Goal: Task Accomplishment & Management: Manage account settings

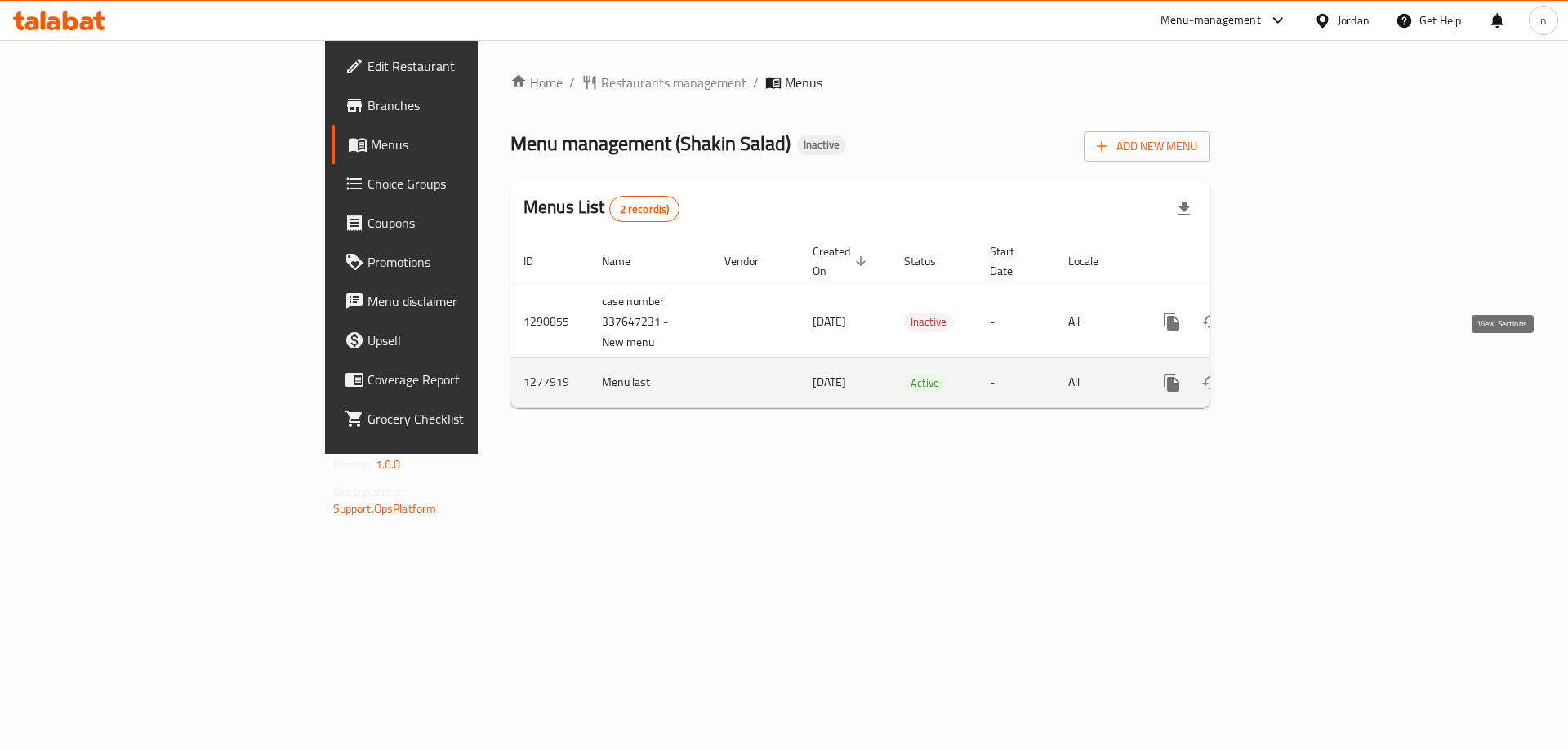
click at [1299, 373] on icon "enhanced table" at bounding box center [1289, 383] width 19 height 19
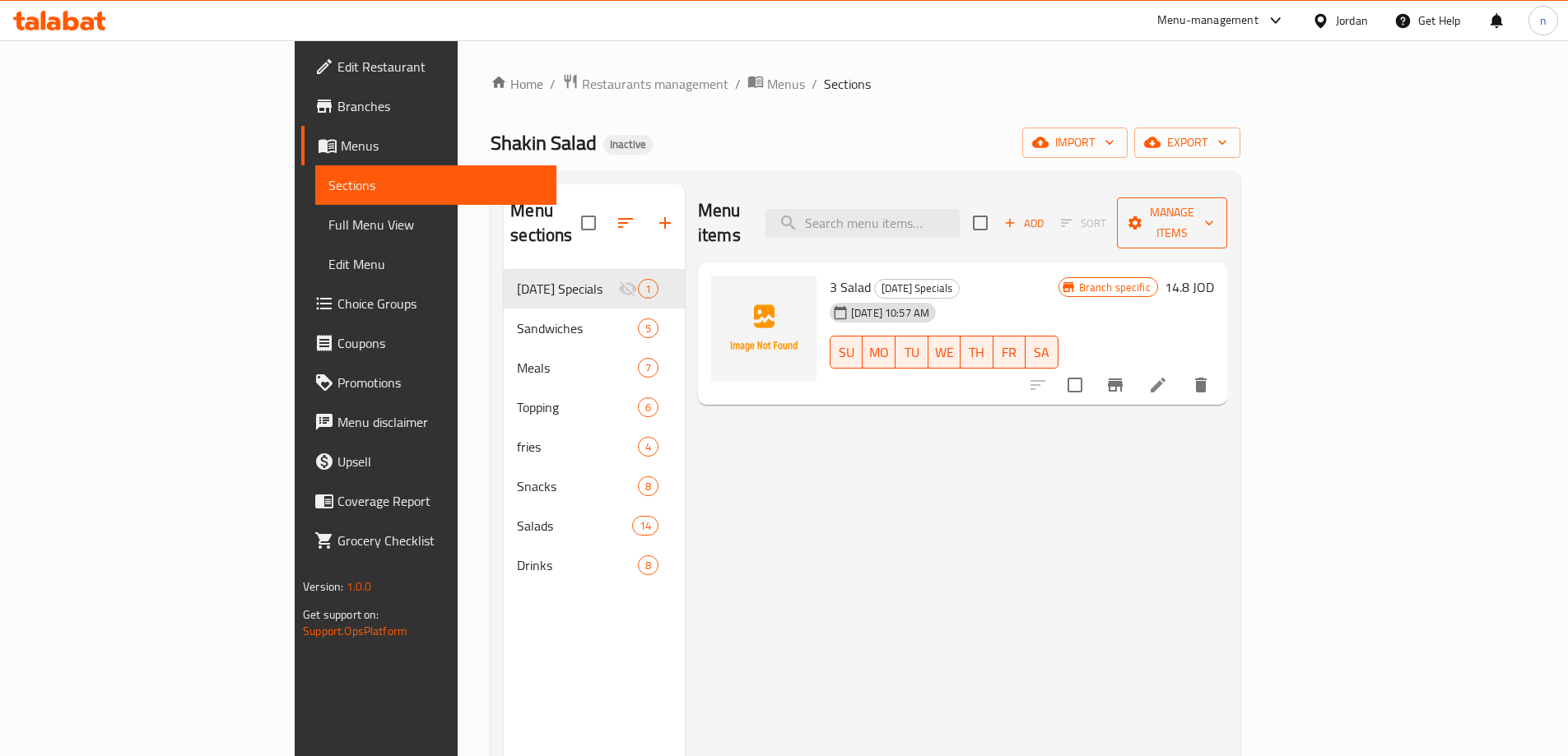
click at [1215, 209] on span "Manage items" at bounding box center [1172, 223] width 84 height 41
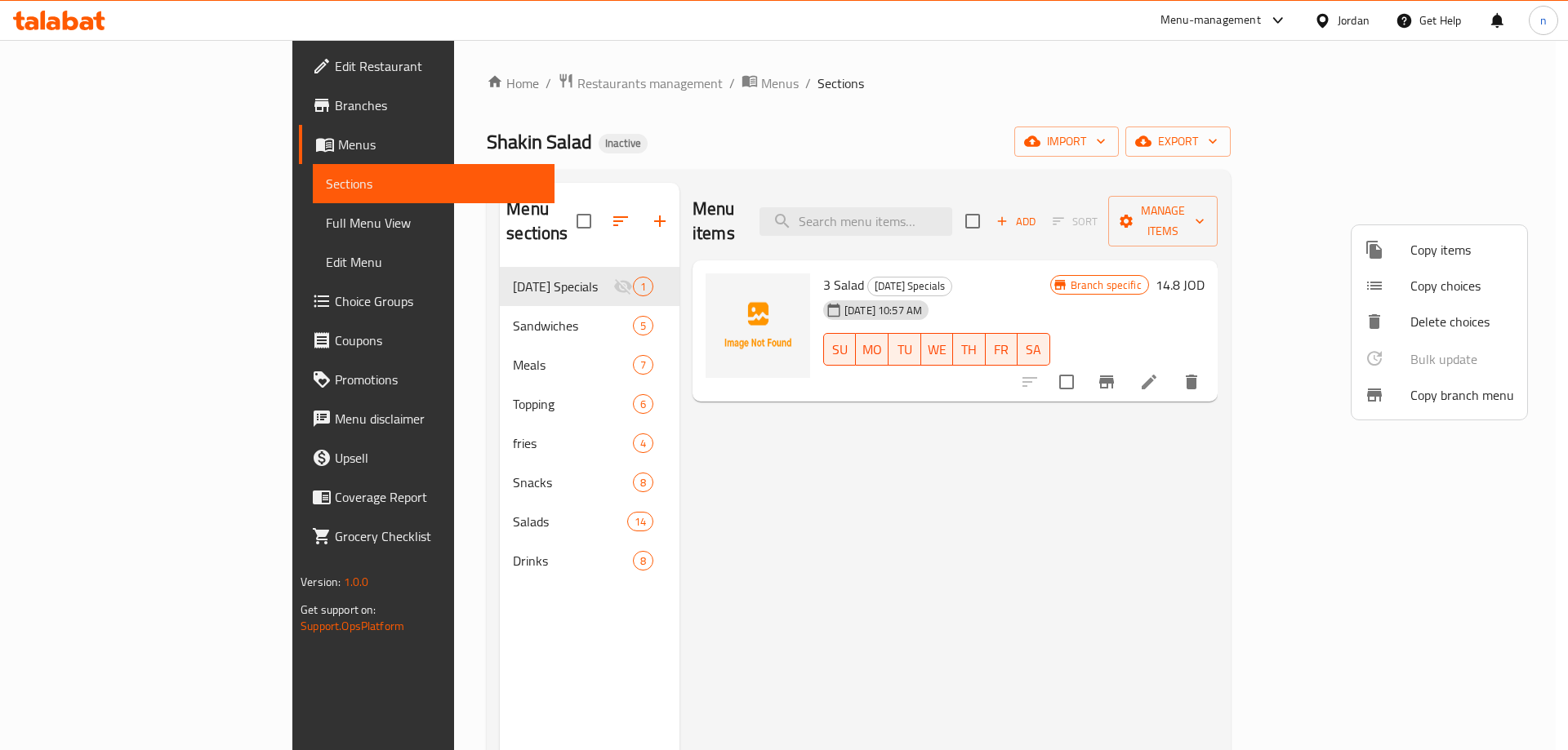
click at [1141, 81] on div at bounding box center [784, 375] width 1568 height 750
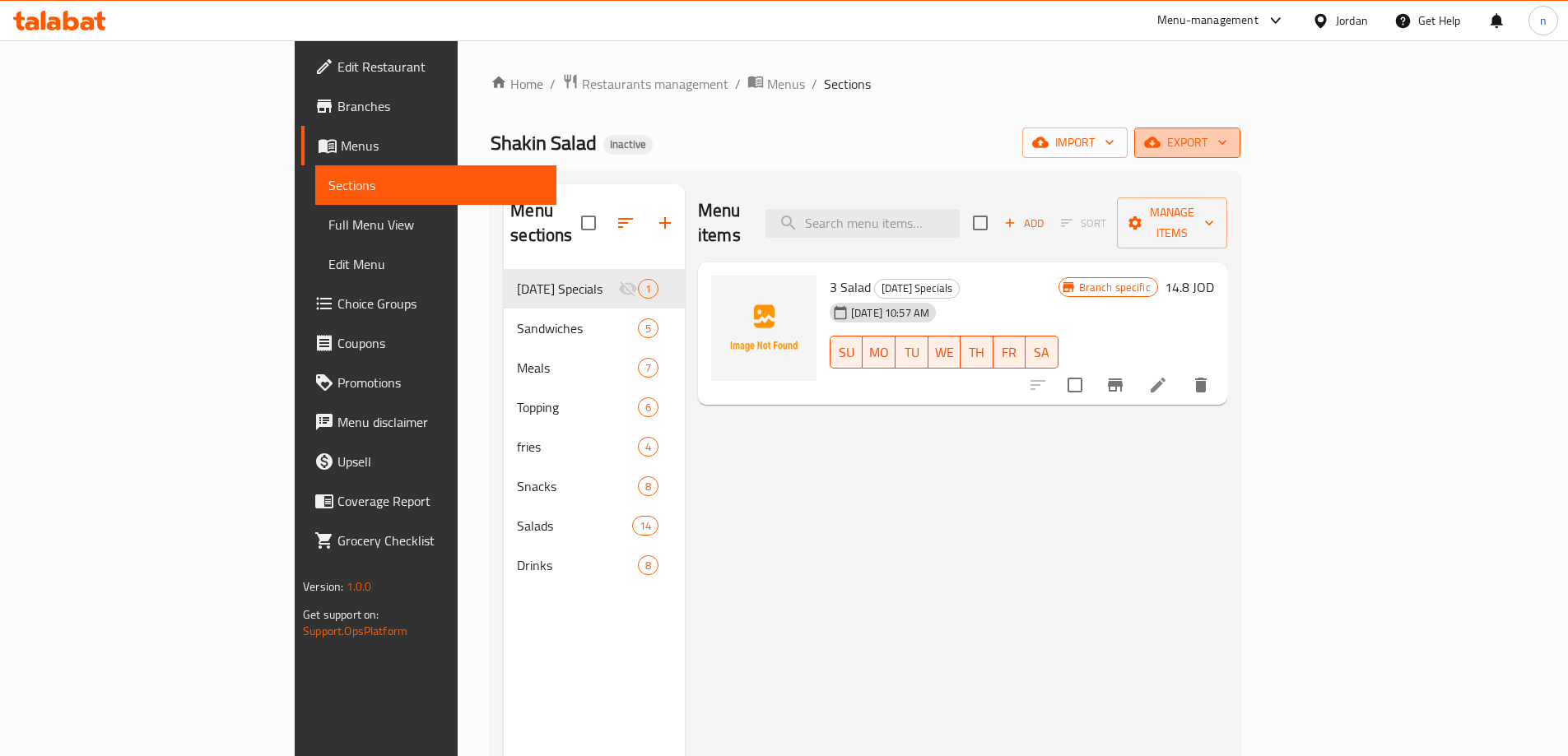
click at [1227, 135] on span "export" at bounding box center [1187, 143] width 80 height 20
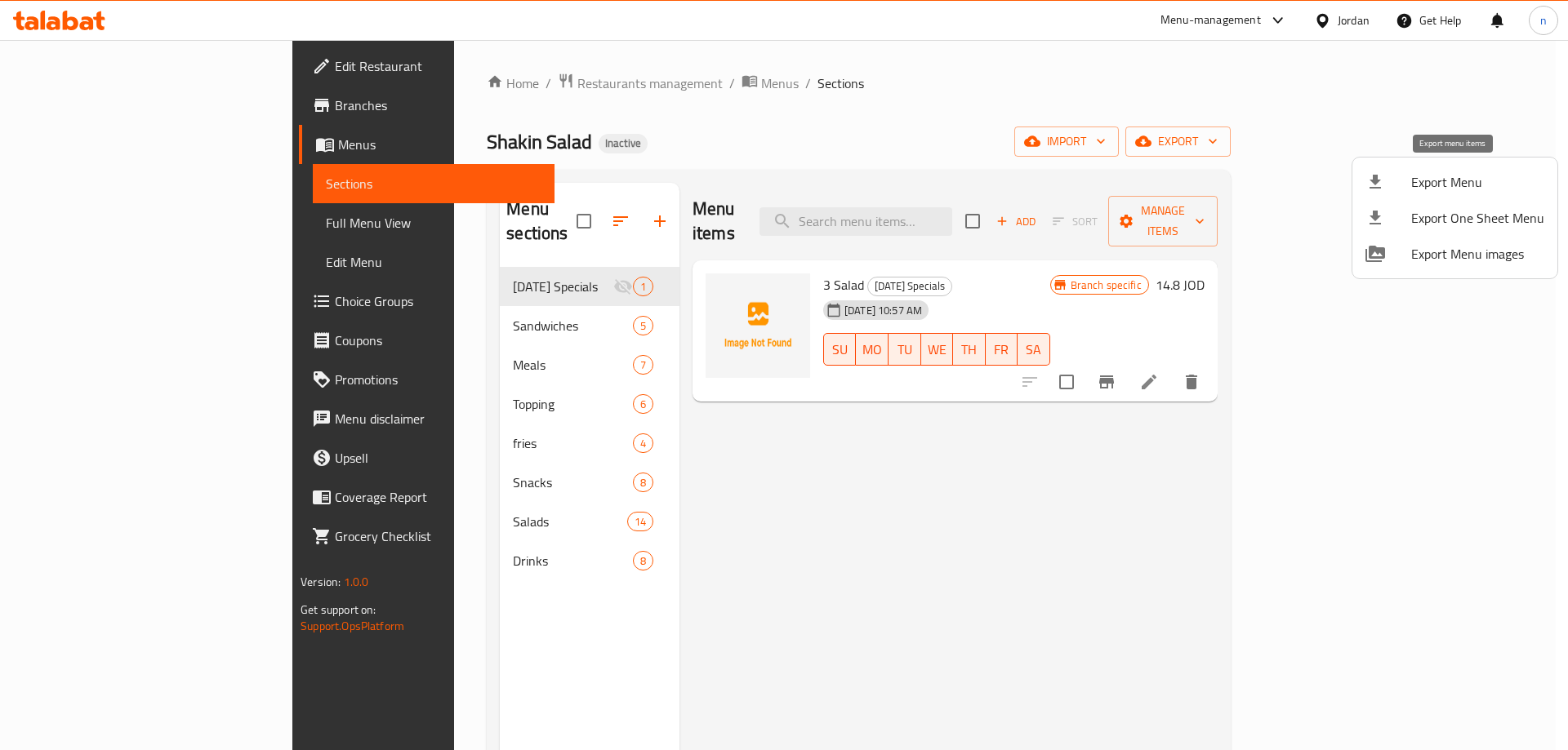
click at [1461, 176] on span "Export Menu" at bounding box center [1478, 182] width 133 height 19
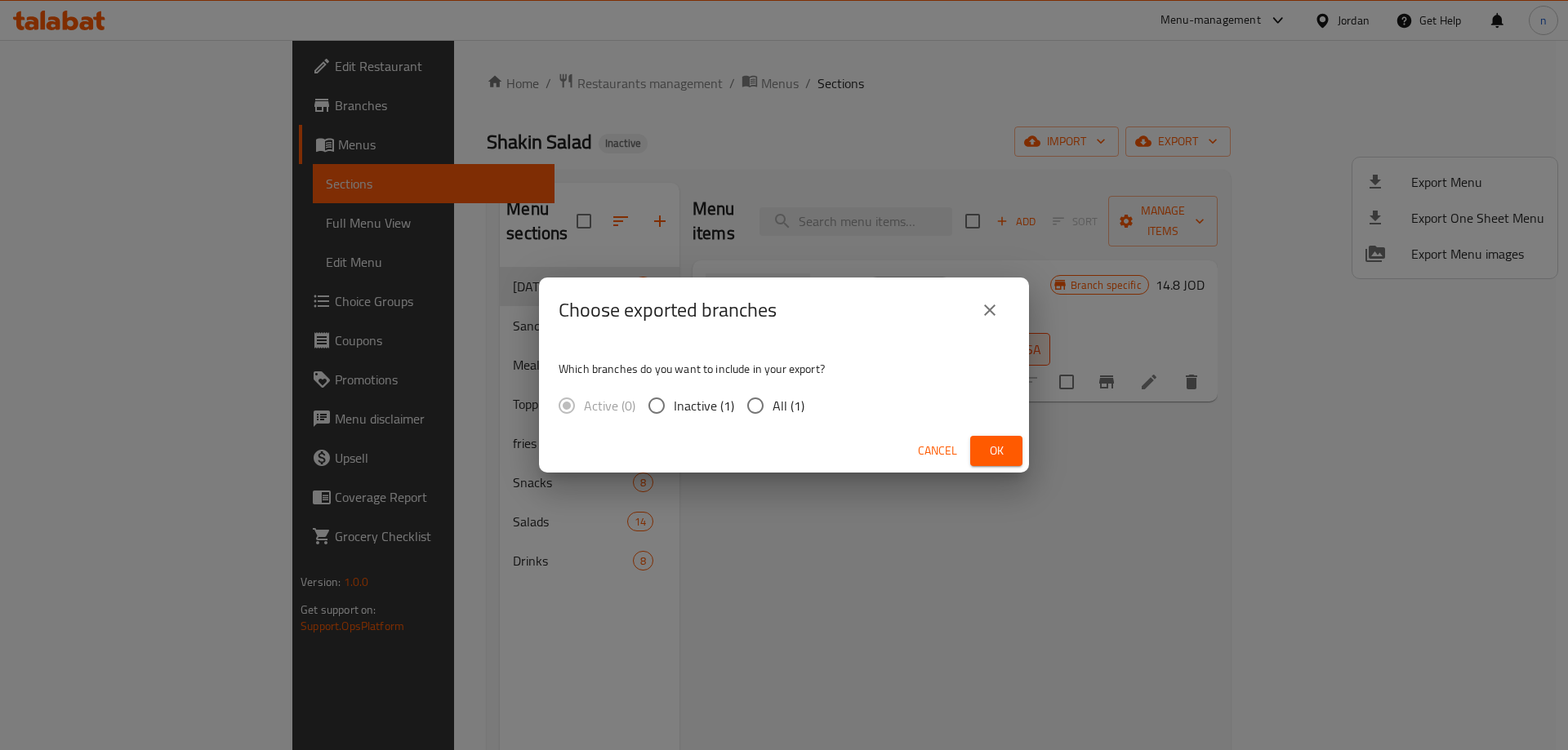
click at [763, 405] on input "All (1)" at bounding box center [755, 405] width 35 height 35
radio input "true"
click at [1008, 450] on span "Ok" at bounding box center [996, 451] width 26 height 20
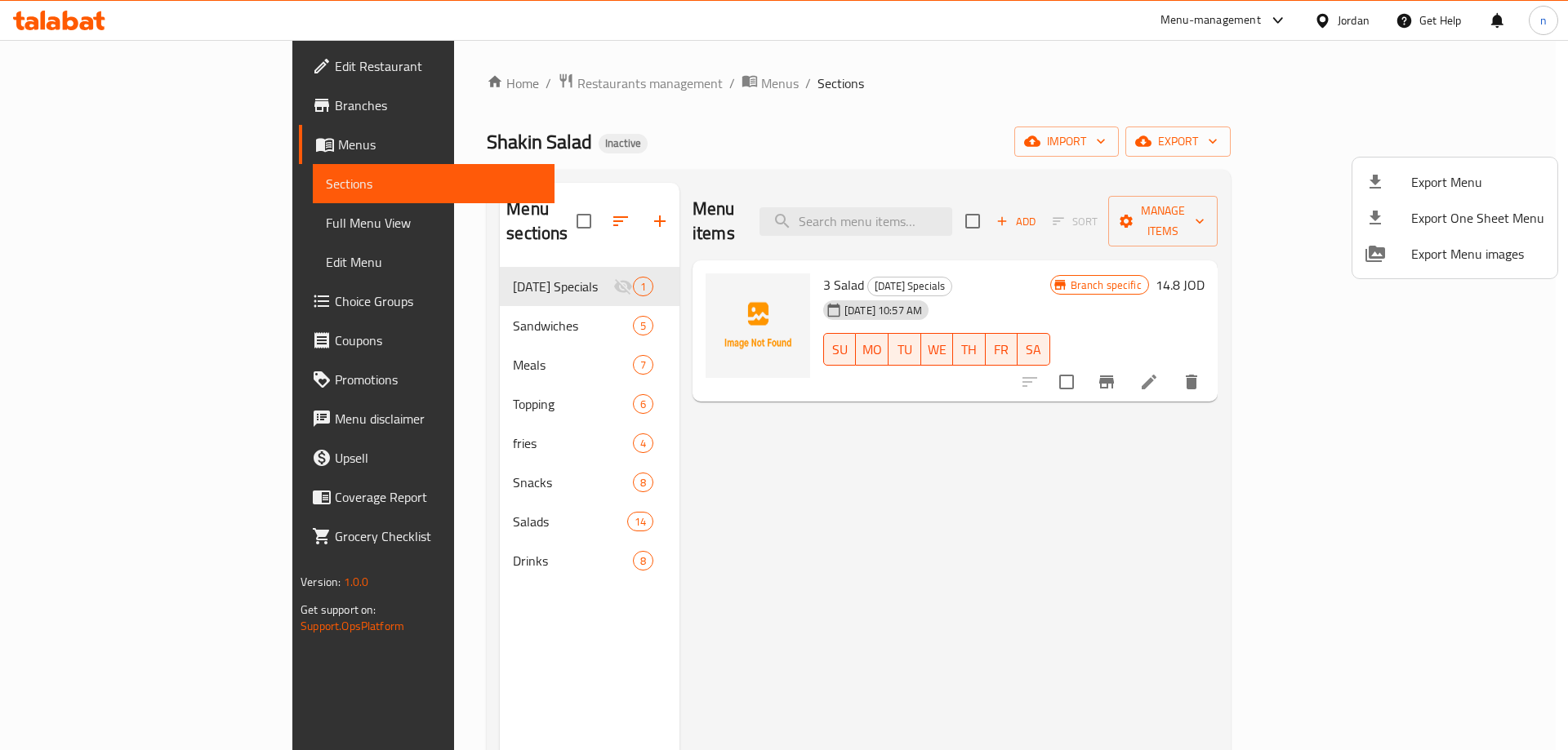
click at [66, 103] on div at bounding box center [784, 375] width 1568 height 750
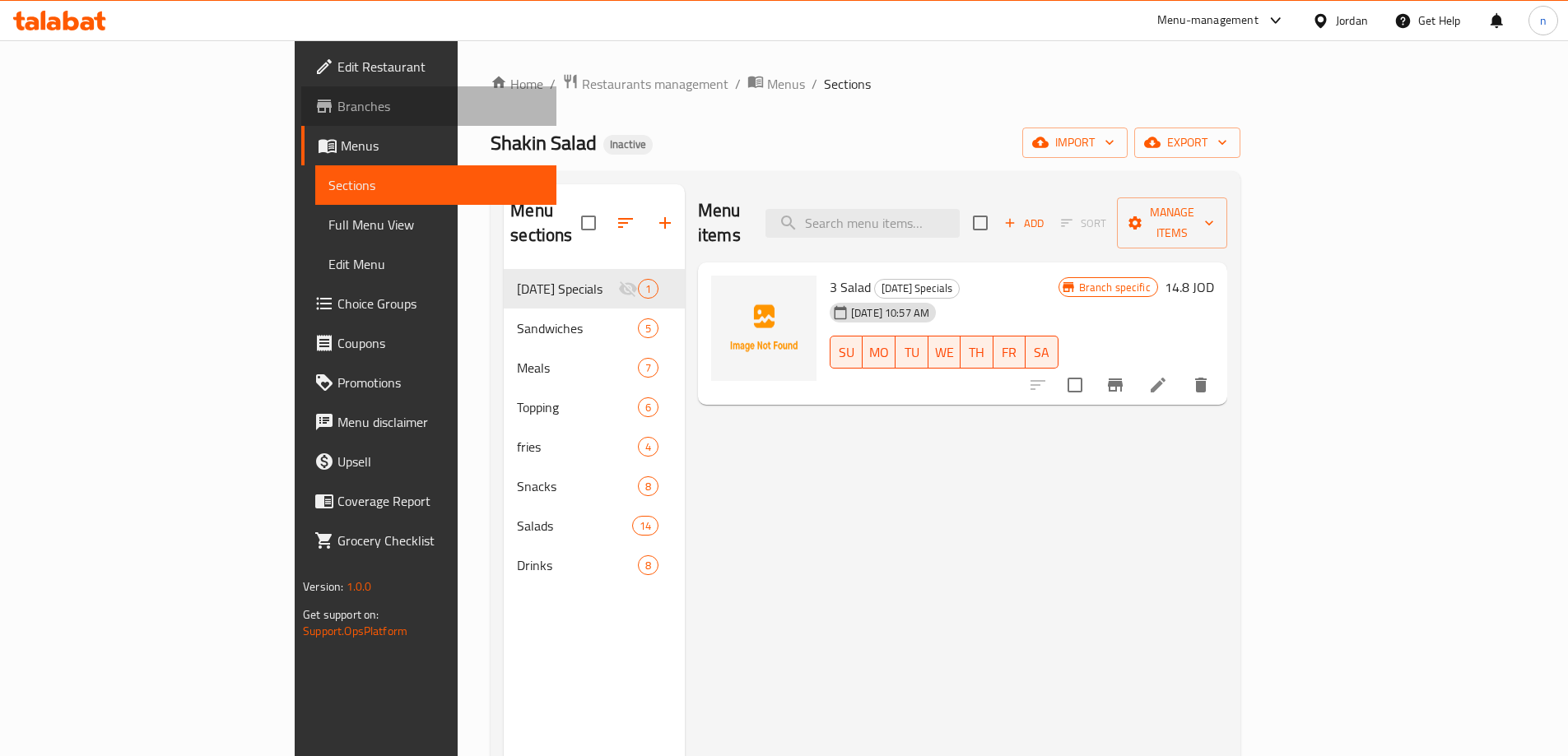
click at [337, 104] on span "Branches" at bounding box center [440, 106] width 206 height 20
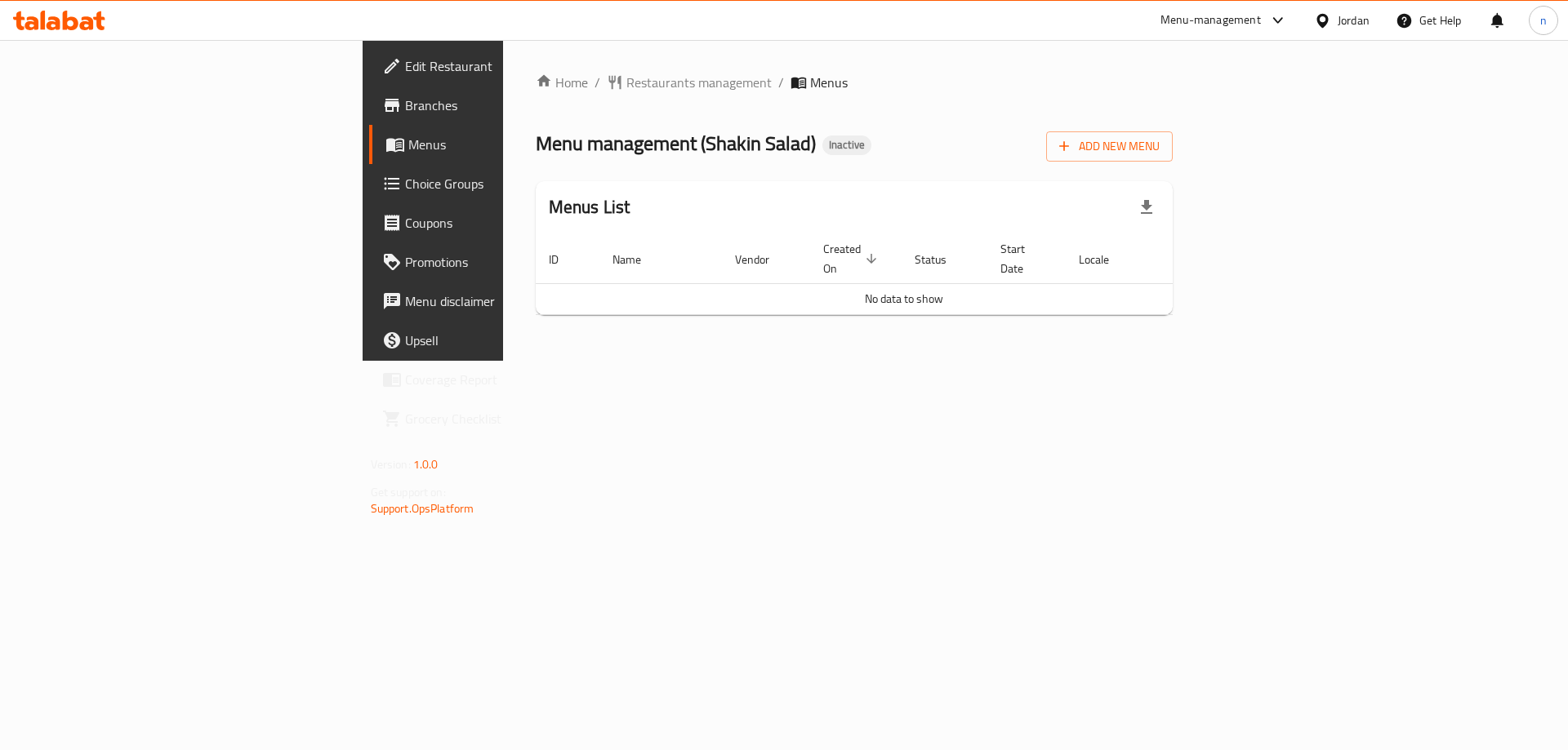
click at [405, 106] on span "Branches" at bounding box center [508, 105] width 207 height 19
click at [1159, 149] on span "Add New Menu" at bounding box center [1109, 146] width 101 height 20
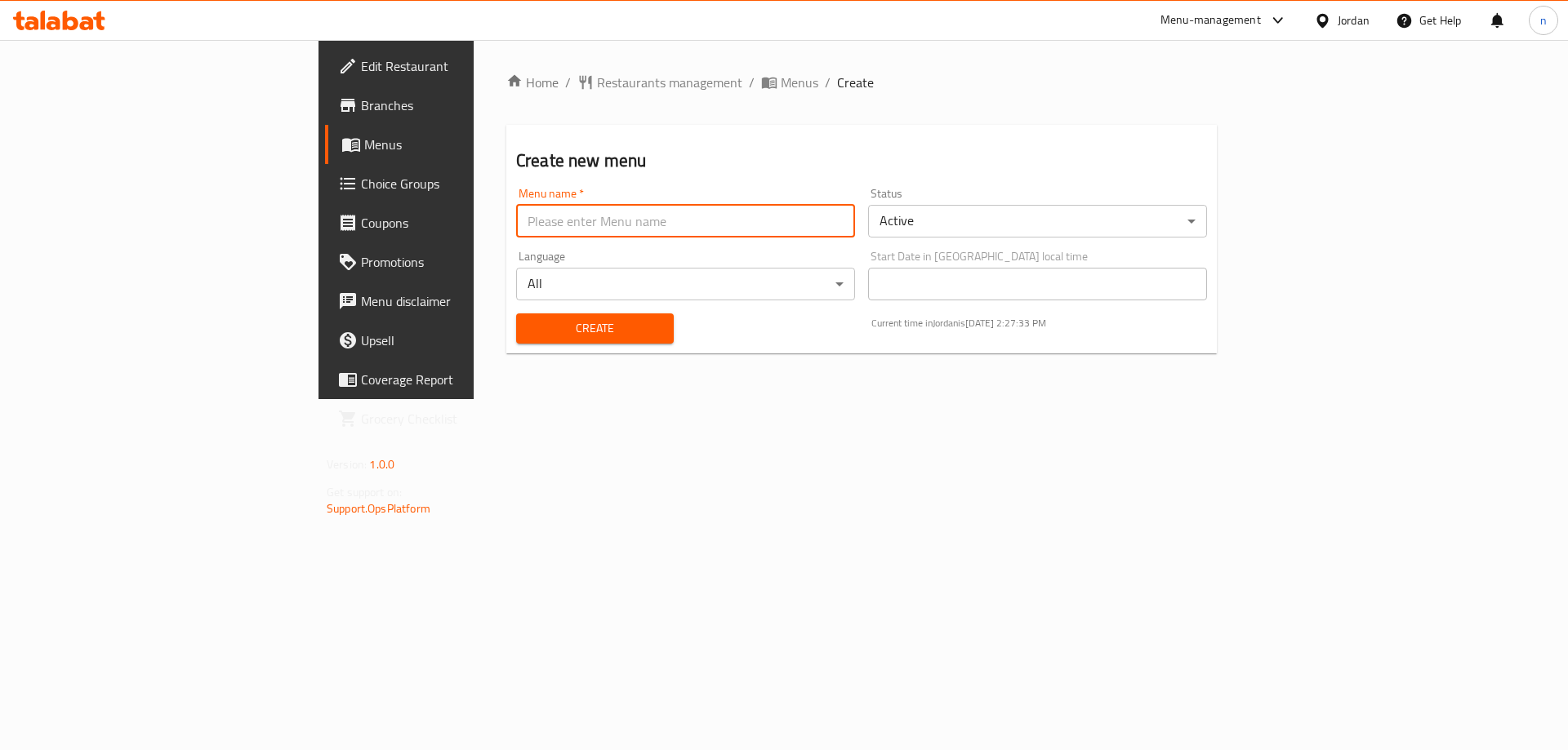
click at [527, 230] on input "text" at bounding box center [685, 221] width 339 height 33
click at [516, 220] on input "/" at bounding box center [685, 221] width 339 height 33
drag, startPoint x: 340, startPoint y: 217, endPoint x: 286, endPoint y: 218, distance: 54.0
click at [474, 218] on div "Home / Restaurants management / Menus / Create Create new menu Menu name   * / …" at bounding box center [862, 219] width 776 height 359
type input "17/8"
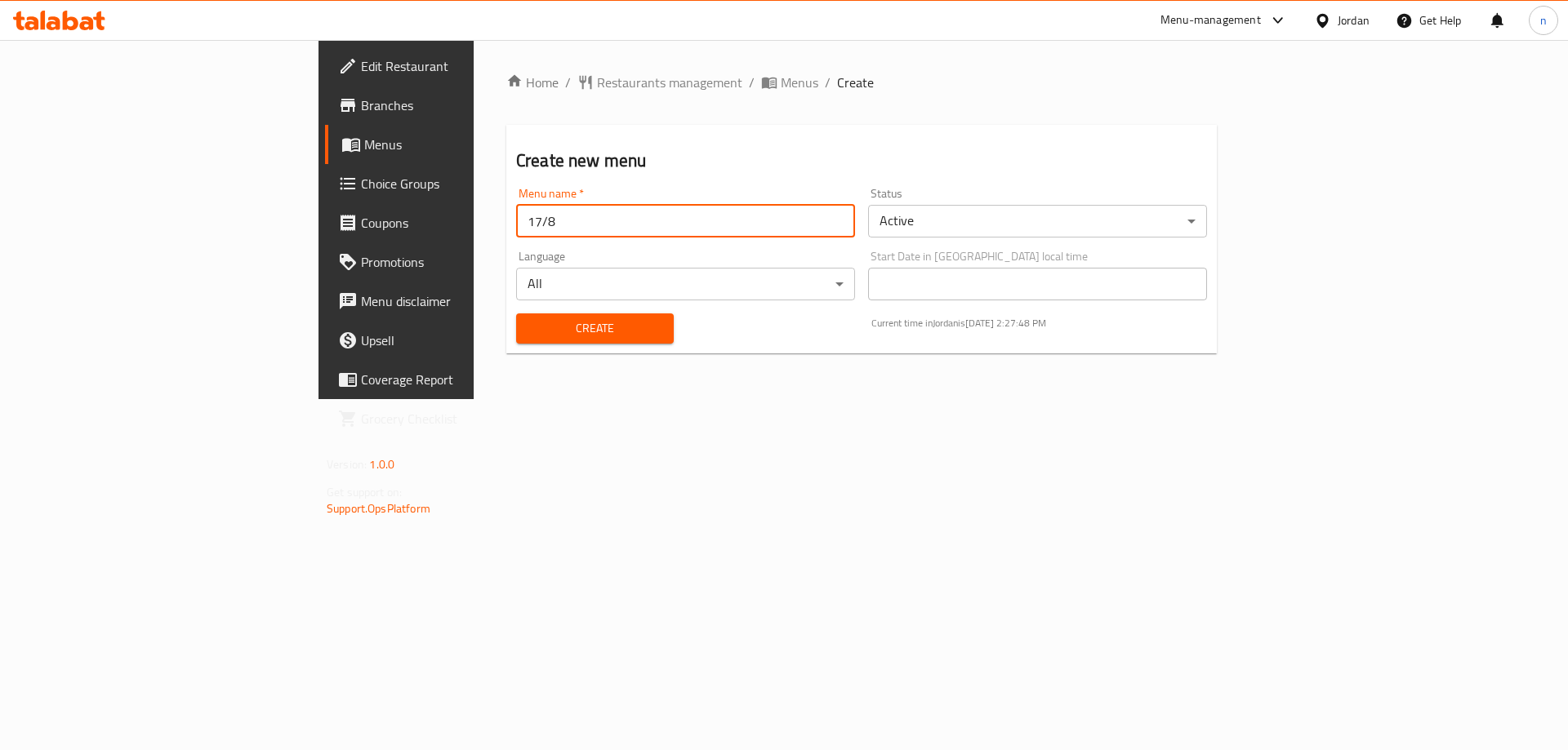
click at [529, 329] on span "Create" at bounding box center [595, 329] width 132 height 20
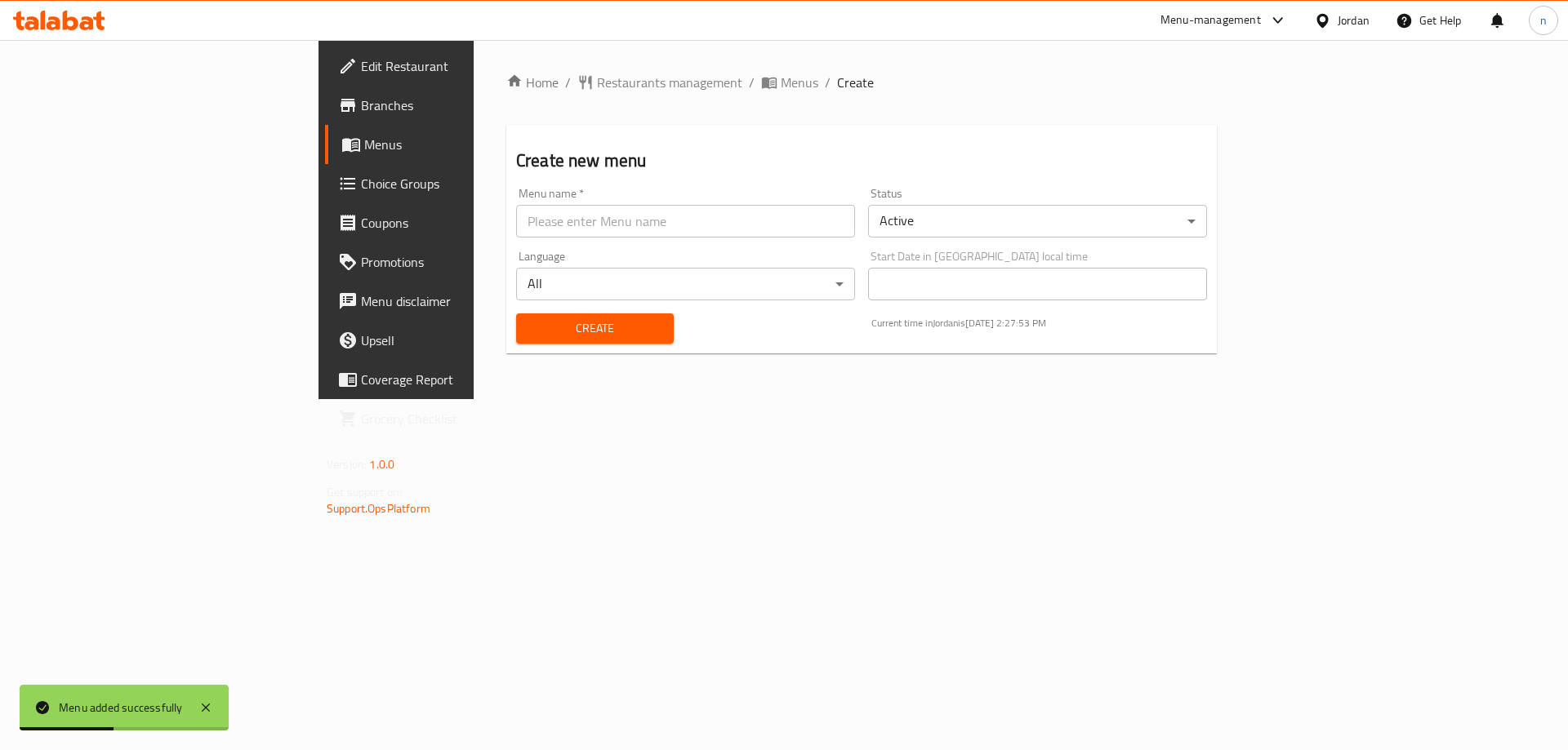
click at [325, 132] on link "Menus" at bounding box center [453, 144] width 256 height 39
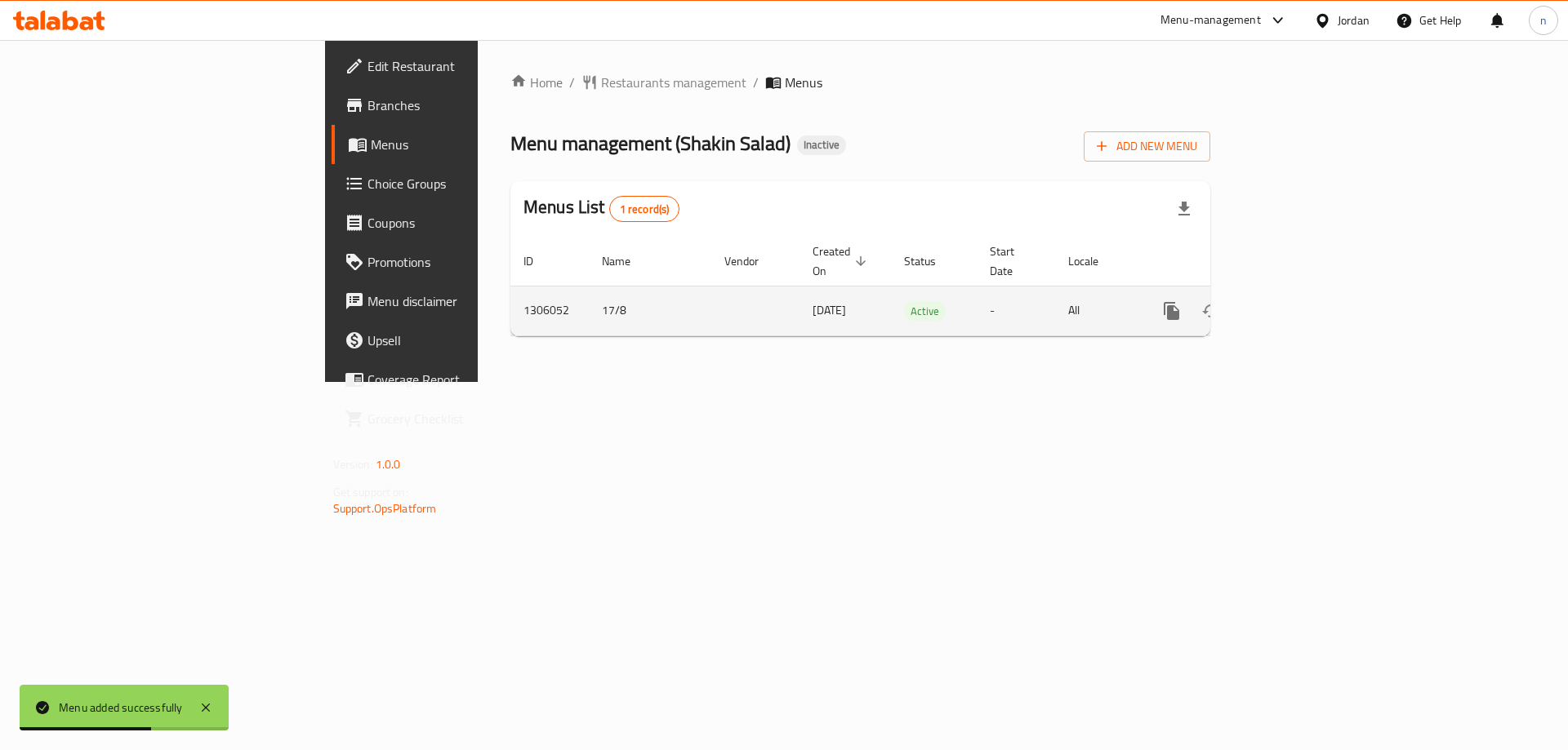
click at [1299, 302] on icon "enhanced table" at bounding box center [1289, 311] width 19 height 19
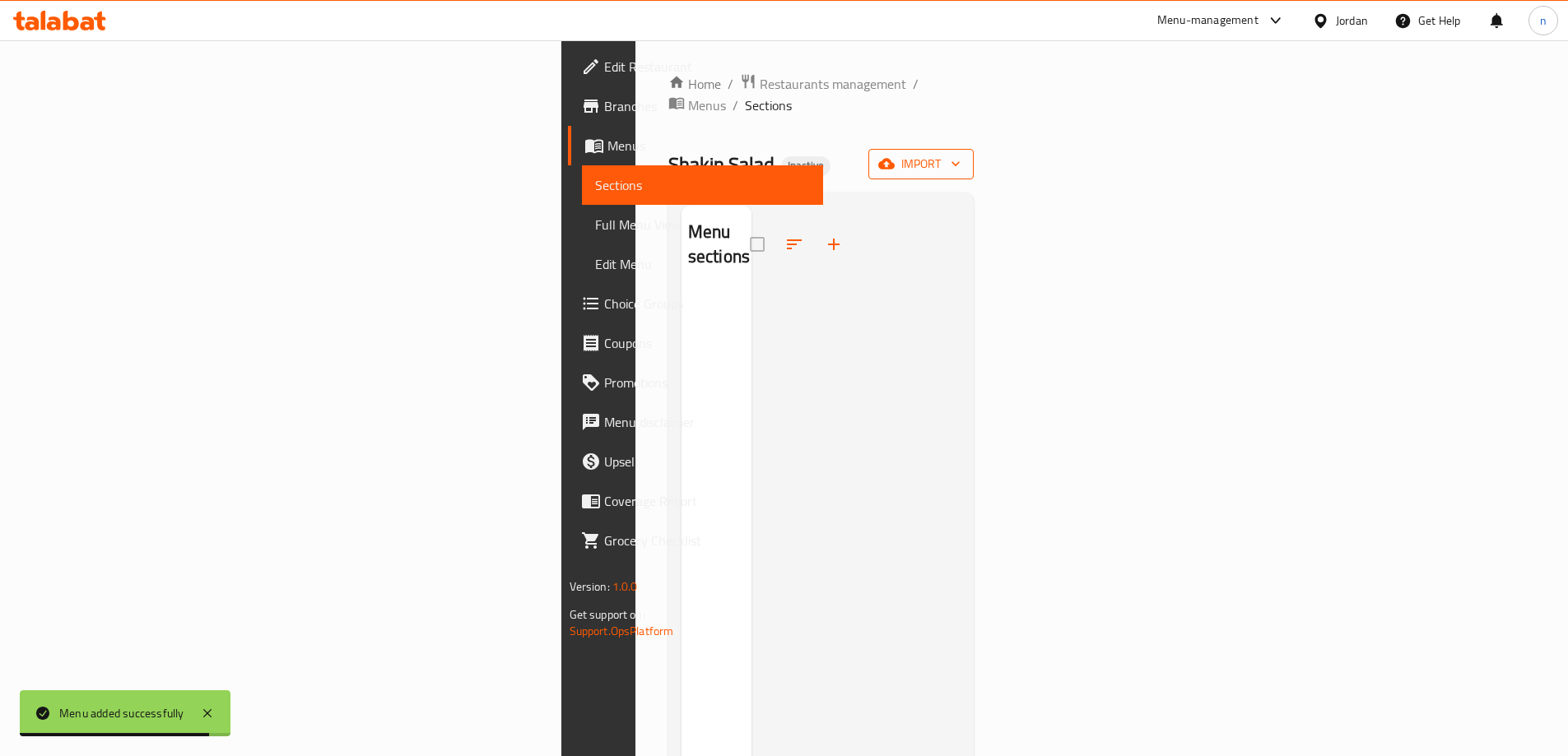
click at [895, 156] on icon "button" at bounding box center [886, 163] width 16 height 16
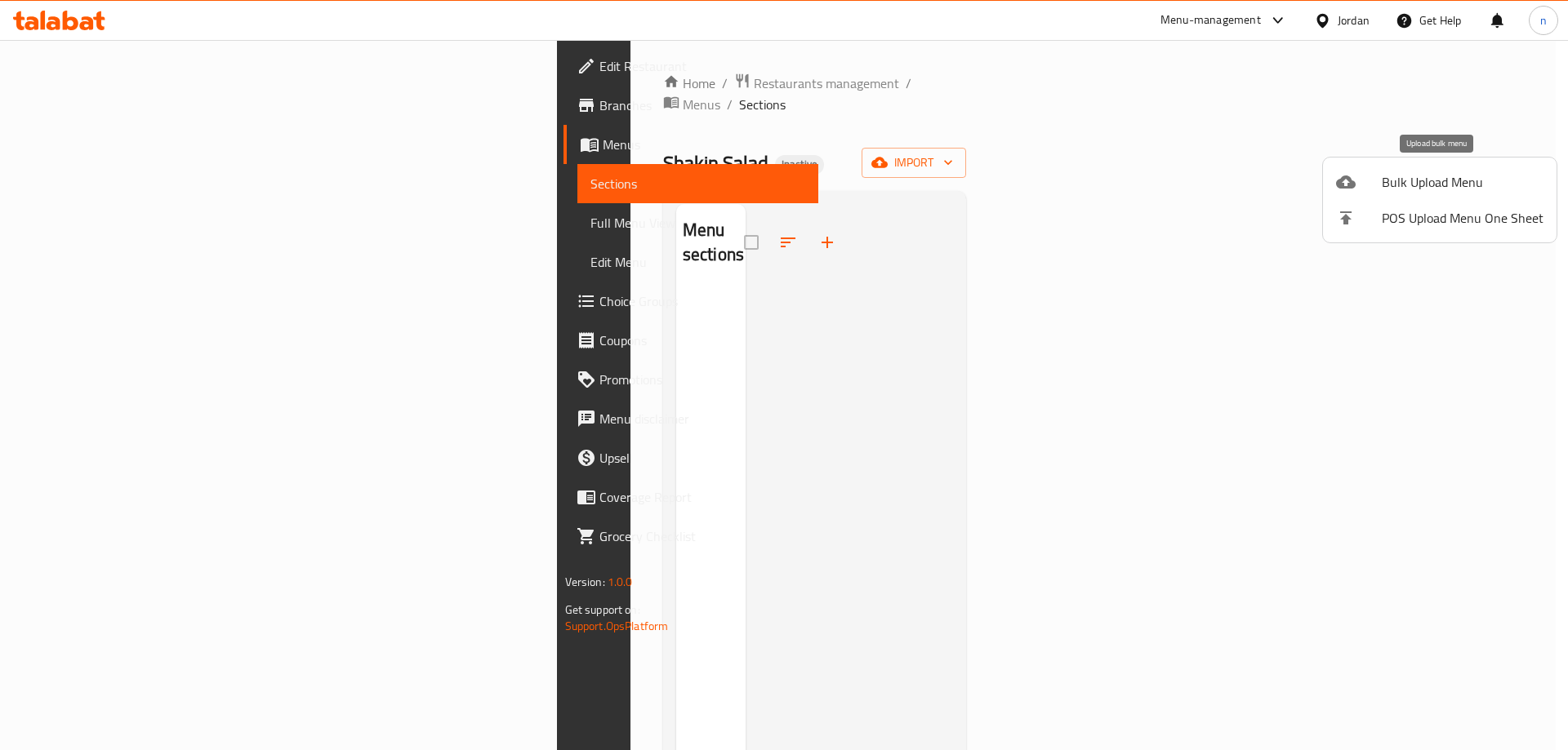
click at [1436, 179] on span "Bulk Upload Menu" at bounding box center [1462, 182] width 161 height 19
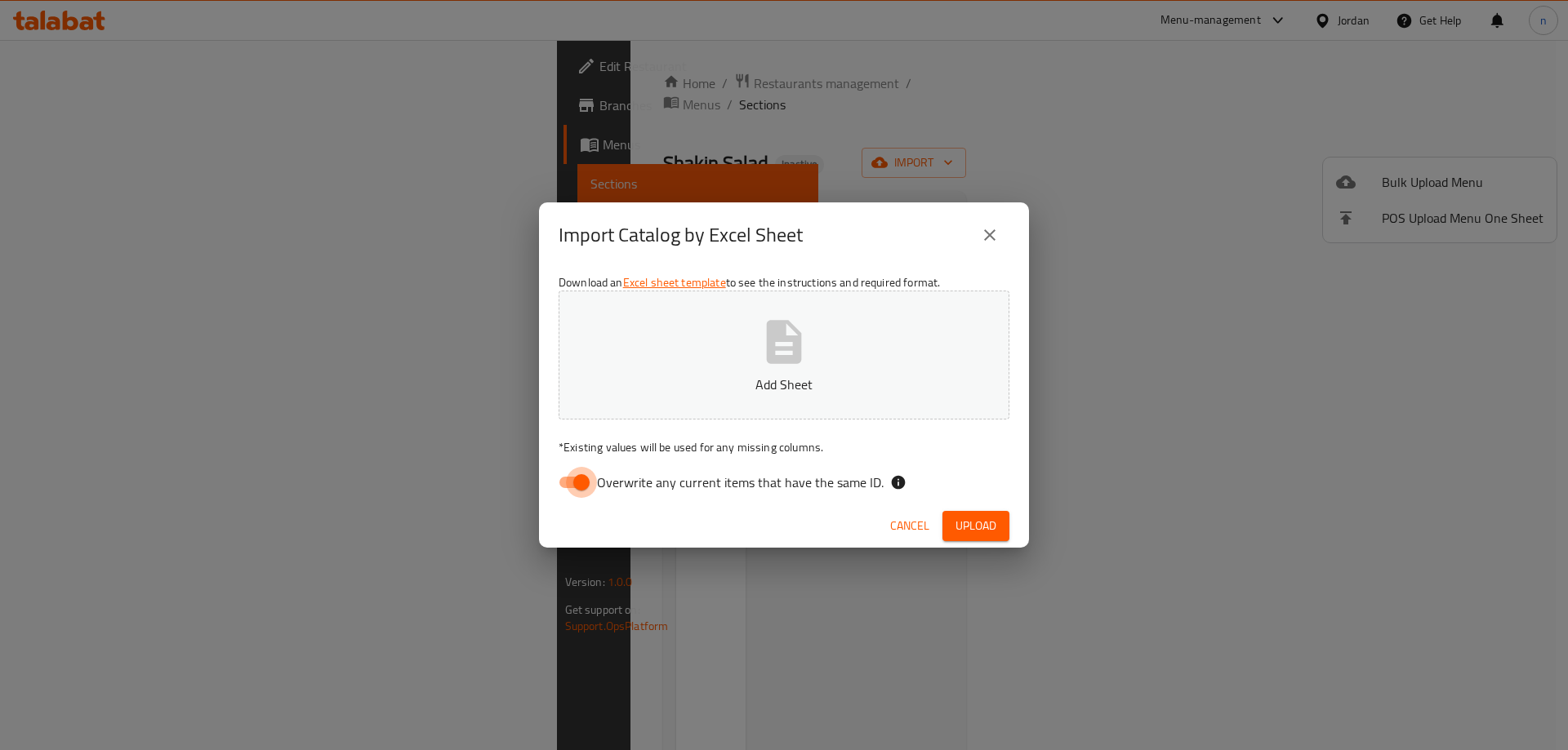
click at [582, 483] on input "Overwrite any current items that have the same ID." at bounding box center [581, 482] width 93 height 31
checkbox input "false"
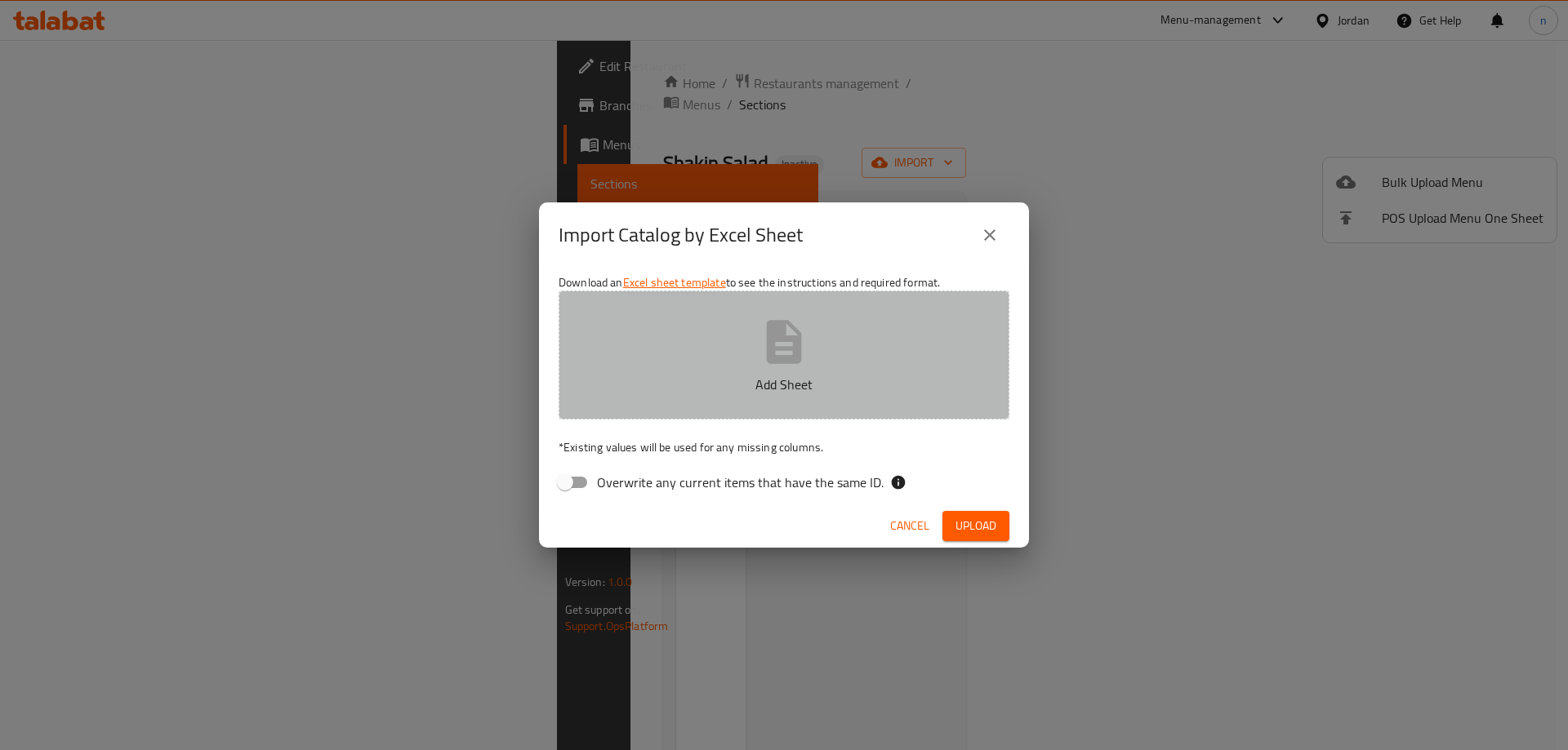
click at [678, 352] on button "Add Sheet" at bounding box center [784, 355] width 451 height 129
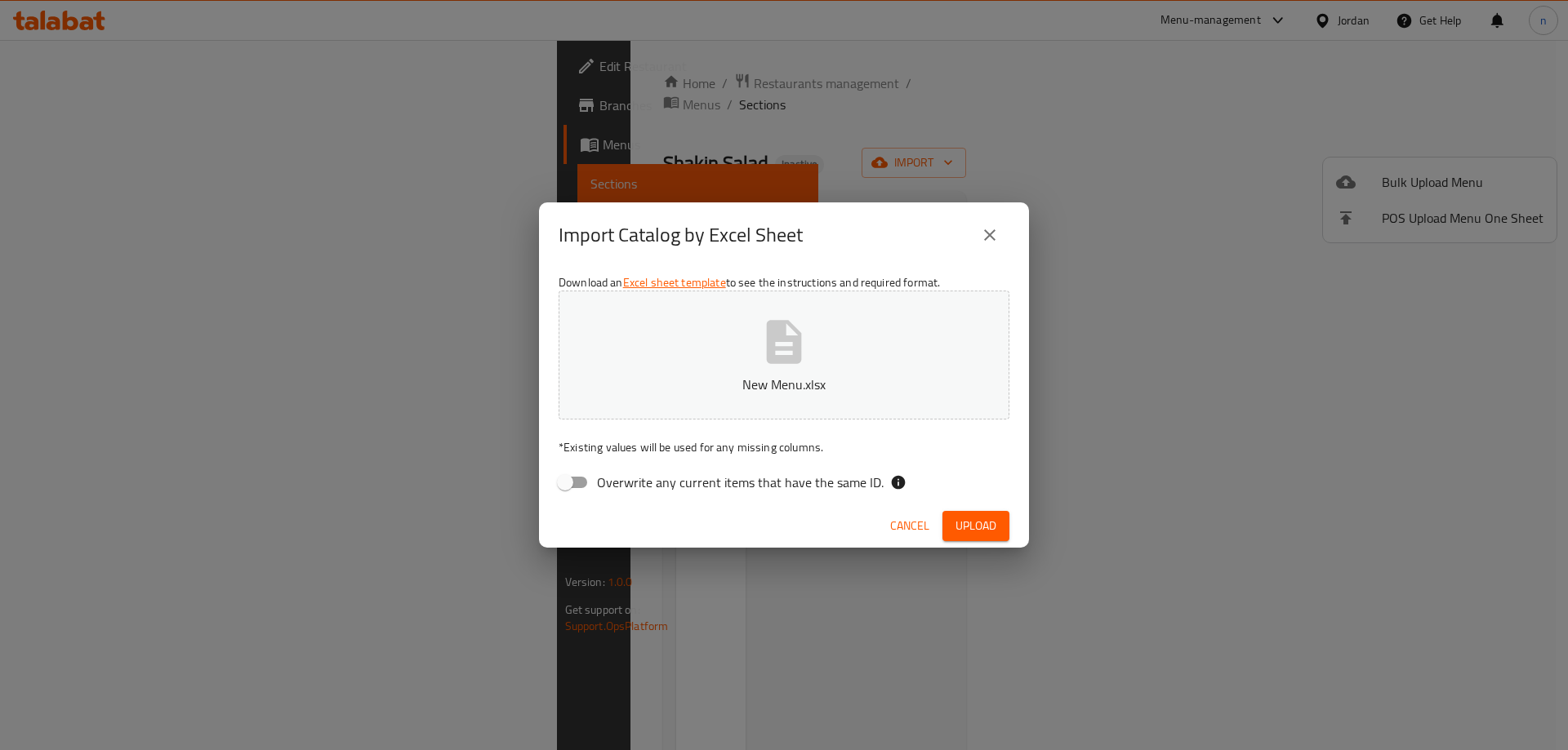
click at [993, 530] on span "Upload" at bounding box center [976, 526] width 41 height 20
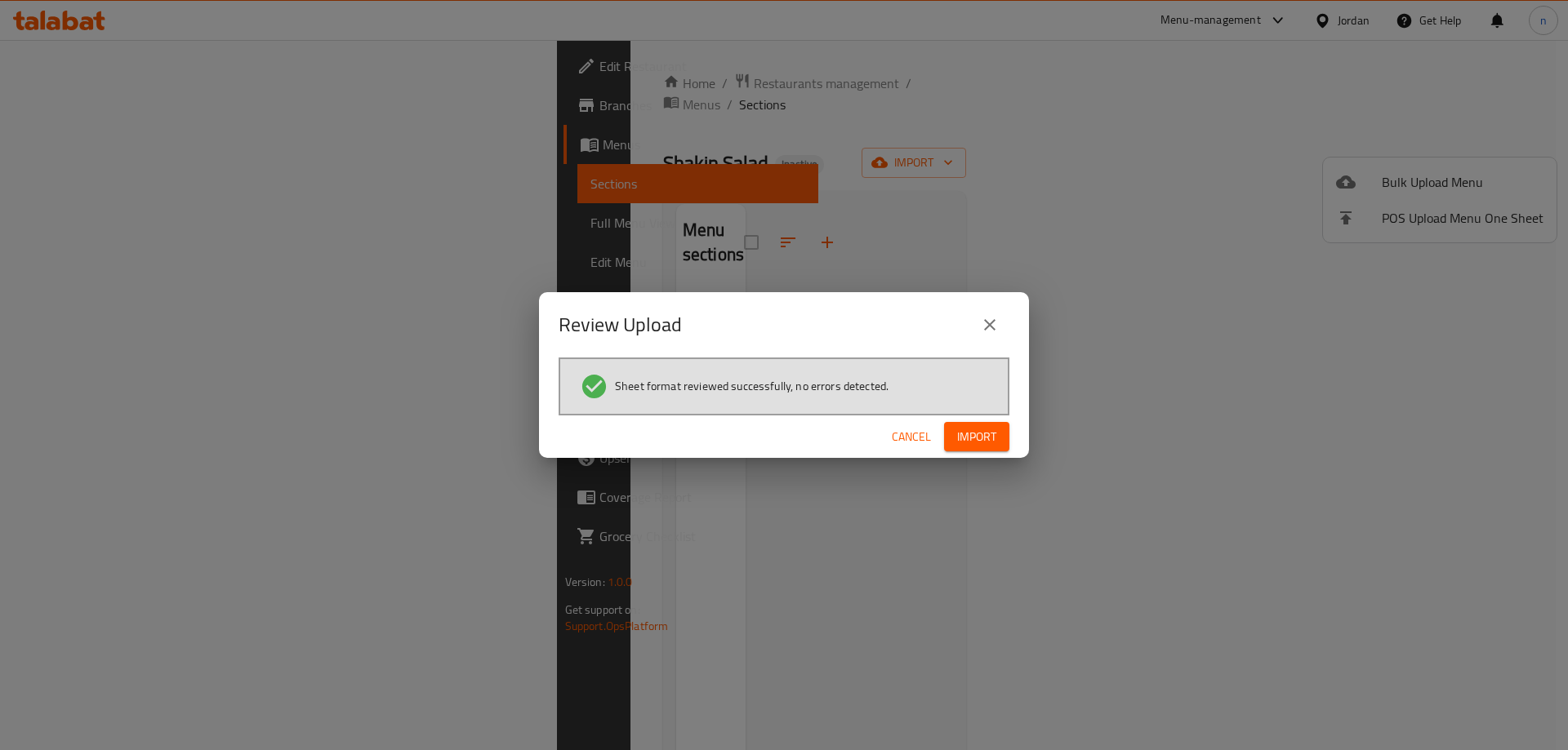
click at [999, 431] on button "Import" at bounding box center [976, 438] width 65 height 30
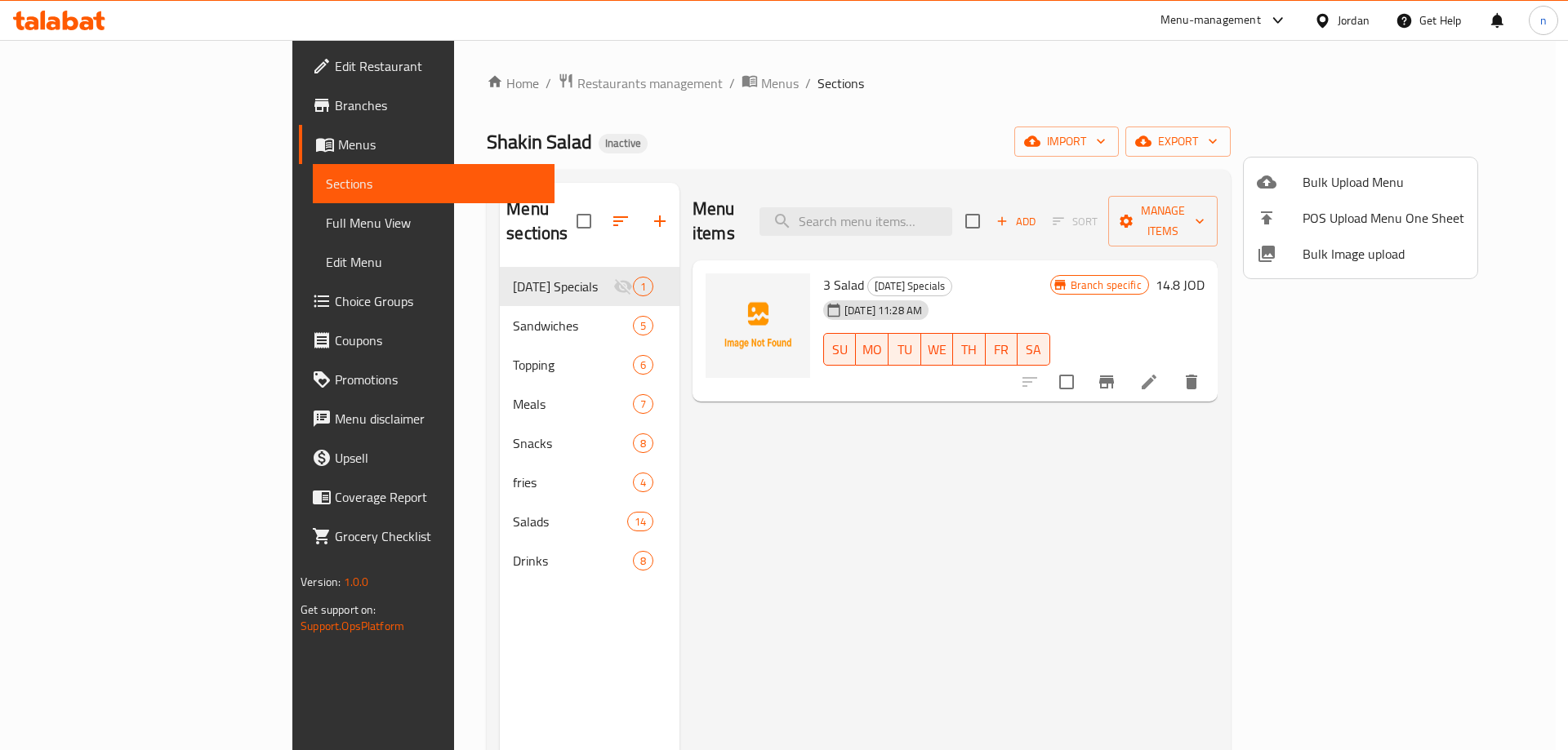
click at [90, 225] on div at bounding box center [784, 375] width 1568 height 750
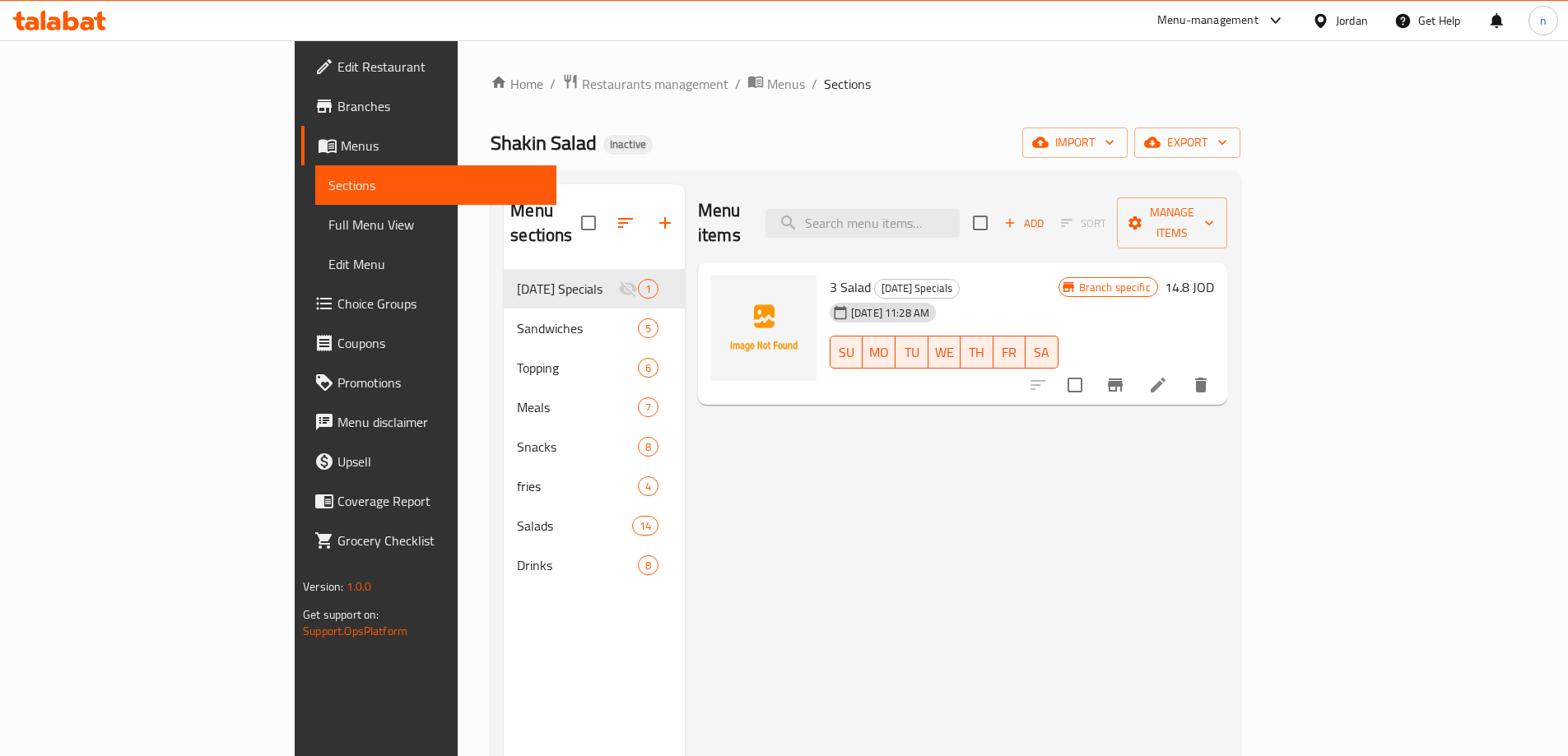
click at [329, 226] on span "Full Menu View" at bounding box center [436, 224] width 215 height 20
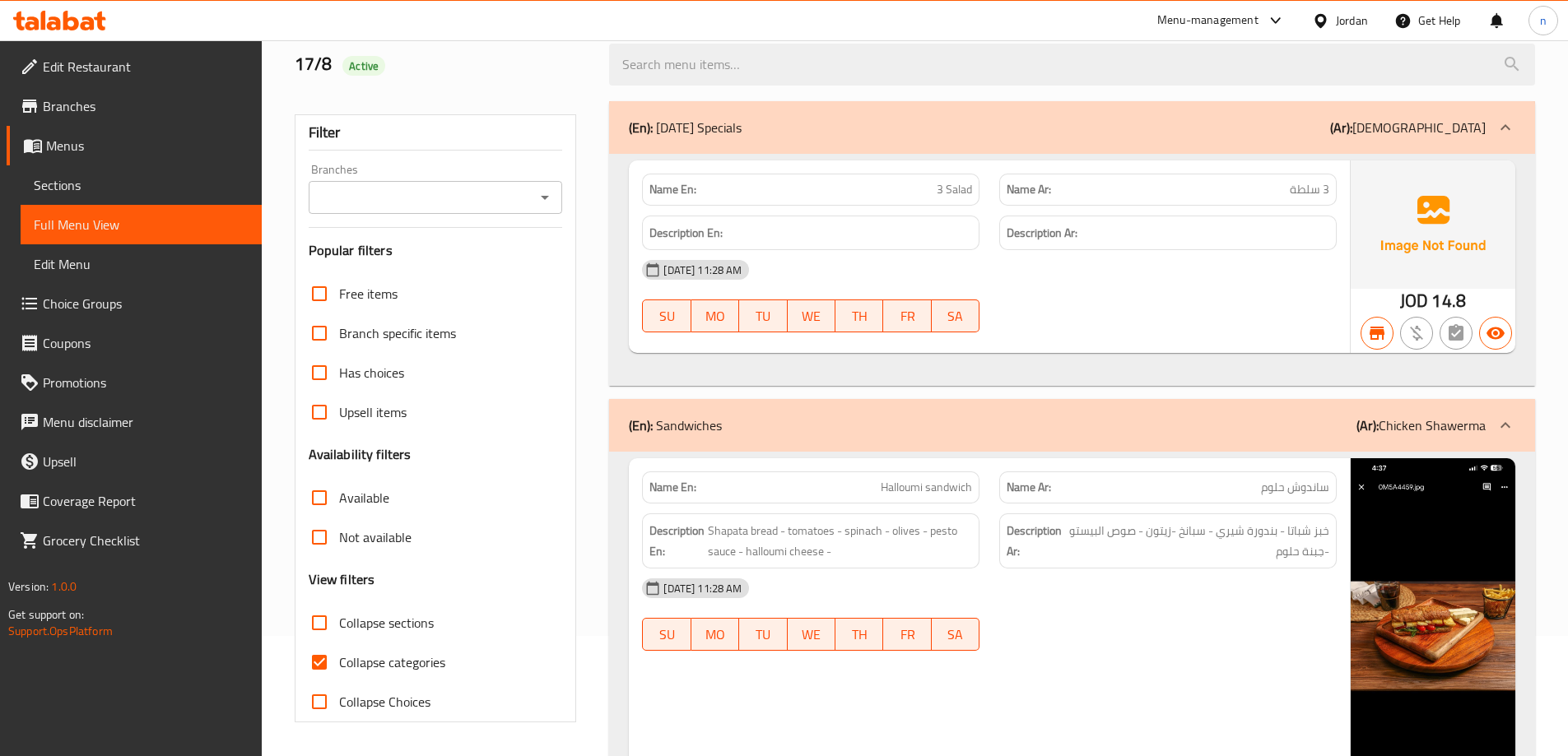
scroll to position [411, 0]
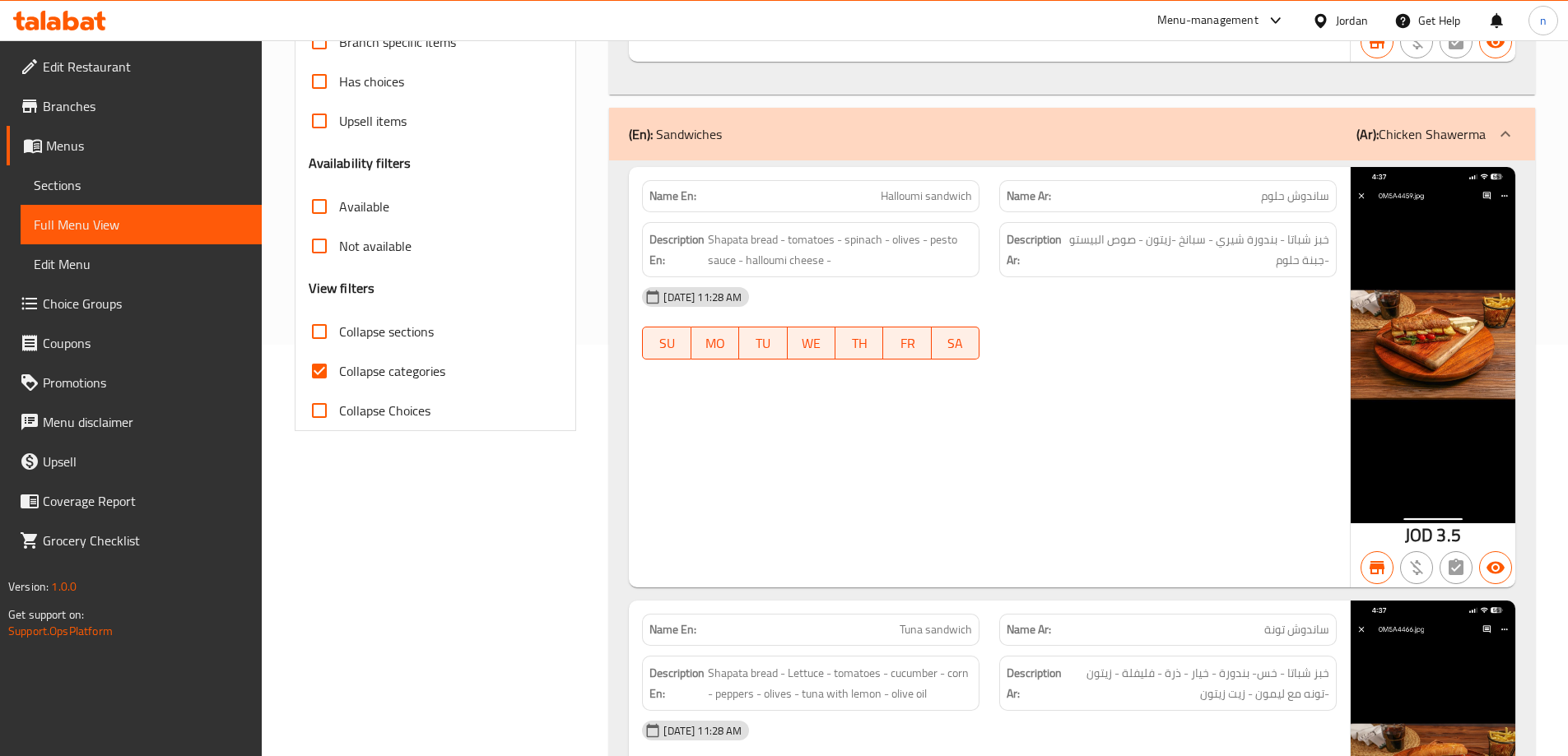
click at [319, 368] on input "Collapse categories" at bounding box center [319, 371] width 39 height 39
checkbox input "false"
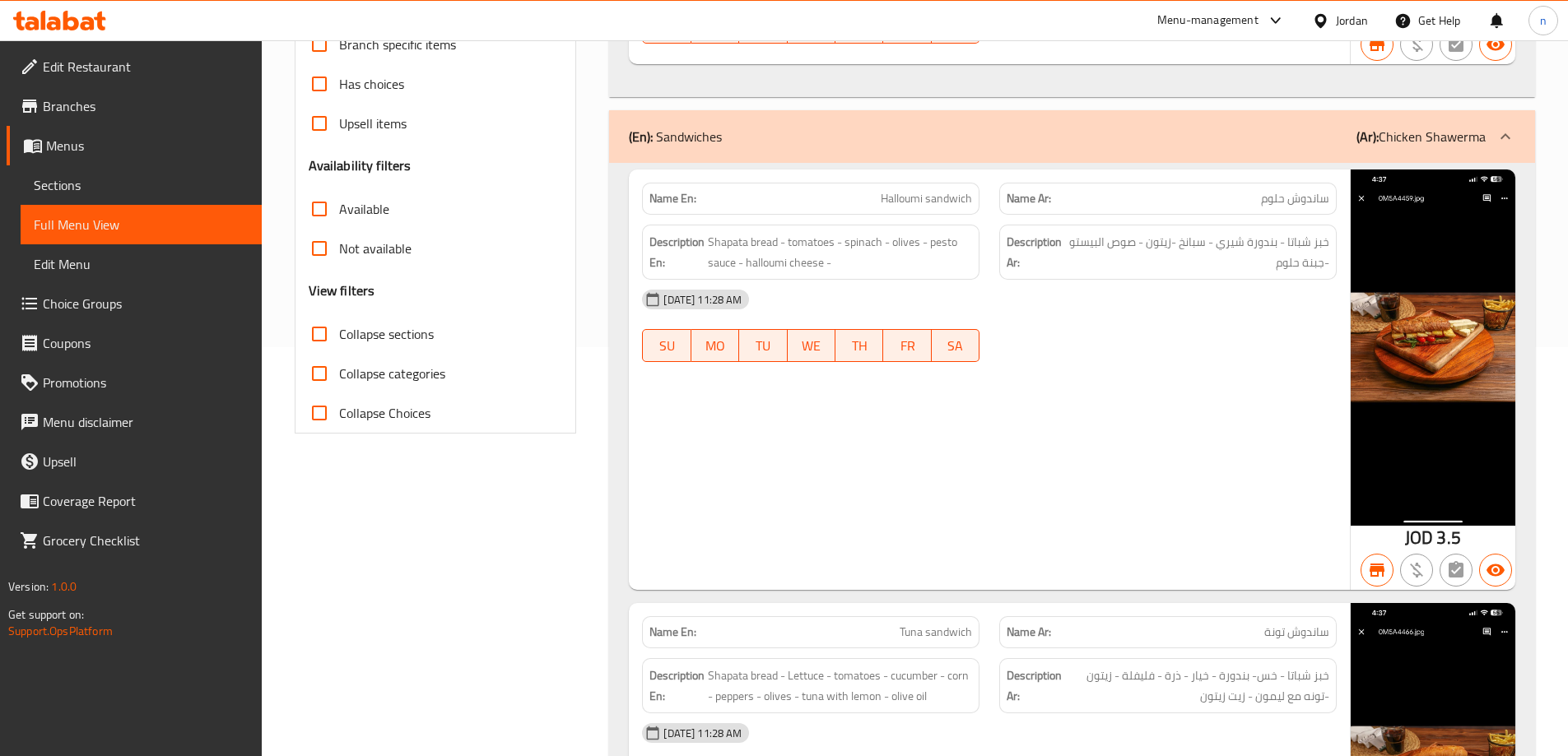
scroll to position [135, 0]
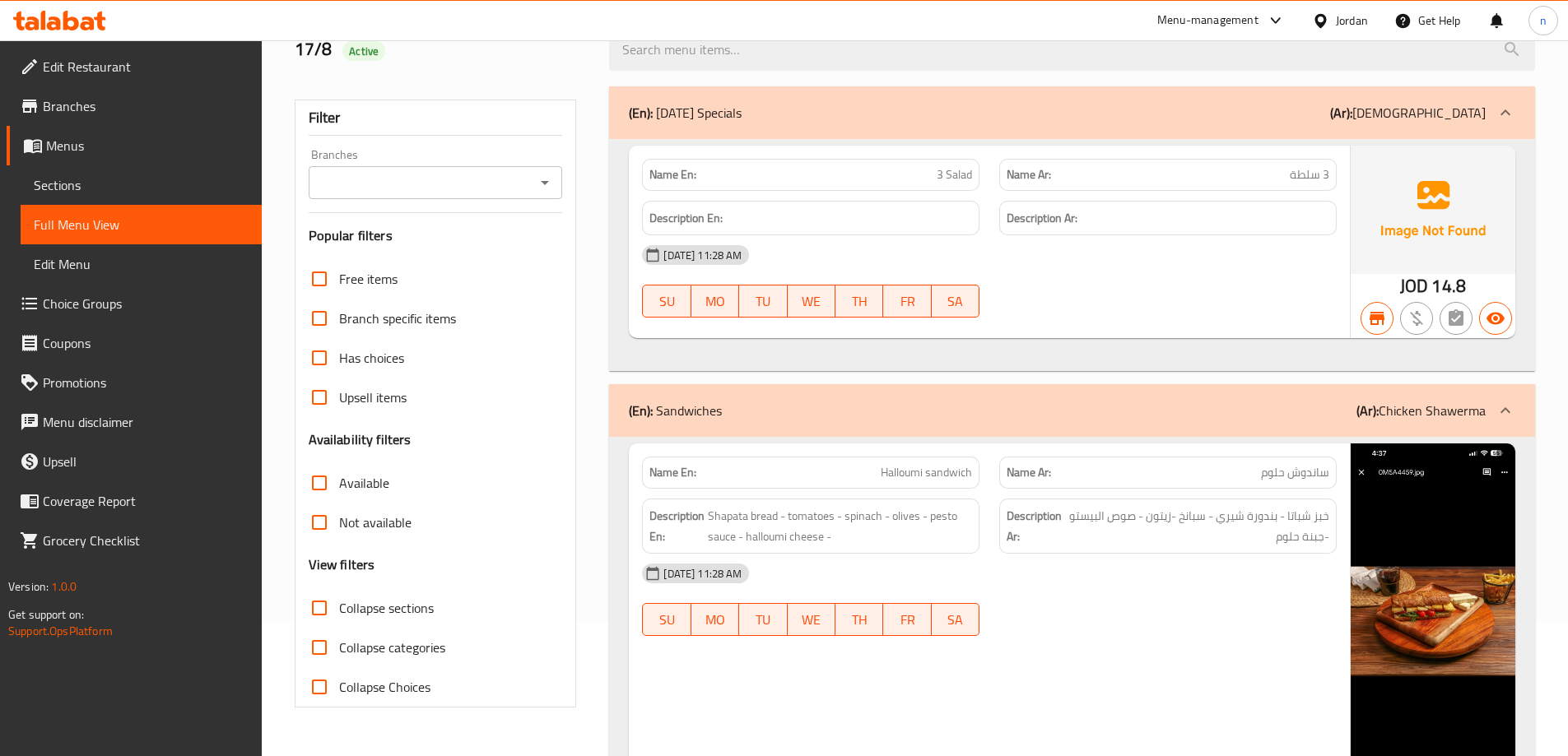
click at [329, 513] on input "Not available" at bounding box center [319, 523] width 39 height 39
checkbox input "true"
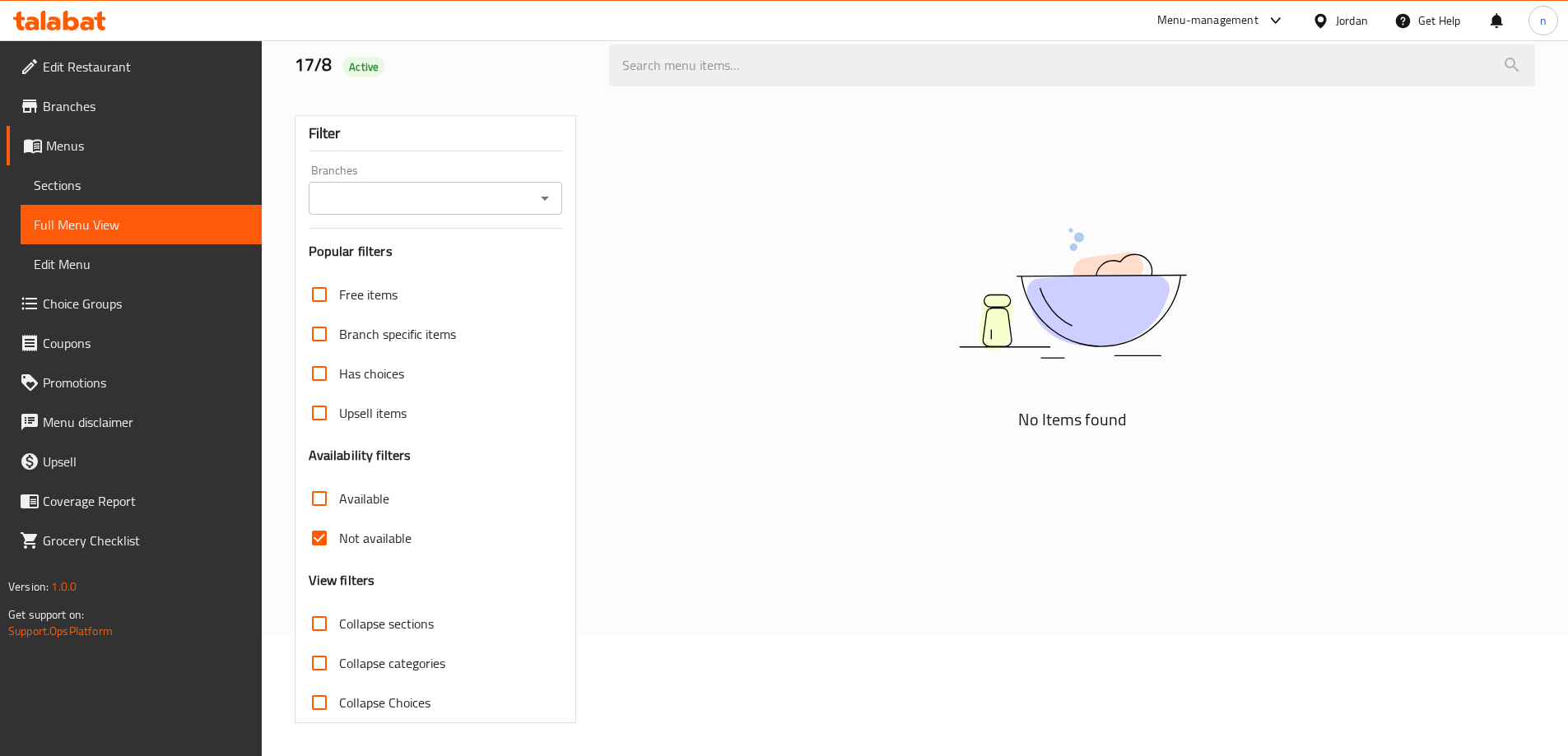
scroll to position [119, 0]
click at [320, 503] on input "Available" at bounding box center [319, 499] width 39 height 39
checkbox input "true"
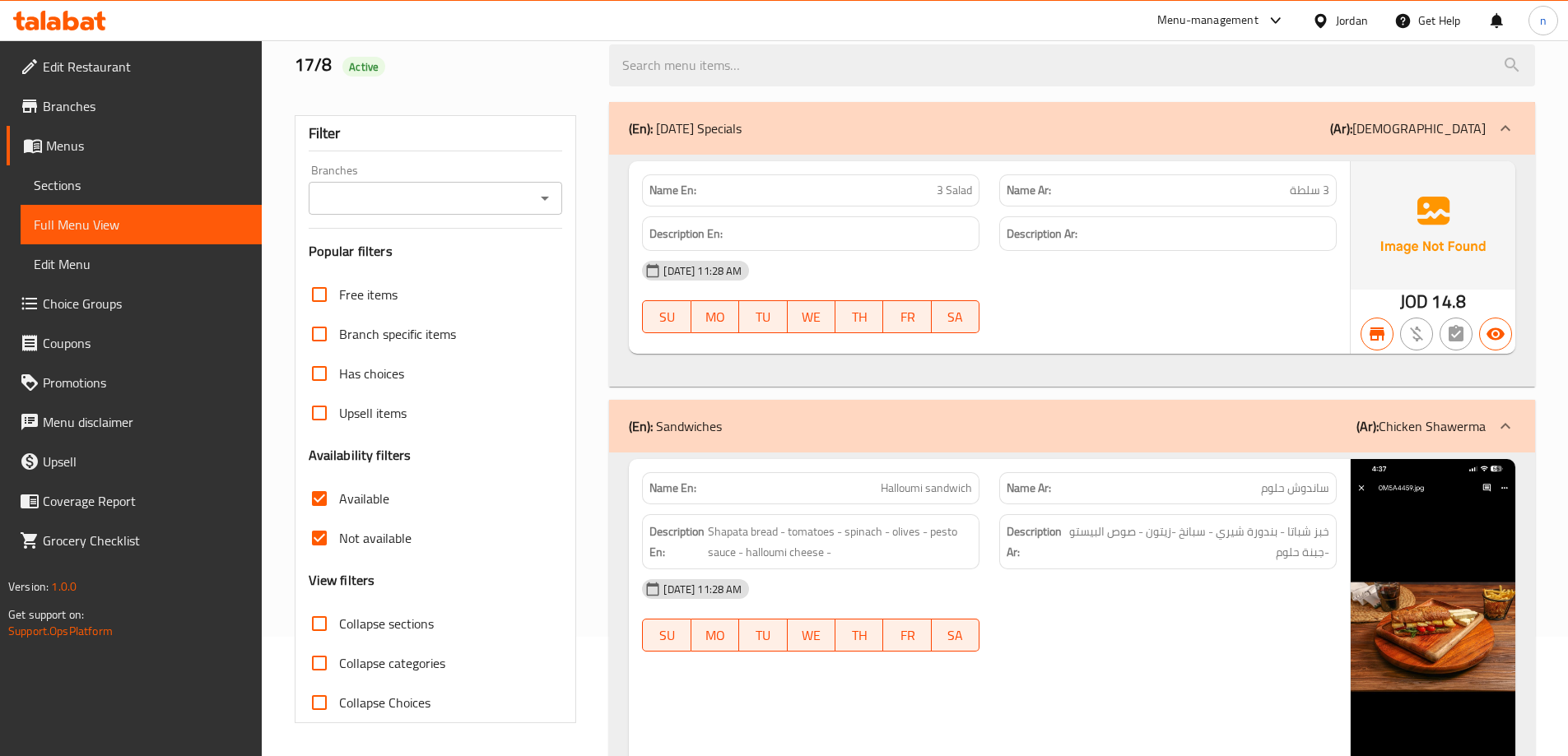
click at [316, 538] on input "Not available" at bounding box center [319, 538] width 39 height 39
checkbox input "false"
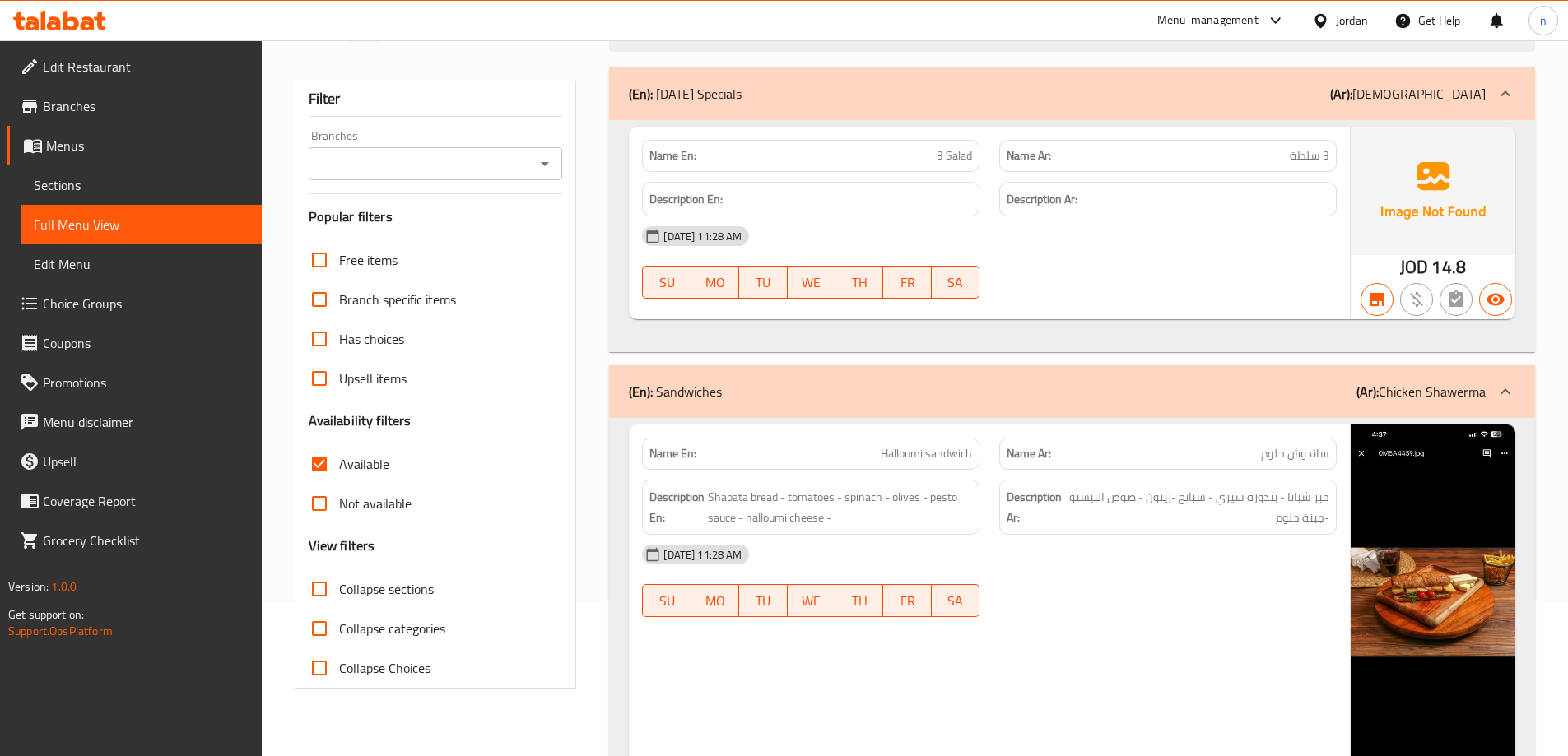
scroll to position [0, 0]
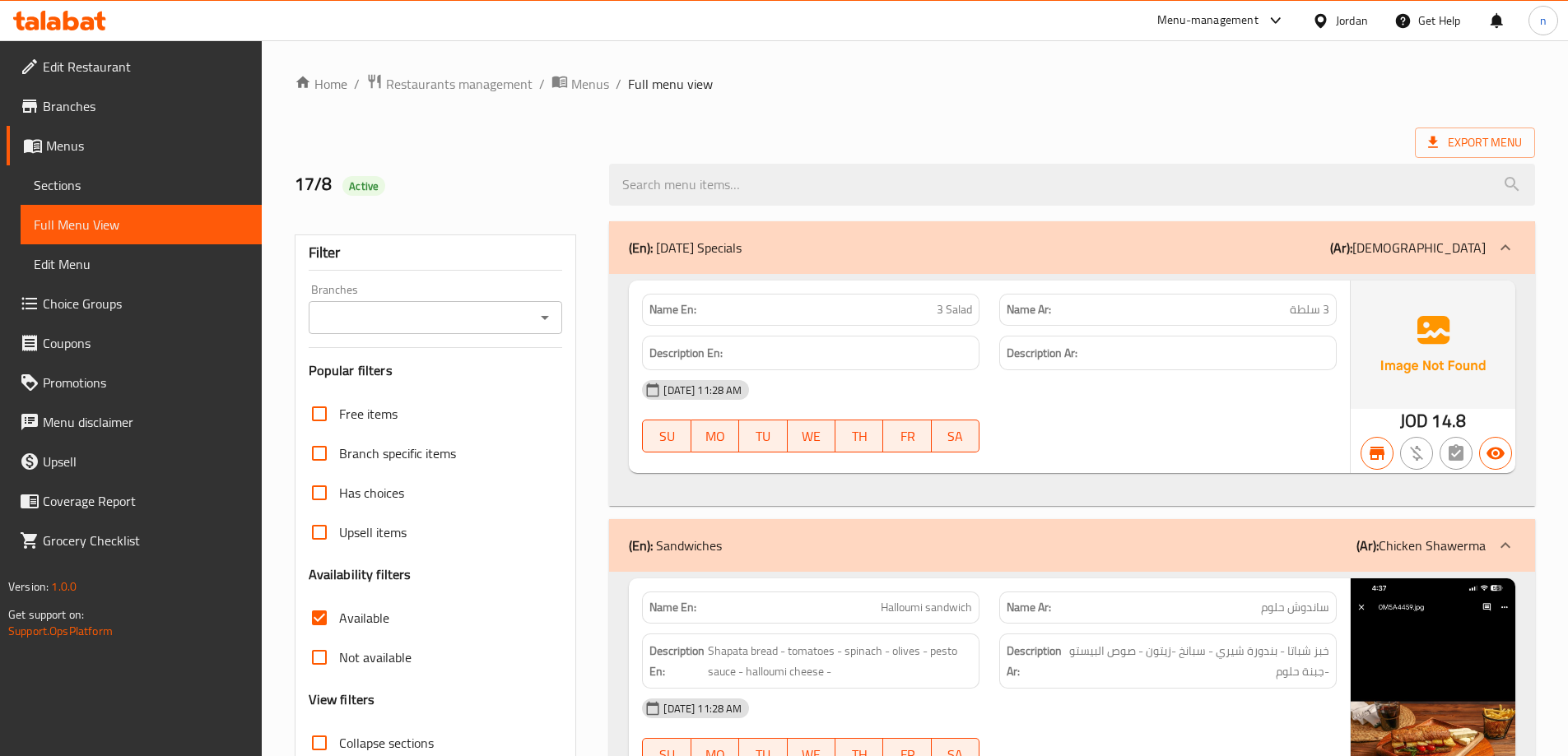
click at [332, 620] on input "Available" at bounding box center [319, 618] width 39 height 39
checkbox input "false"
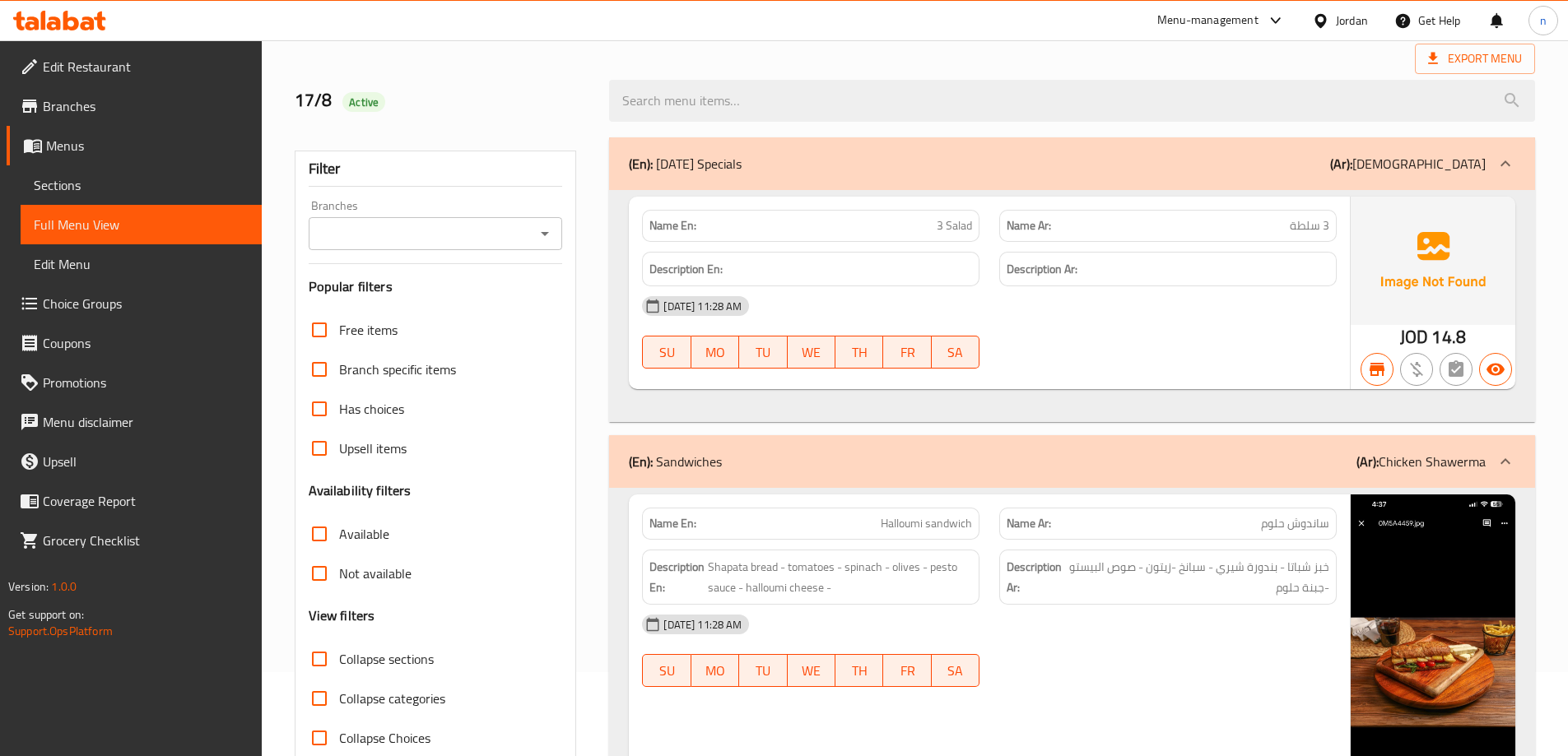
scroll to position [164, 0]
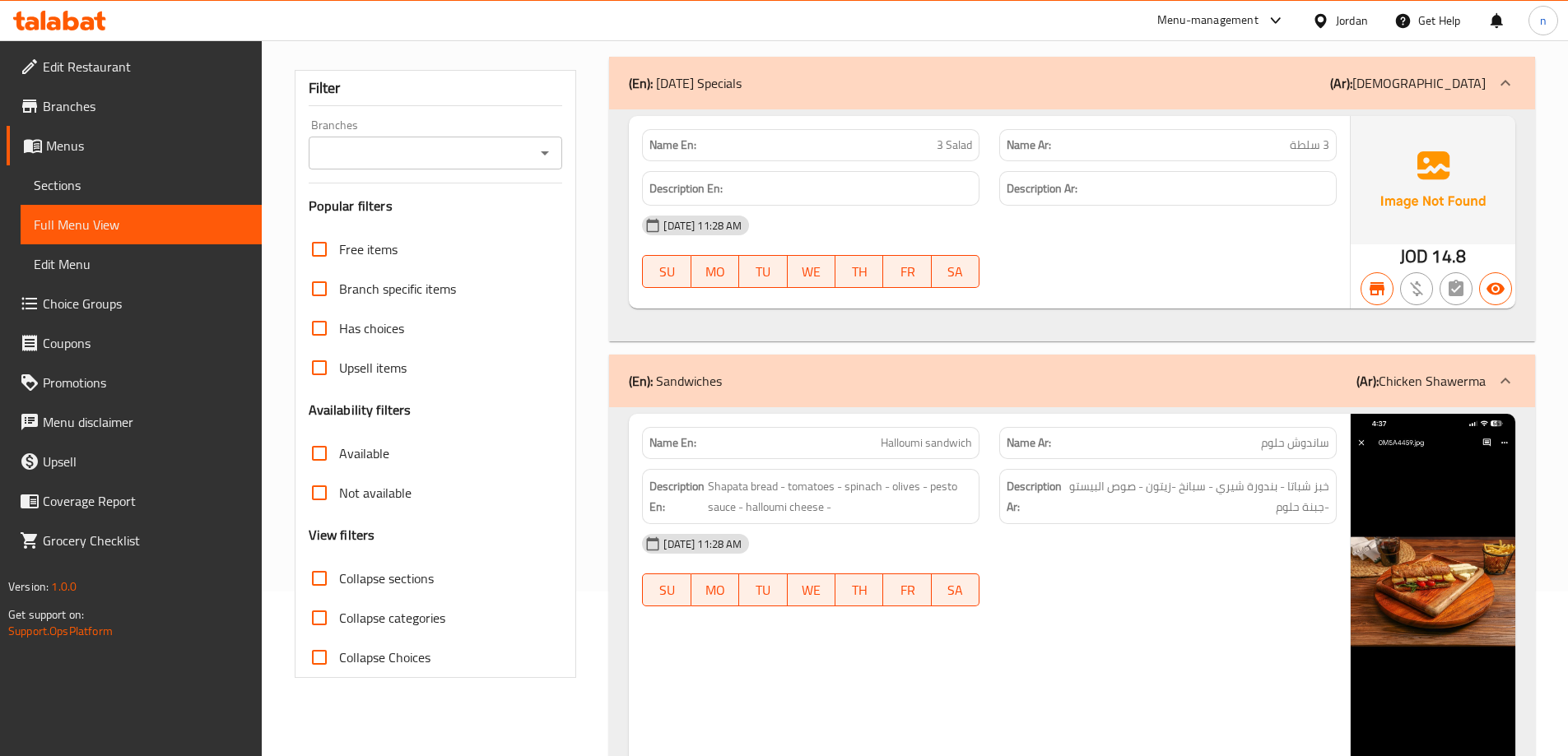
click at [383, 161] on input "Branches" at bounding box center [422, 152] width 217 height 23
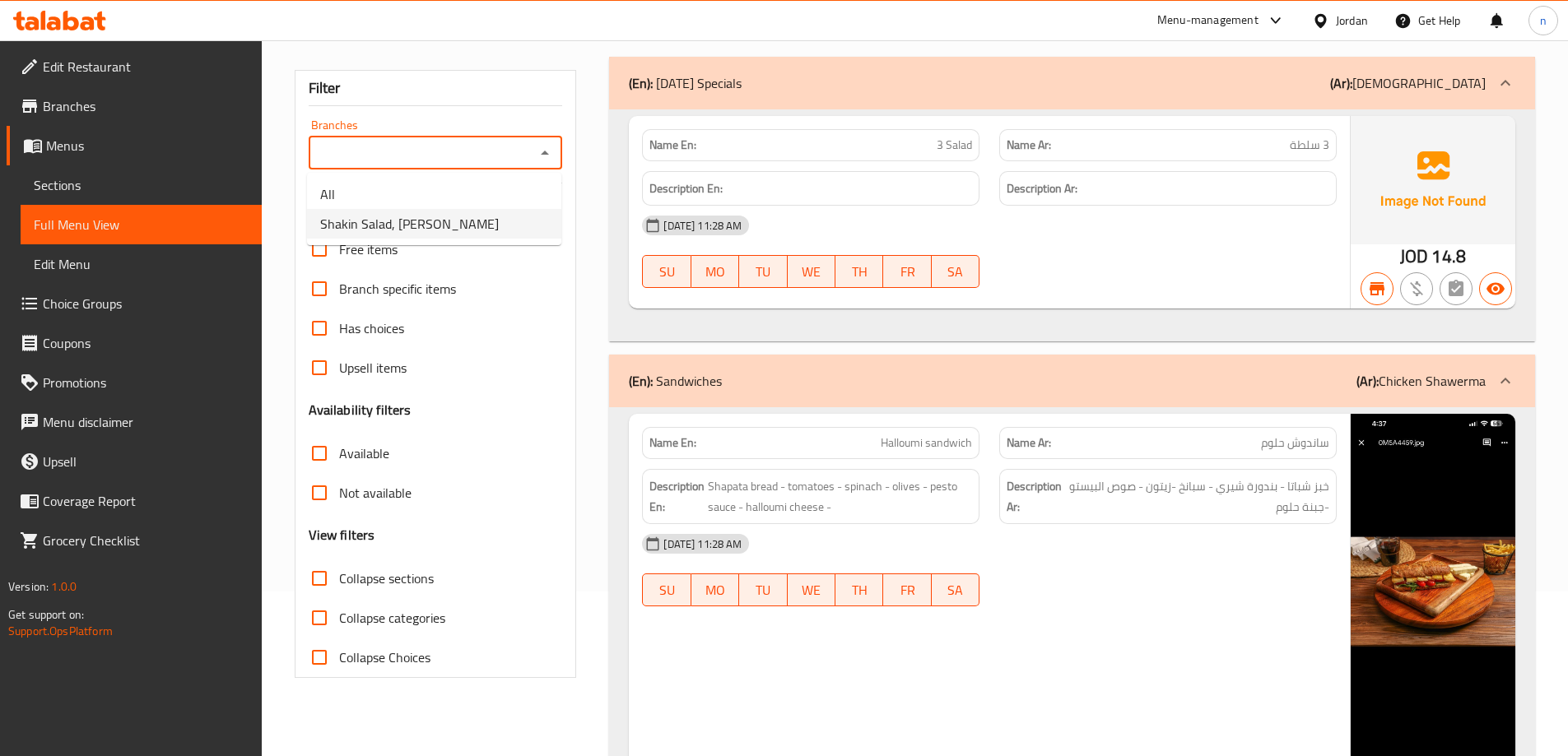
click at [422, 223] on span "Shakin Salad, Al Rawabi" at bounding box center [410, 223] width 179 height 20
type input "Shakin Salad, Al Rawabi"
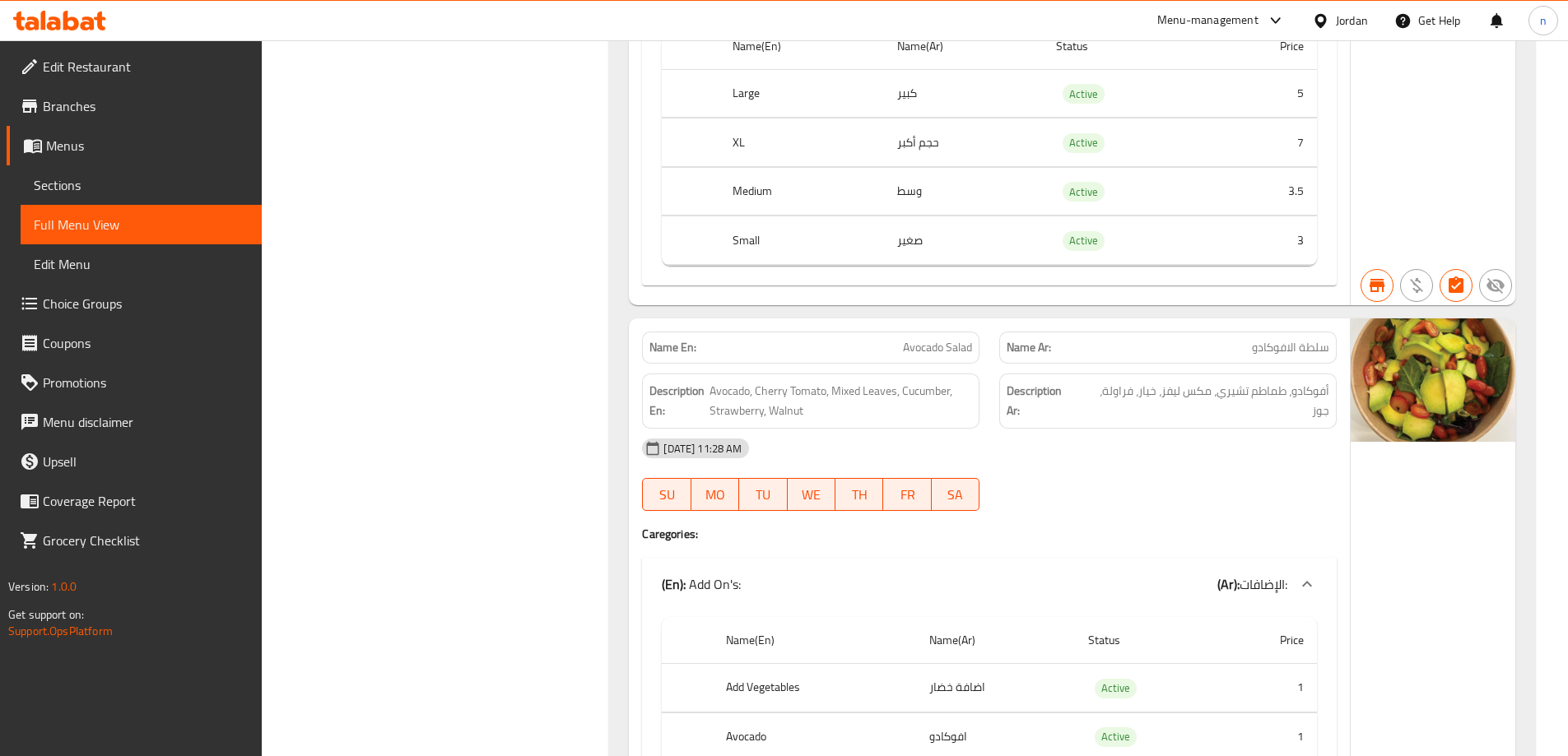
scroll to position [20147, 0]
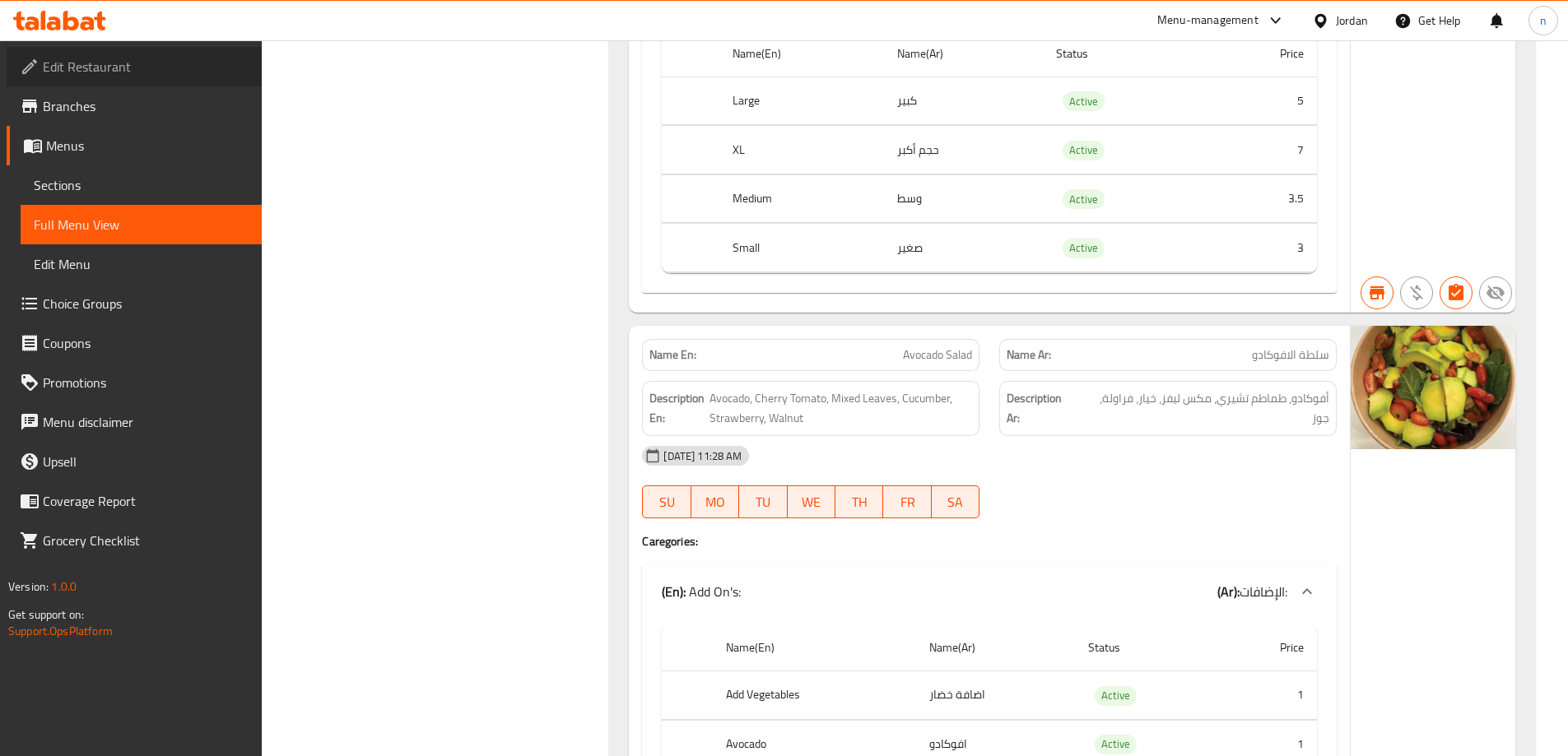
click at [121, 68] on span "Edit Restaurant" at bounding box center [146, 66] width 206 height 20
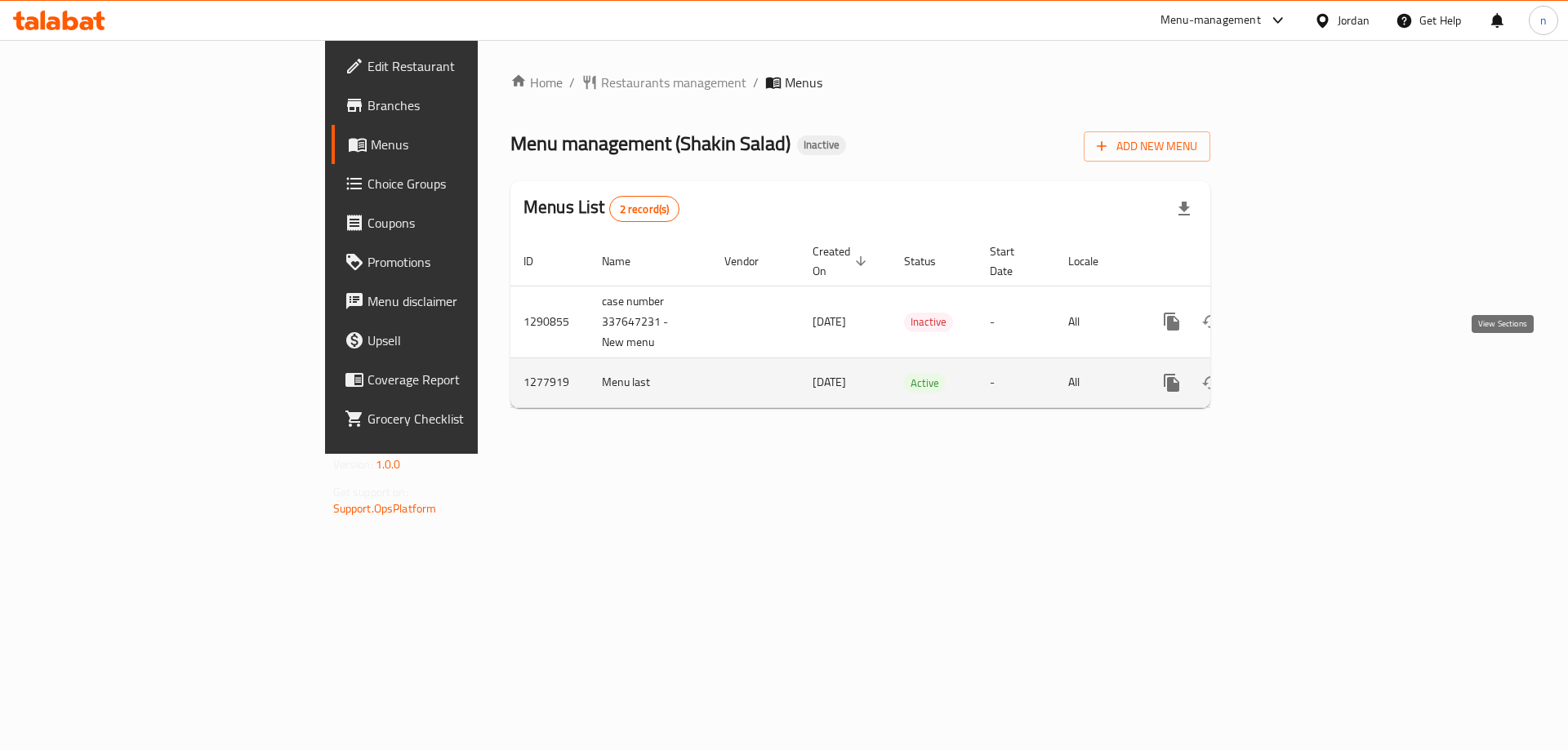
click at [1309, 363] on link "enhanced table" at bounding box center [1289, 383] width 39 height 39
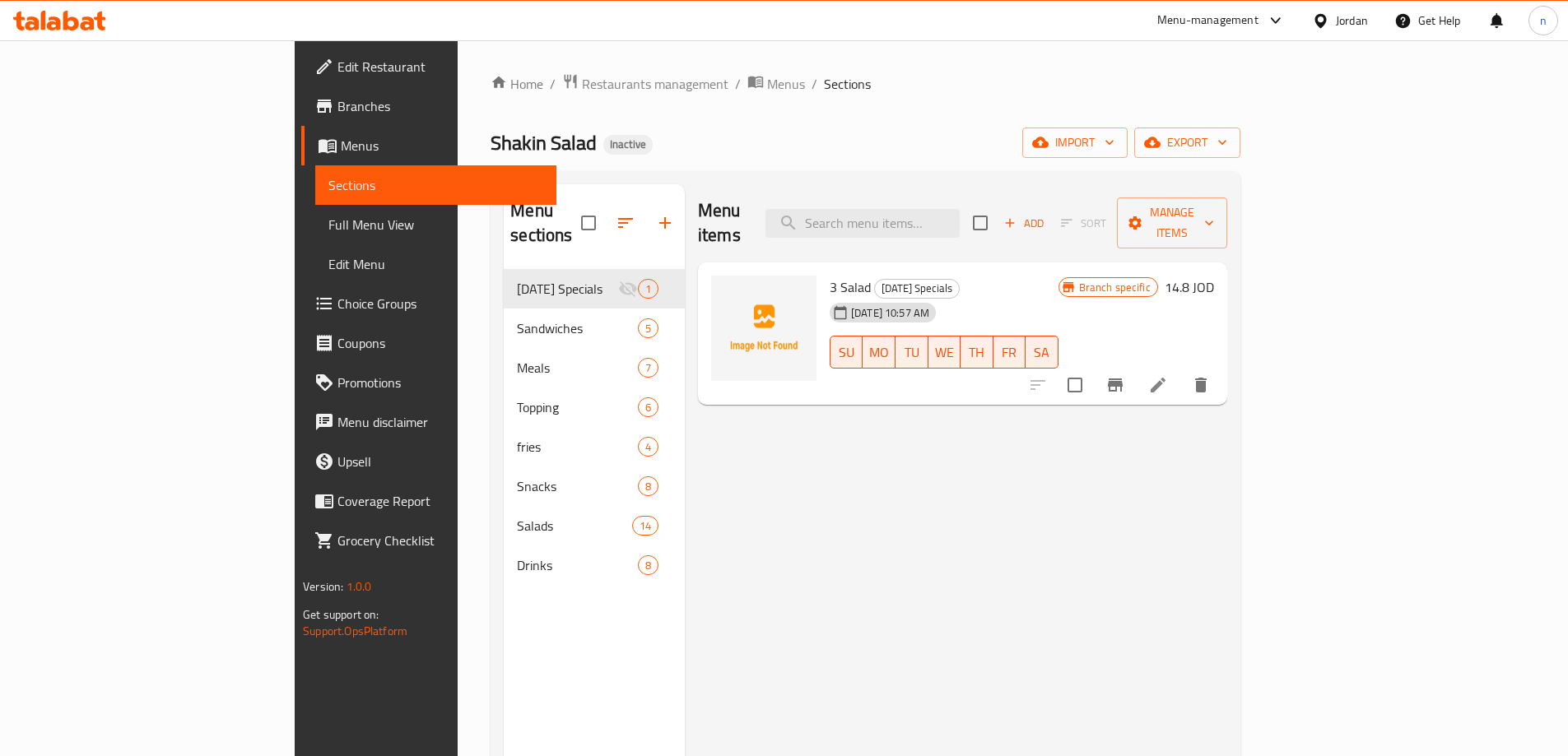
click at [329, 233] on span "Full Menu View" at bounding box center [436, 224] width 215 height 20
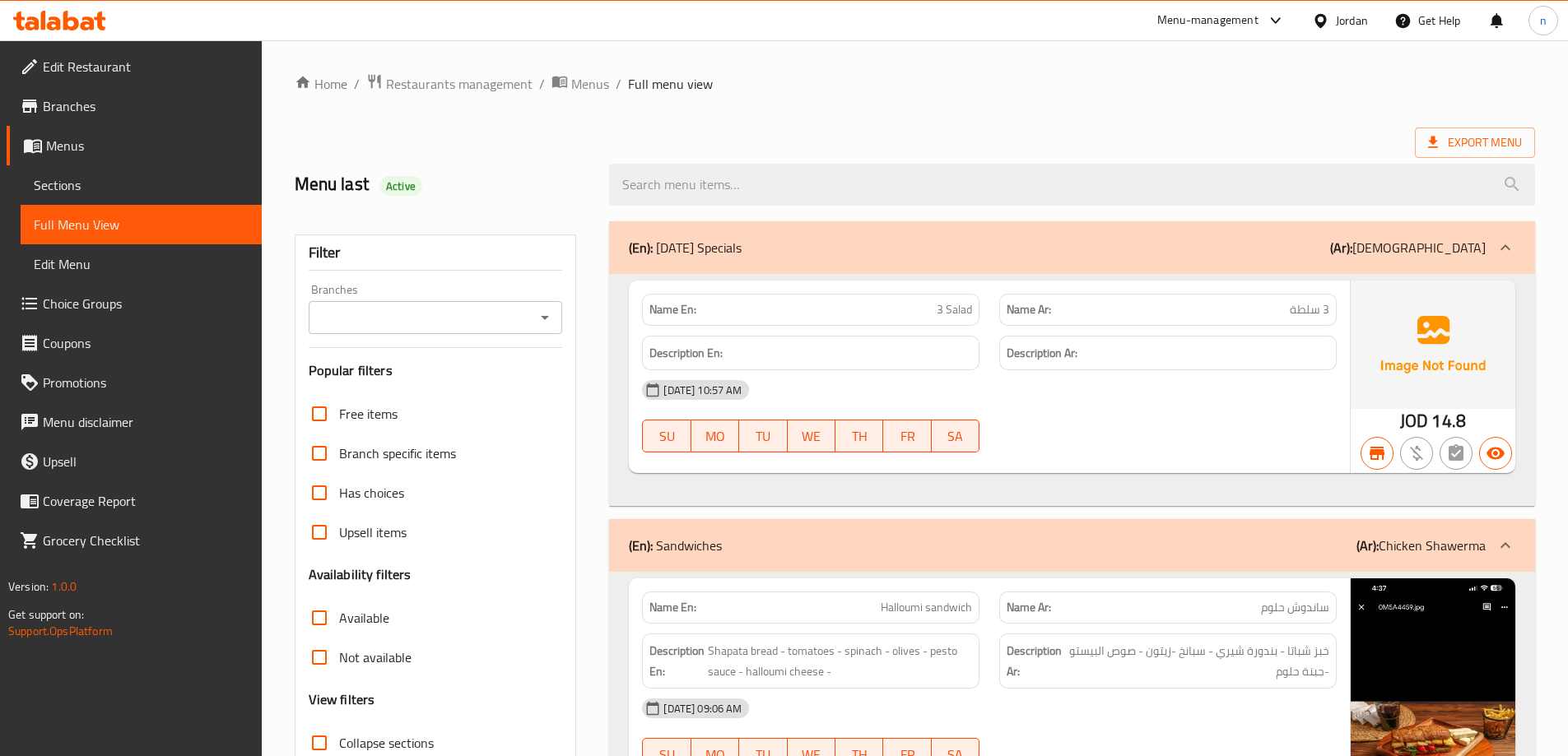
scroll to position [329, 0]
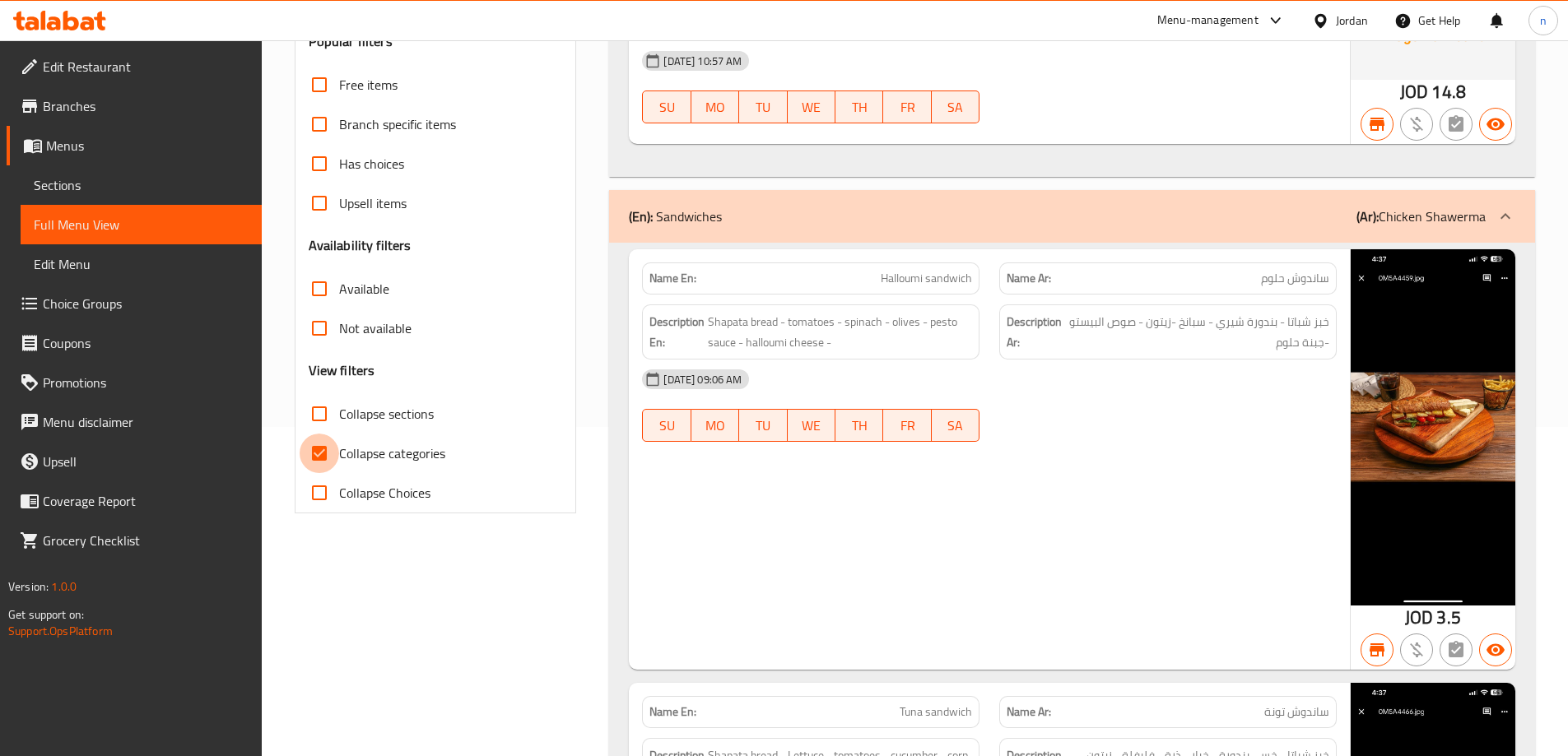
click at [325, 450] on input "Collapse categories" at bounding box center [319, 453] width 39 height 39
checkbox input "false"
click at [321, 327] on input "Not available" at bounding box center [319, 328] width 39 height 39
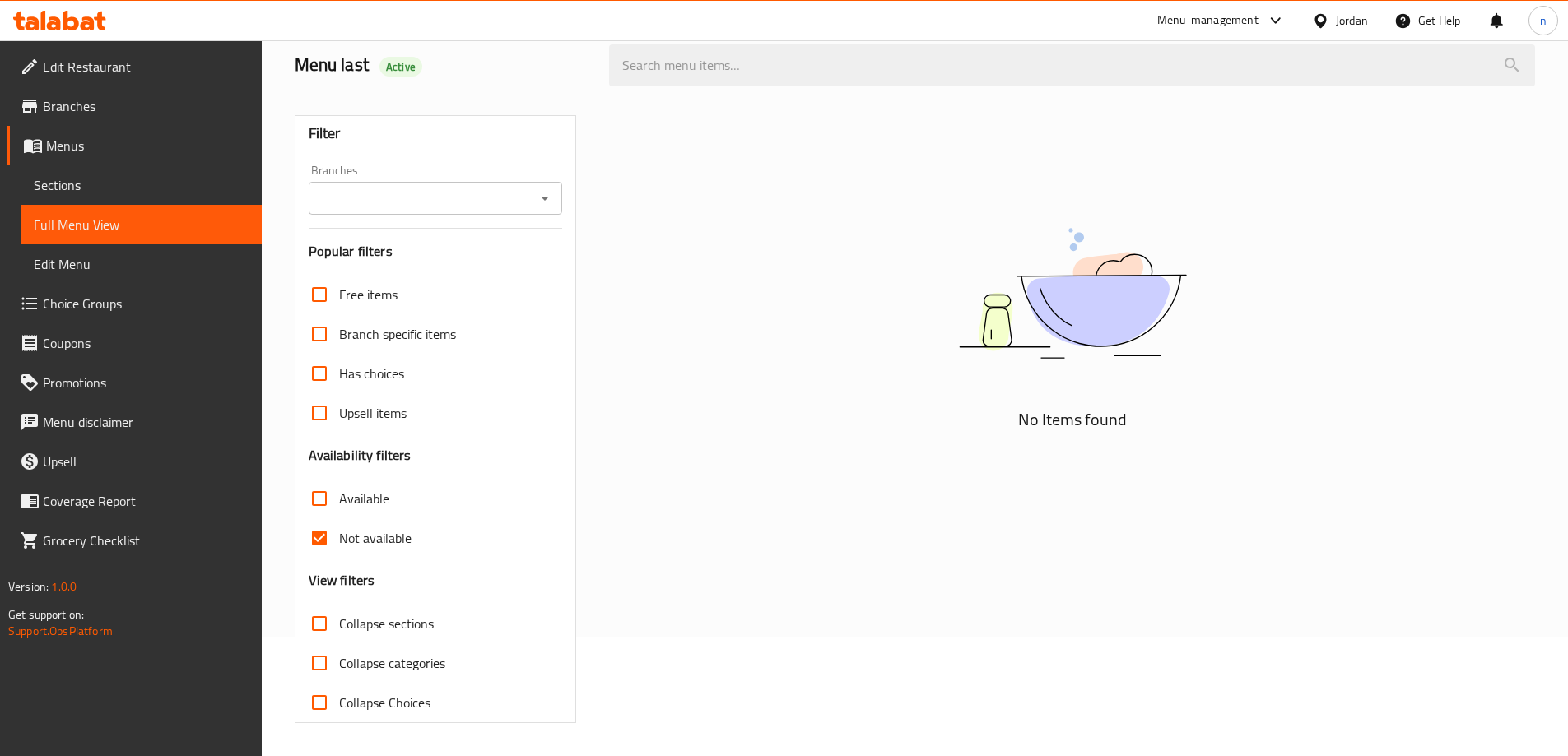
scroll to position [119, 0]
drag, startPoint x: 314, startPoint y: 539, endPoint x: 321, endPoint y: 508, distance: 31.8
click at [314, 539] on input "Not available" at bounding box center [319, 538] width 39 height 39
checkbox input "false"
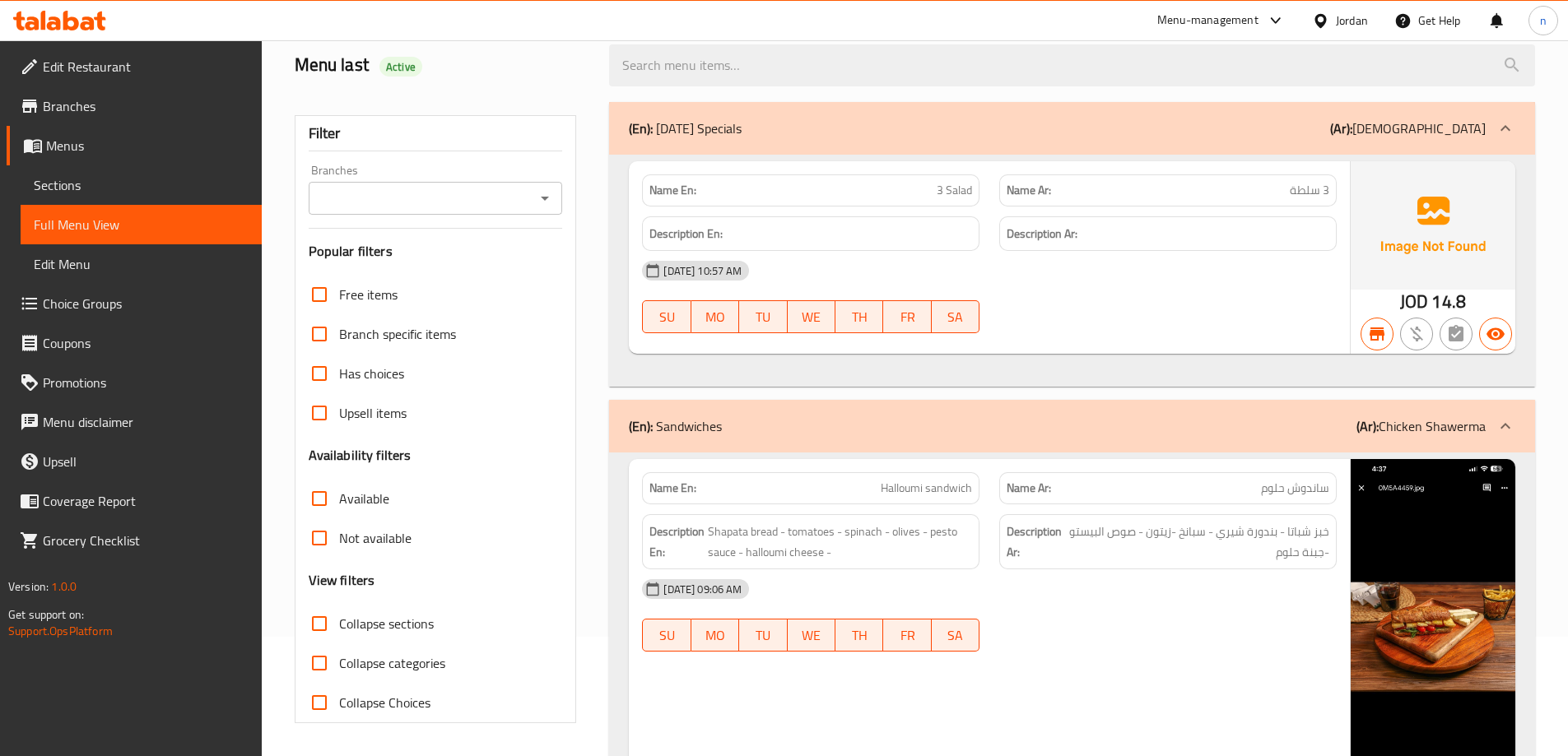
scroll to position [329, 0]
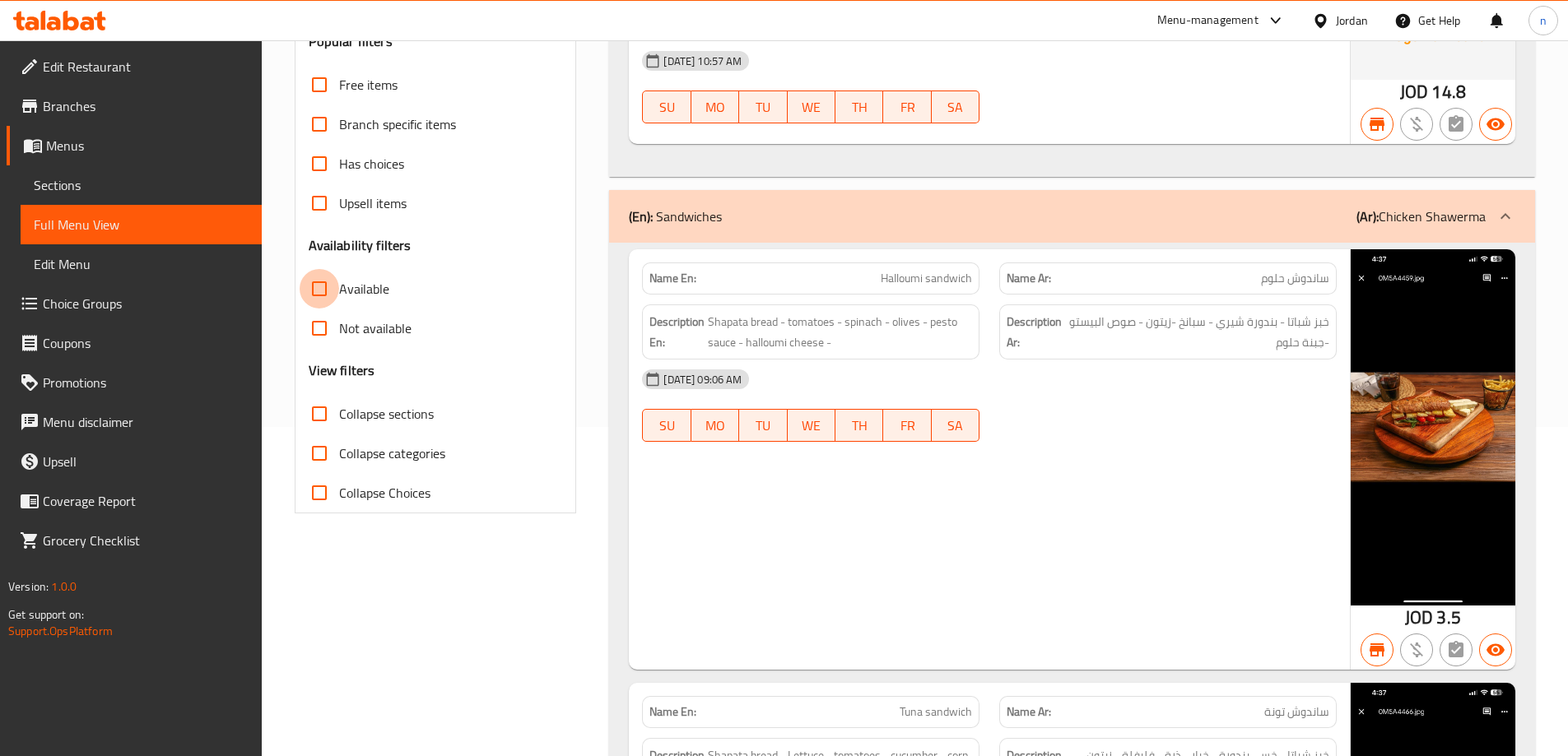
click at [330, 287] on input "Available" at bounding box center [319, 289] width 39 height 39
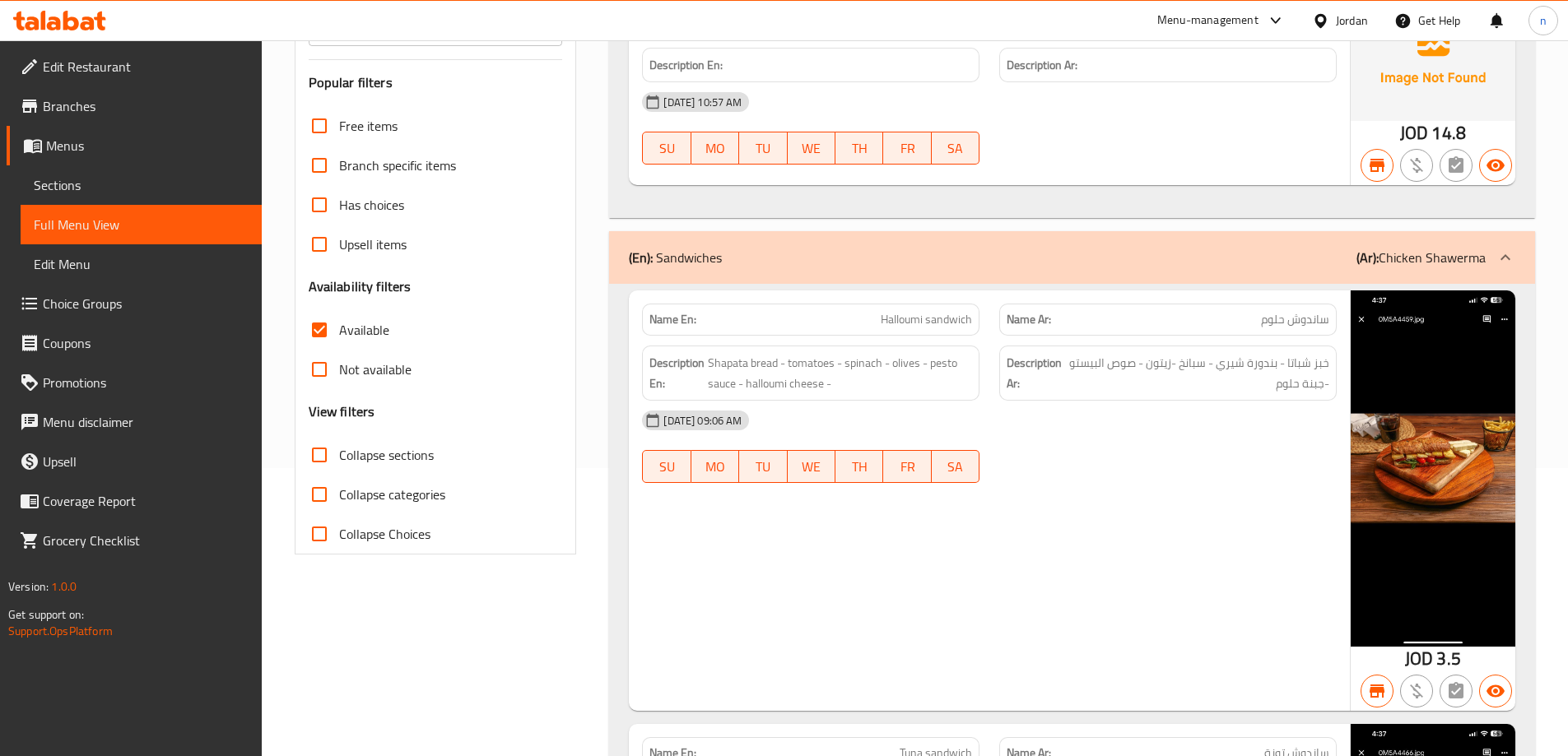
scroll to position [164, 0]
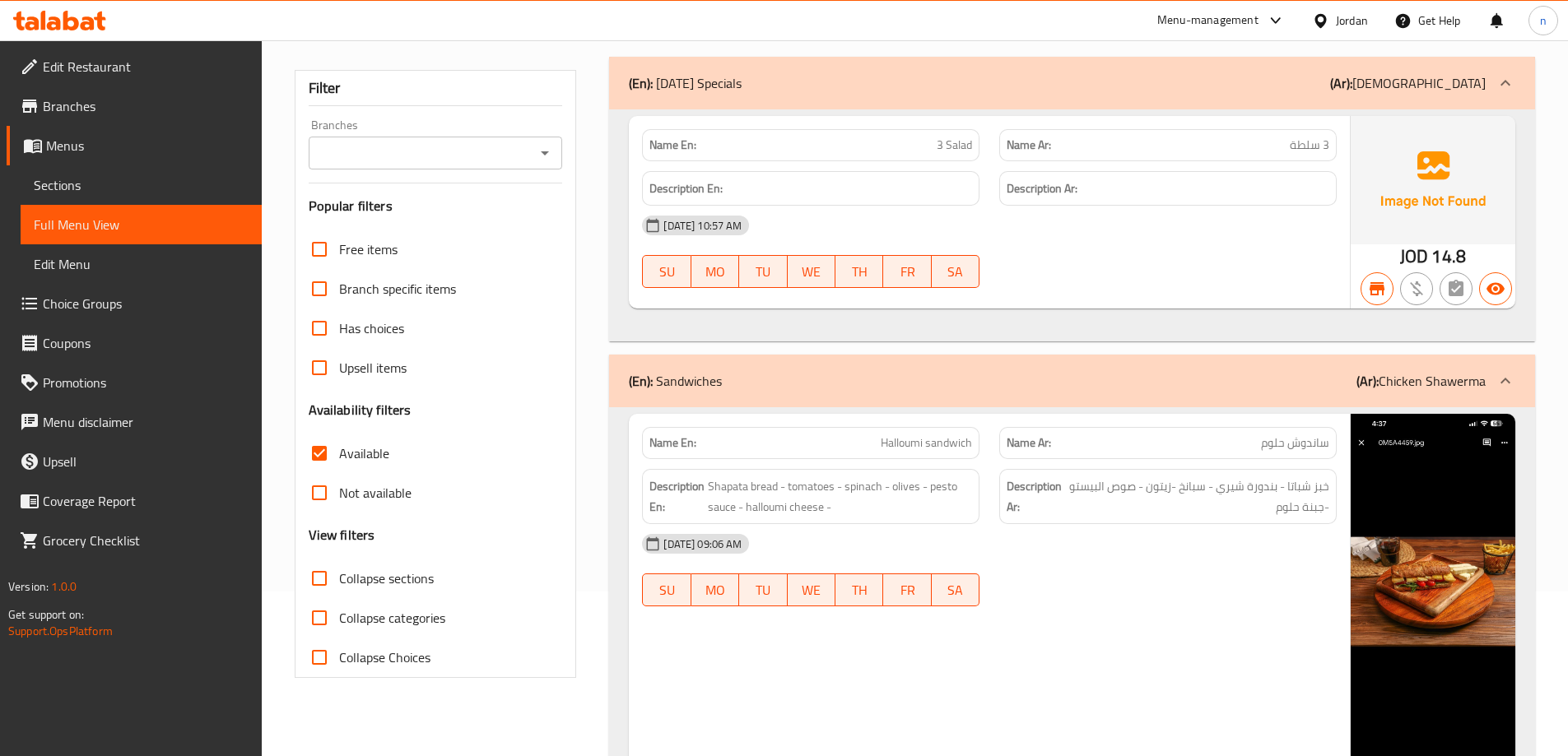
click at [319, 447] on input "Available" at bounding box center [319, 453] width 39 height 39
checkbox input "false"
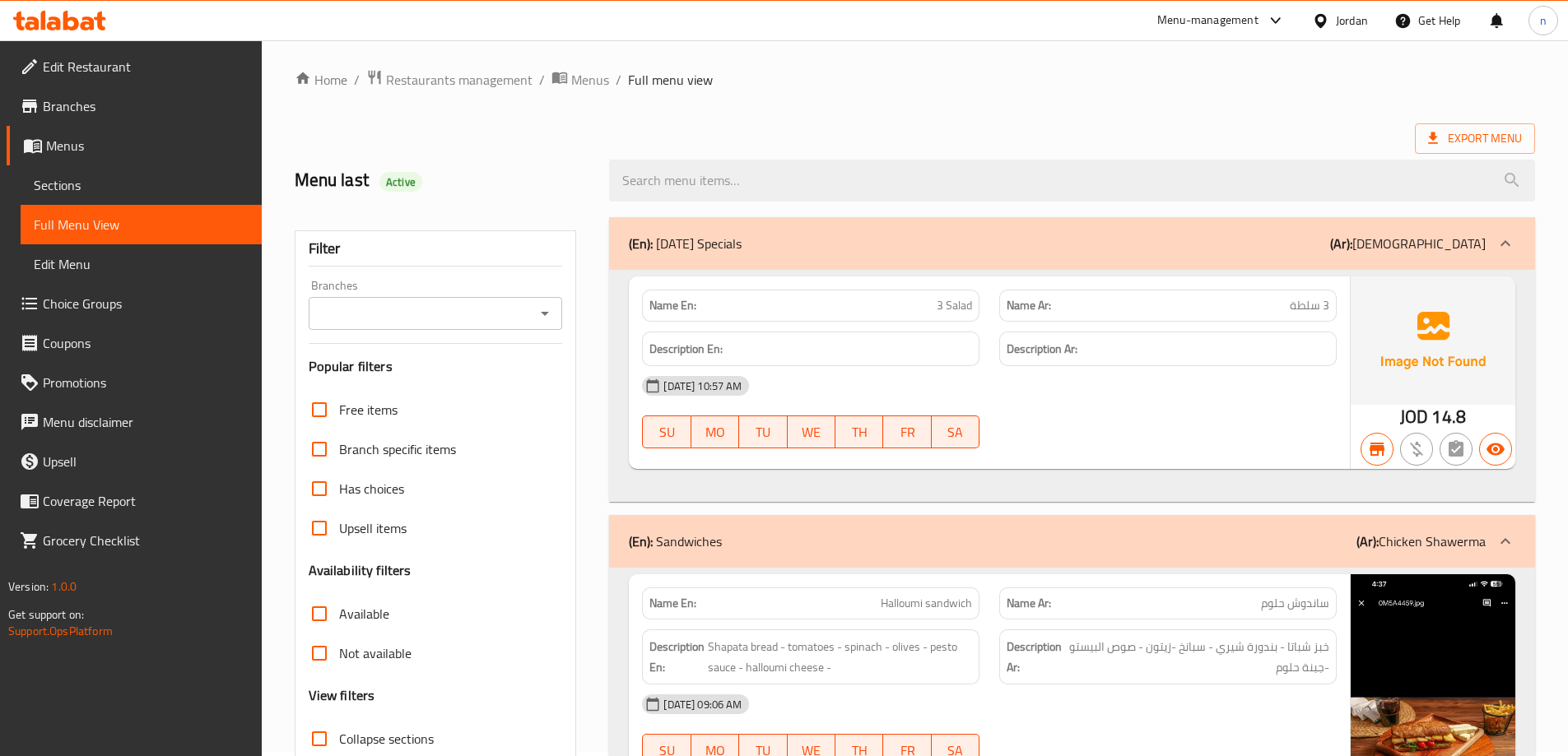
scroll to position [0, 0]
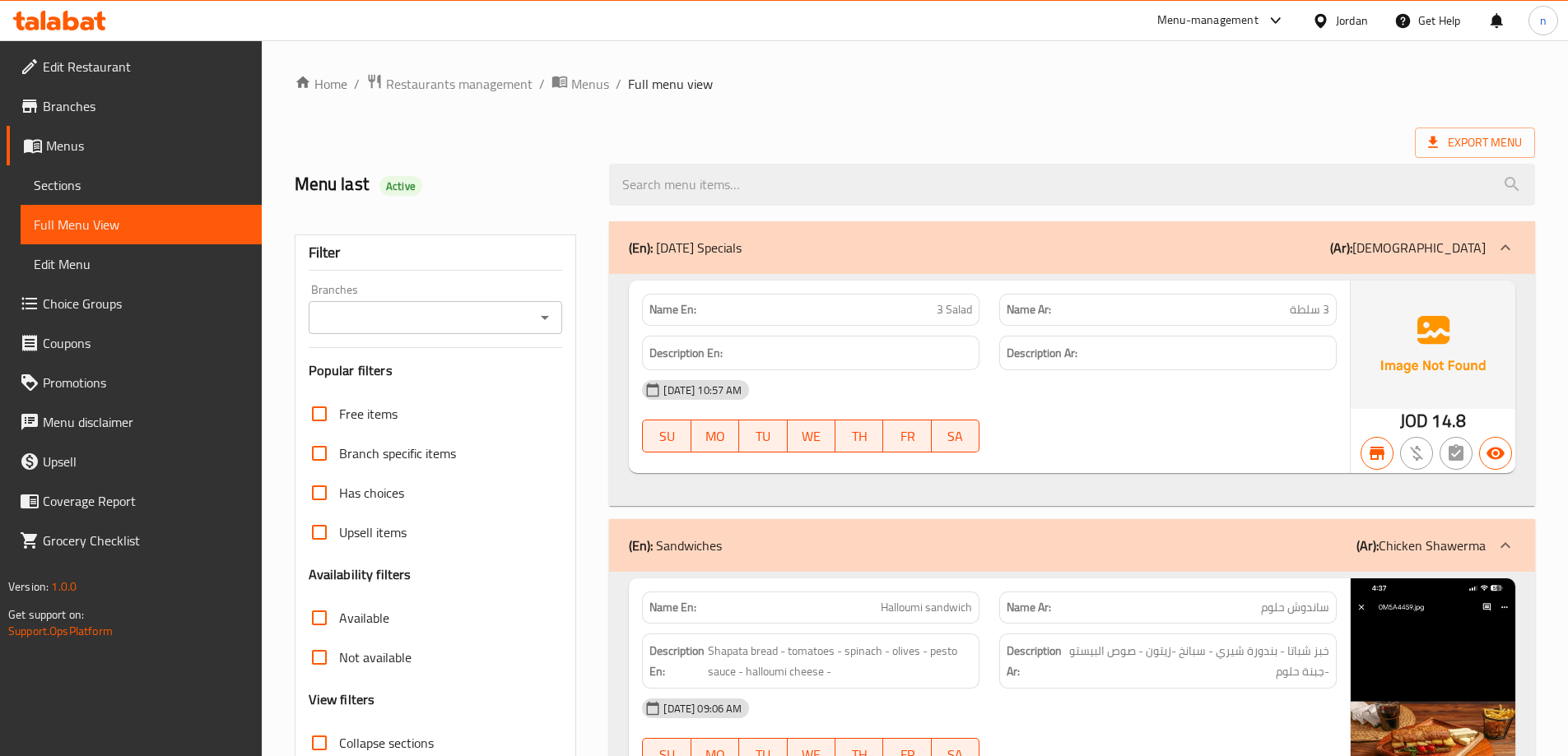
click at [85, 66] on span "Edit Restaurant" at bounding box center [146, 66] width 206 height 20
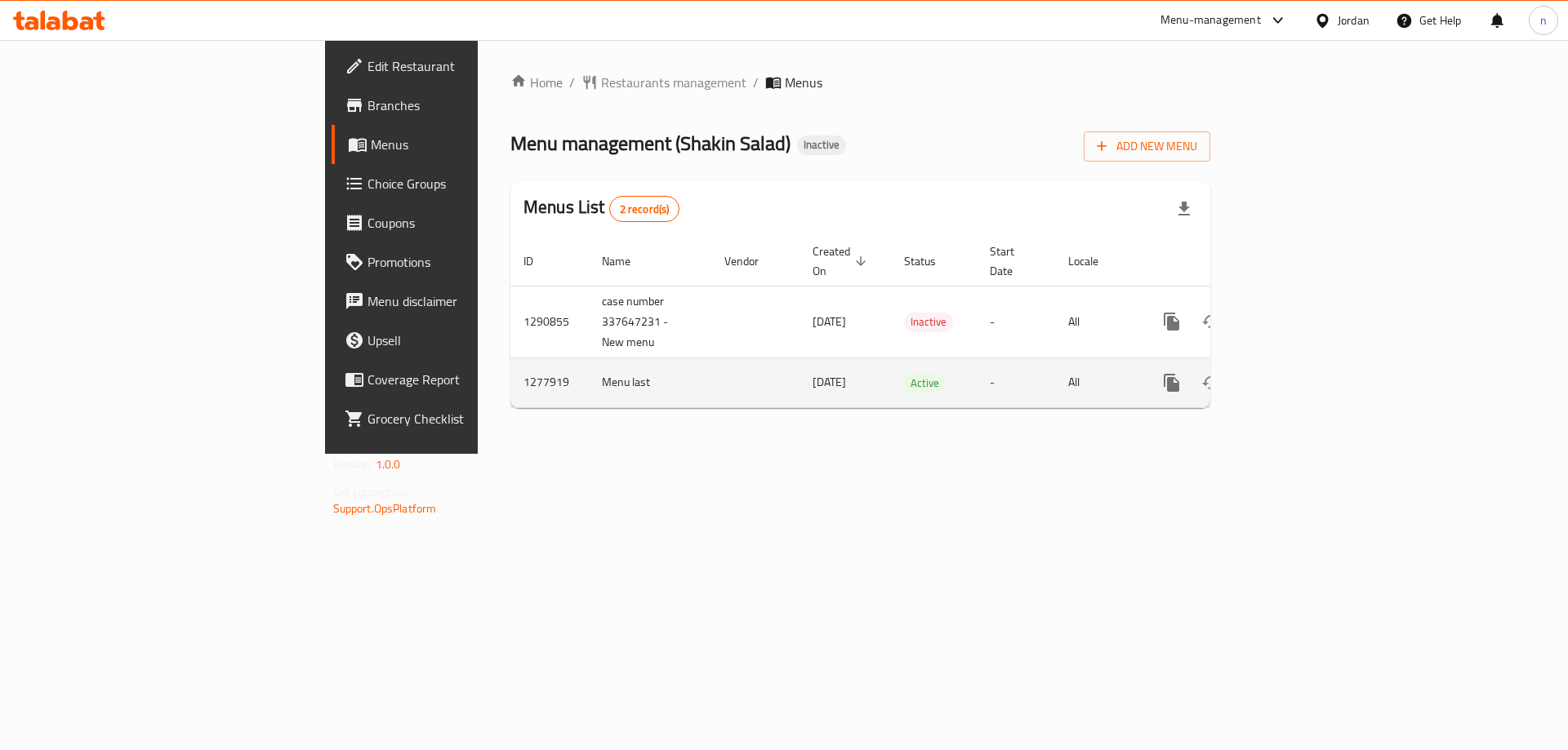
click at [1299, 373] on icon "enhanced table" at bounding box center [1289, 383] width 19 height 19
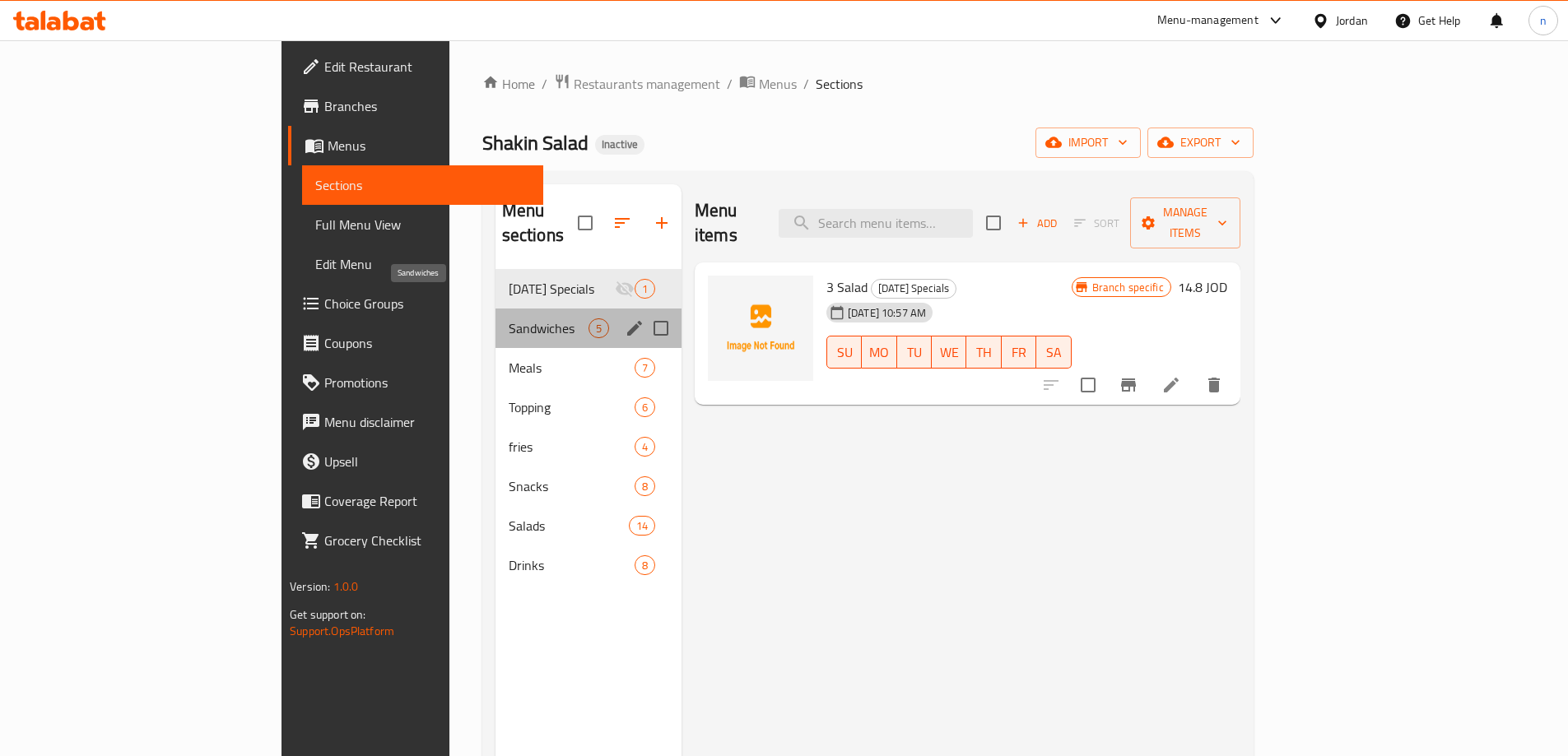
click at [508, 318] on span "Sandwiches" at bounding box center [549, 328] width 80 height 20
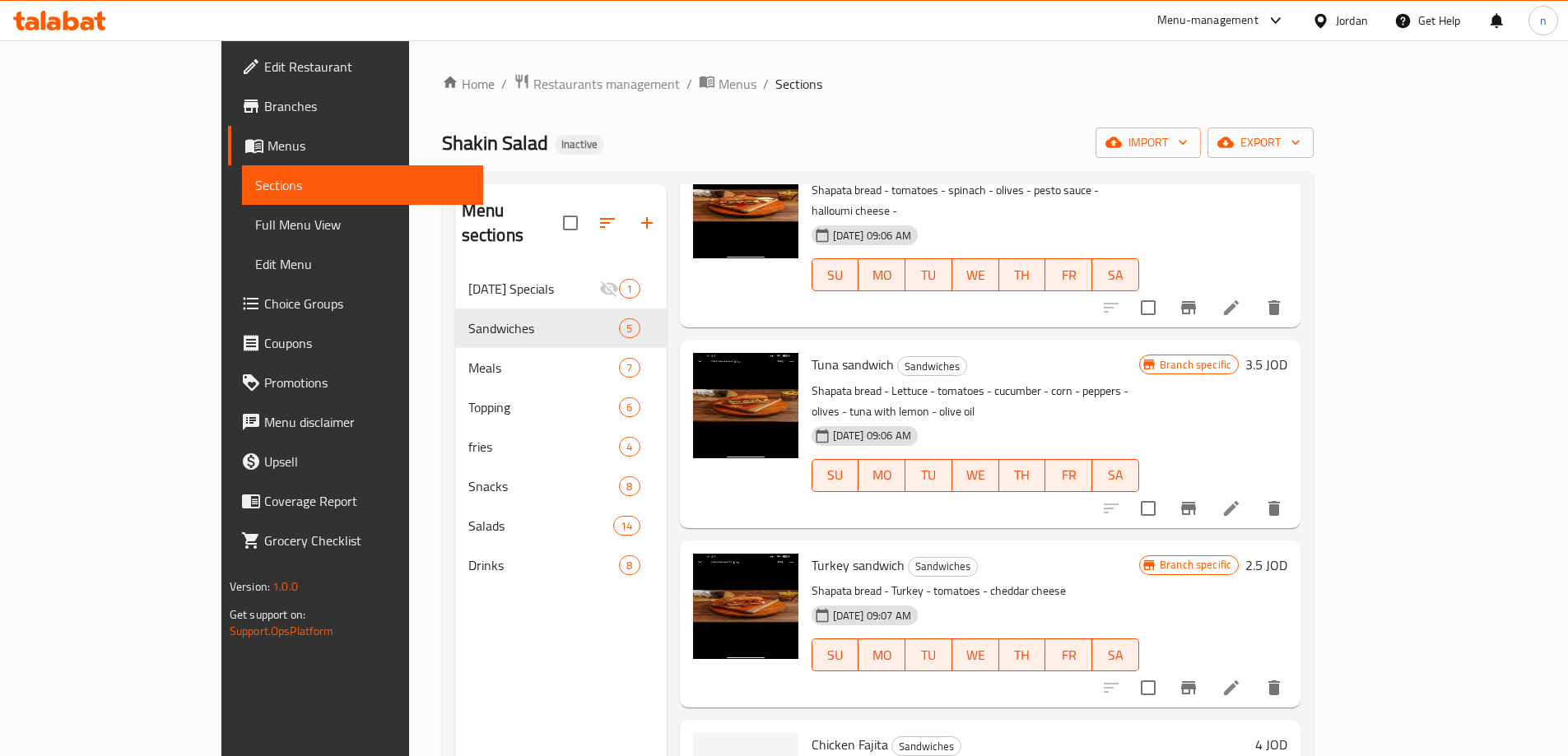
scroll to position [184, 0]
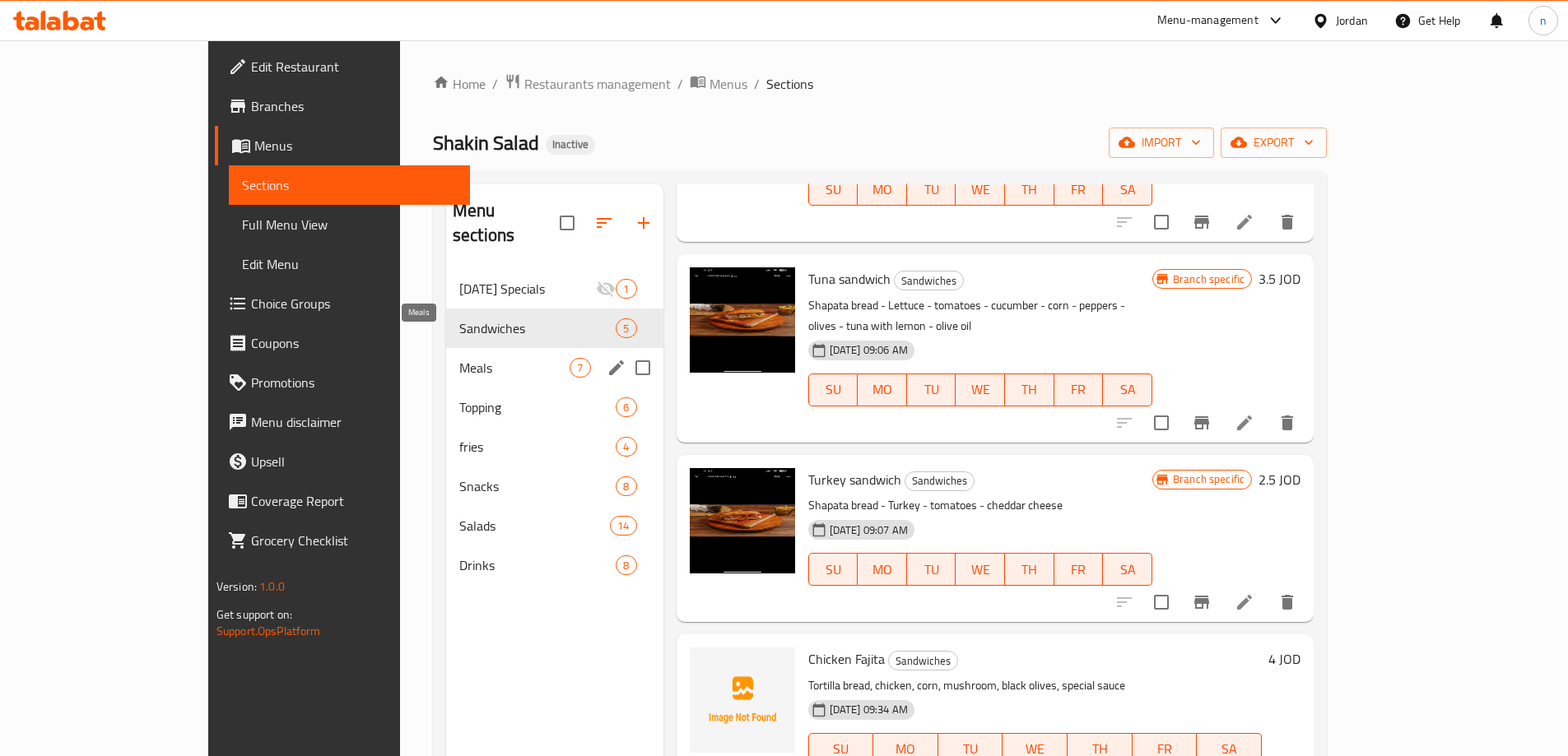
click at [459, 358] on span "Meals" at bounding box center [514, 367] width 111 height 20
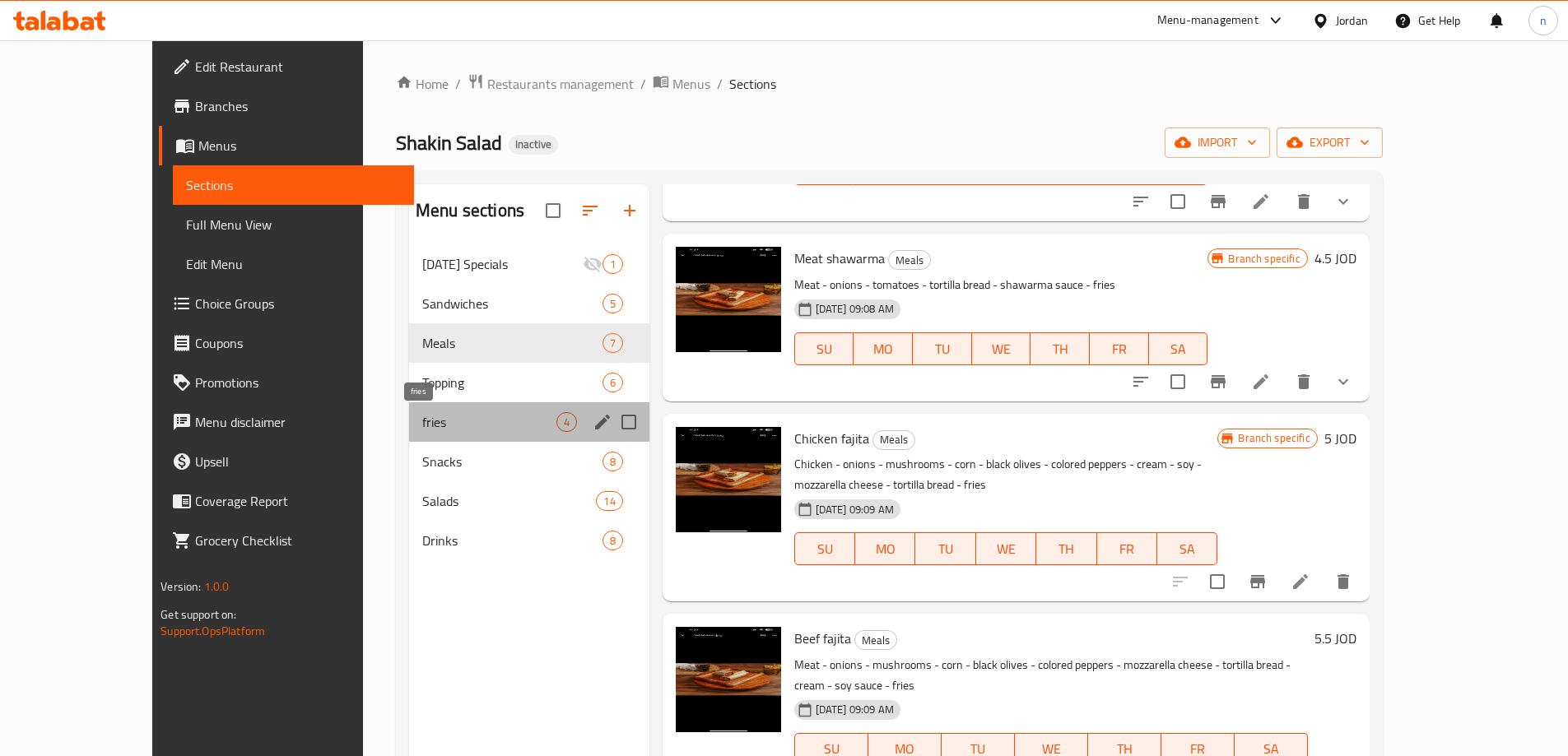
click at [422, 420] on span "fries" at bounding box center [490, 421] width 135 height 20
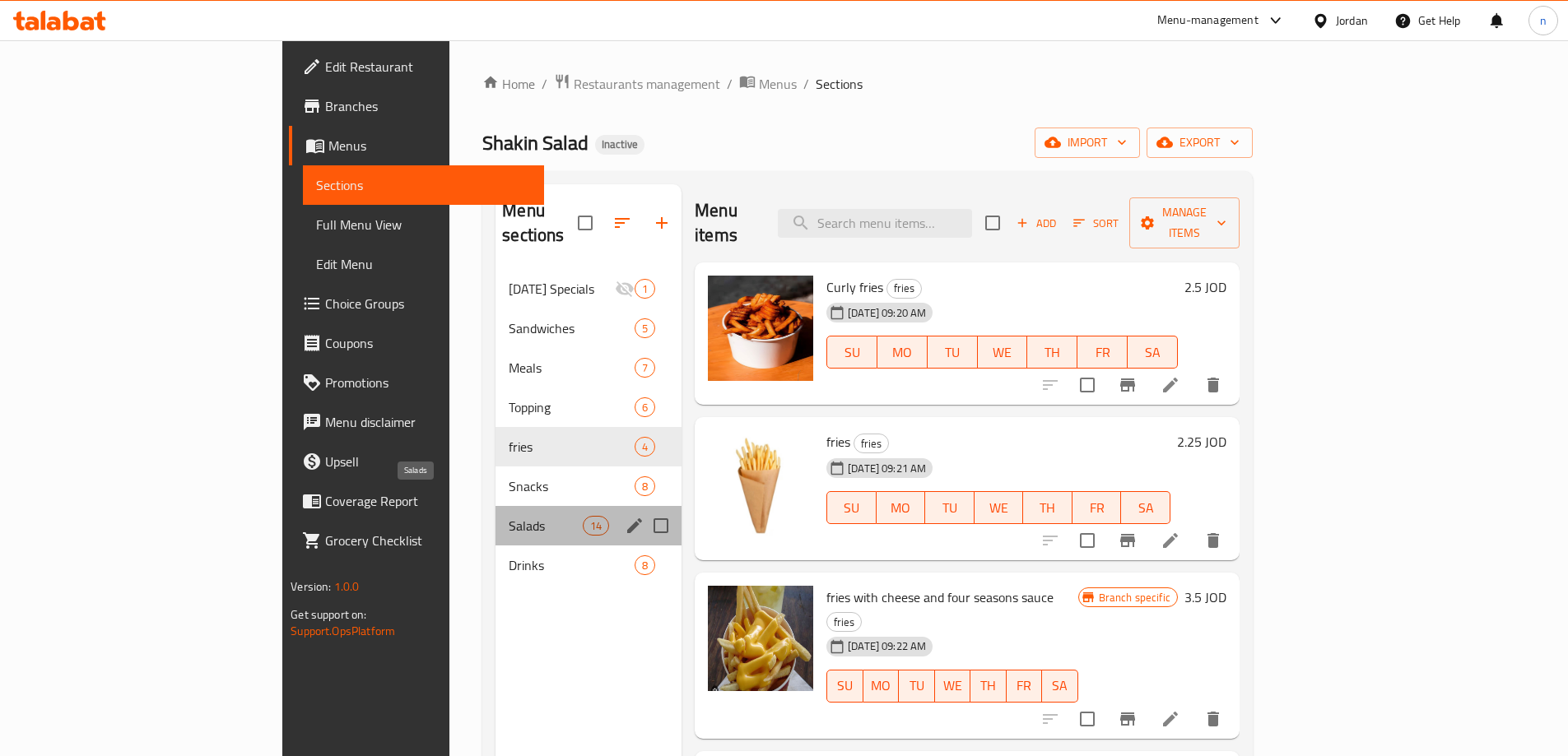
click at [508, 516] on span "Salads" at bounding box center [545, 525] width 74 height 20
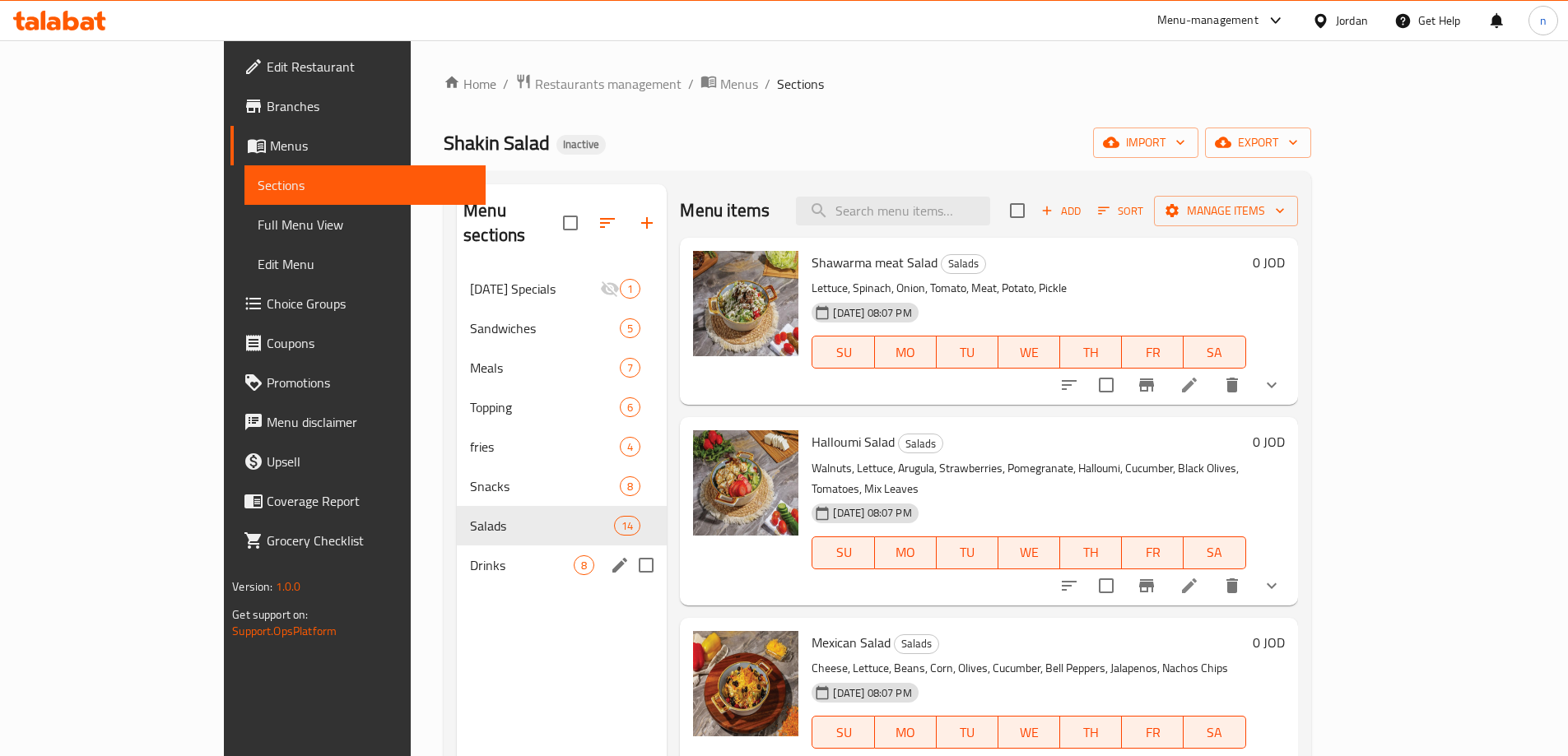
click at [457, 553] on div "Drinks 8" at bounding box center [561, 565] width 210 height 39
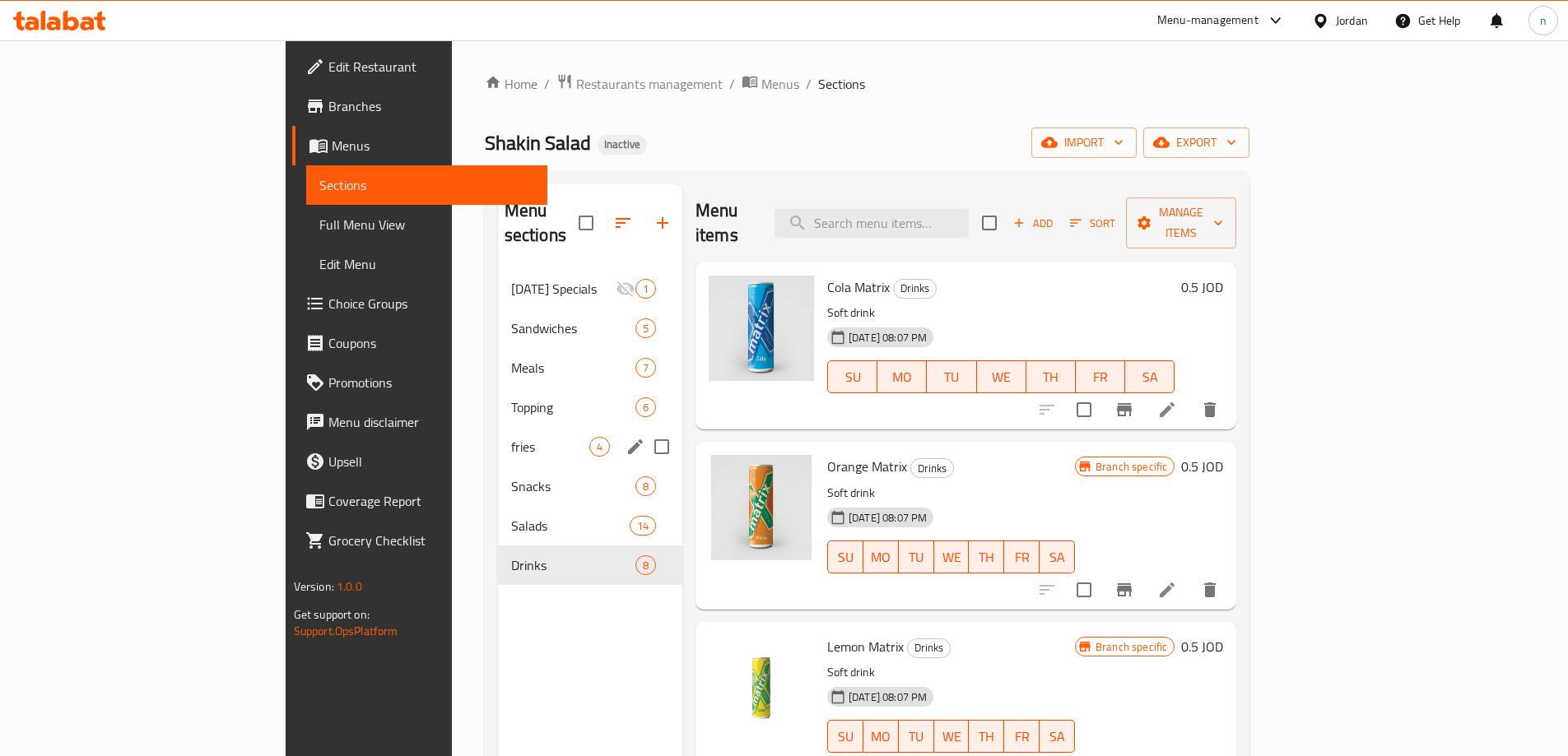
click at [498, 427] on div "fries 4" at bounding box center [590, 447] width 185 height 39
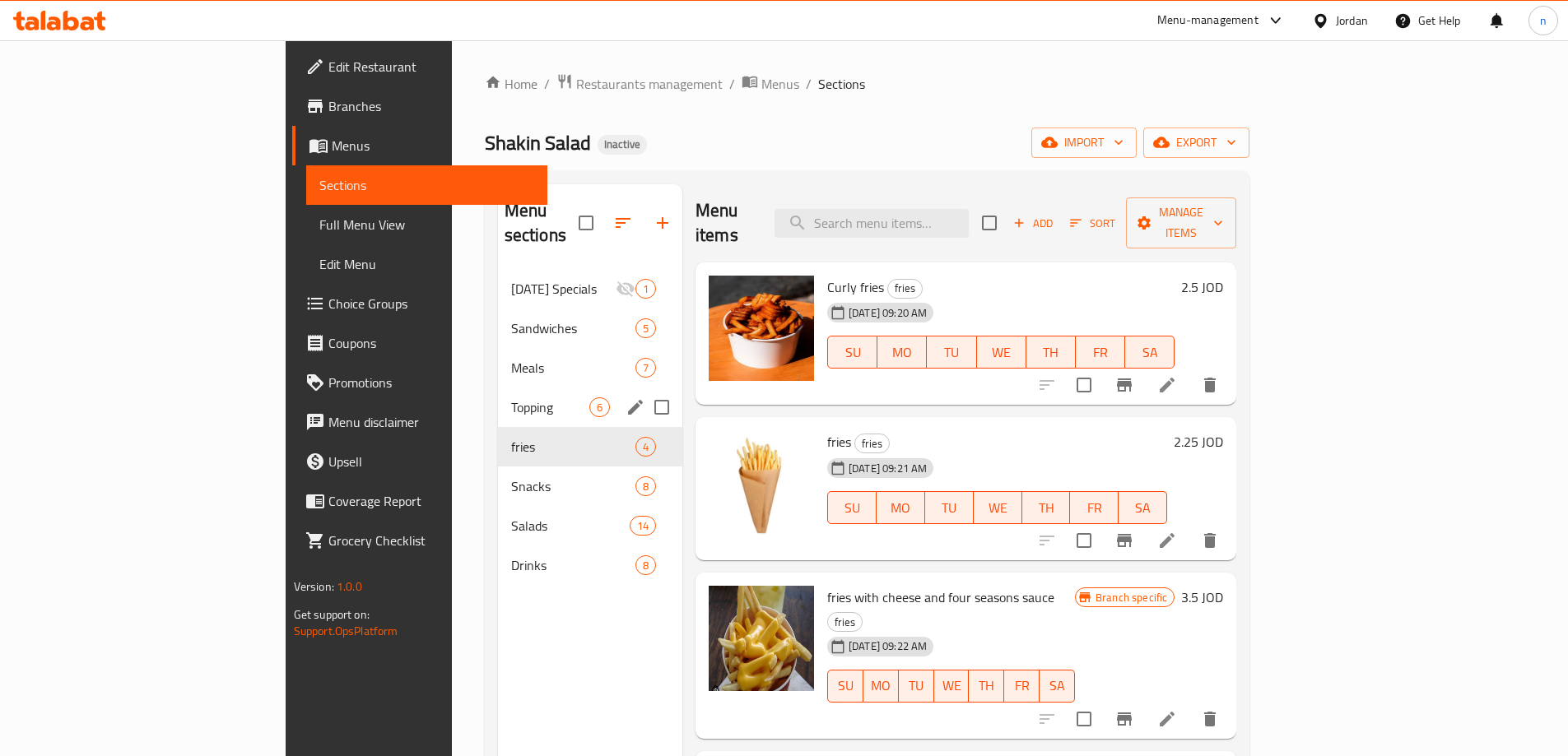
click at [498, 387] on div "Topping 6" at bounding box center [590, 407] width 185 height 39
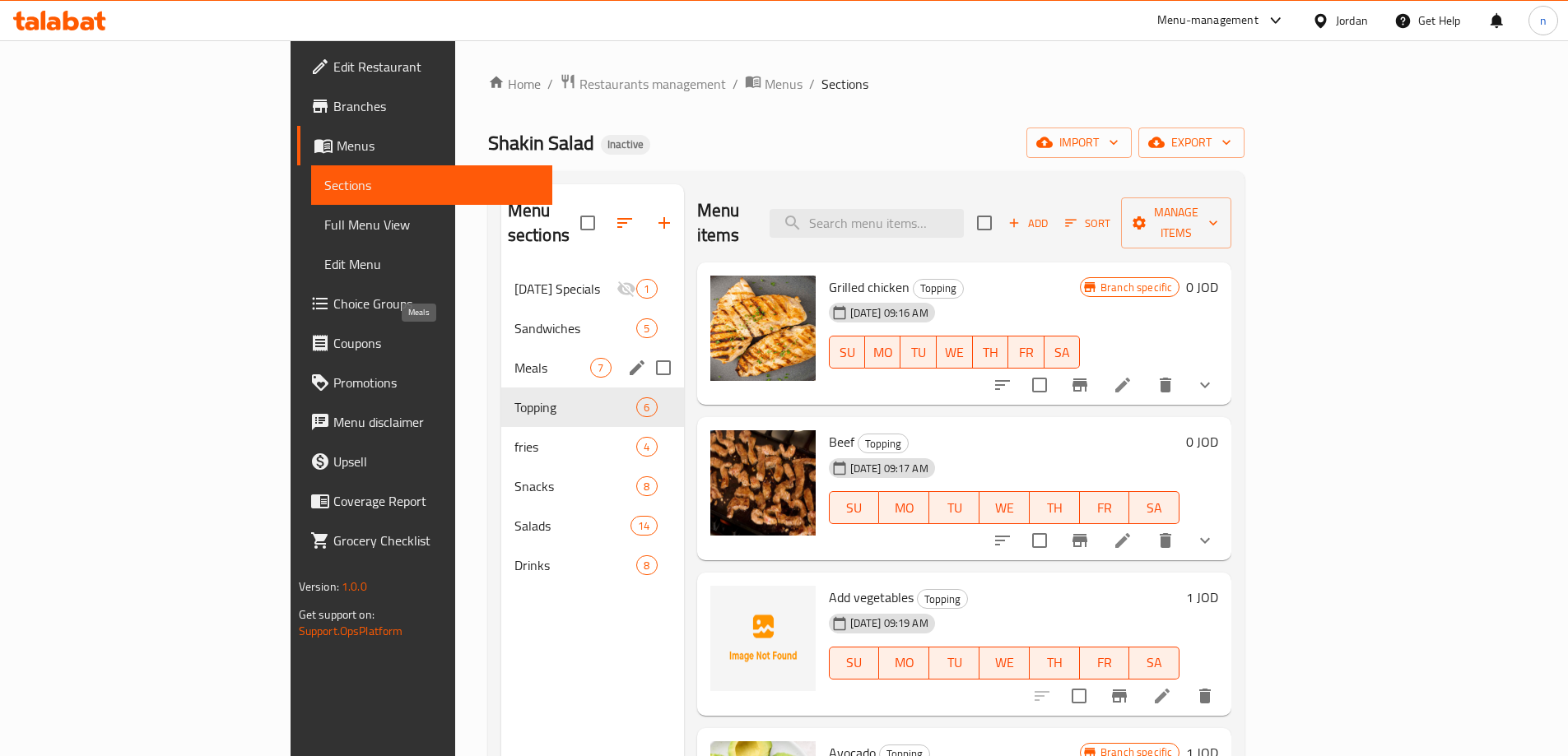
click at [514, 358] on span "Meals" at bounding box center [553, 367] width 77 height 20
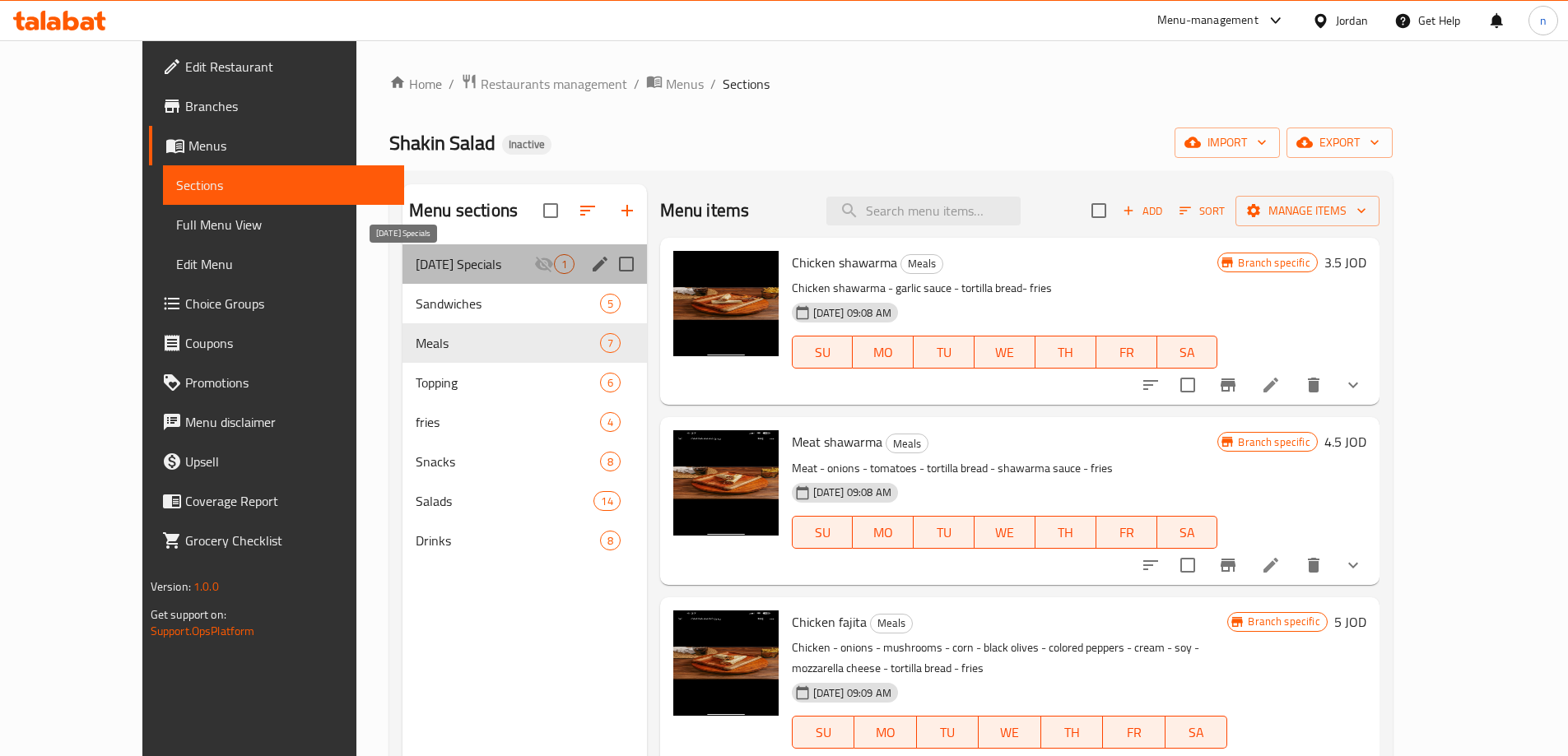
click at [416, 264] on span "[DATE] Specials" at bounding box center [474, 264] width 118 height 20
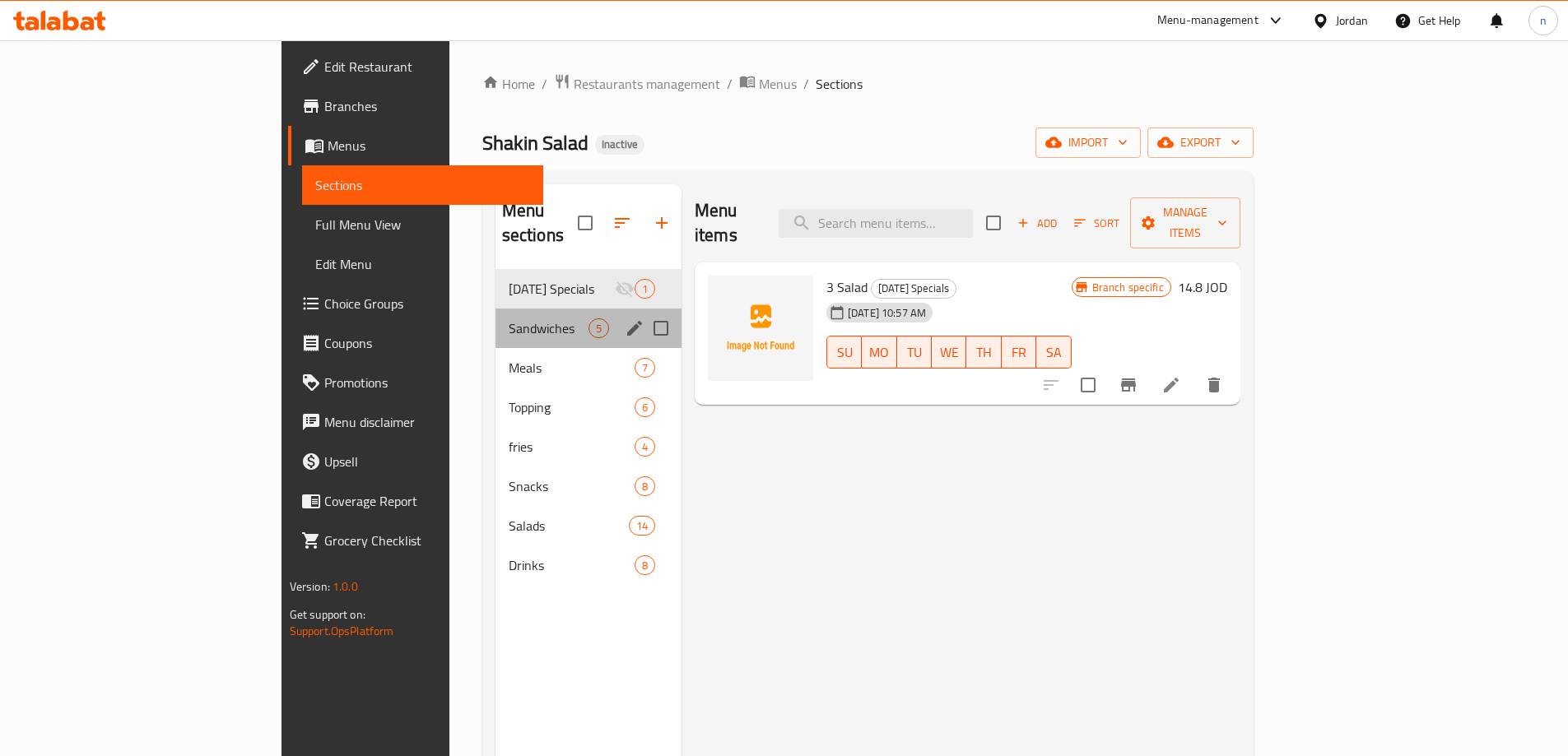
click at [496, 308] on div "Sandwiches 5" at bounding box center [589, 328] width 186 height 39
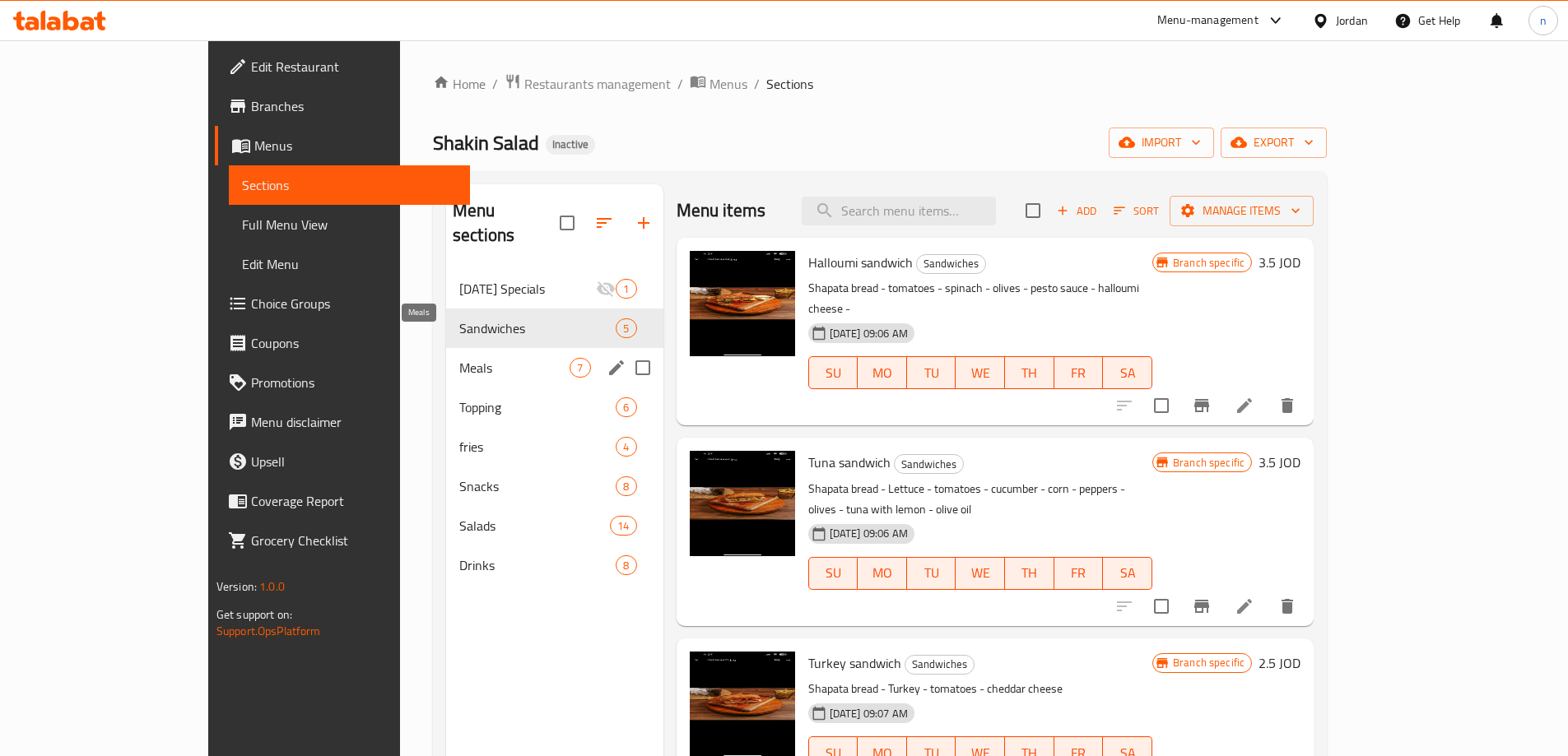
click at [459, 358] on span "Meals" at bounding box center [514, 367] width 111 height 20
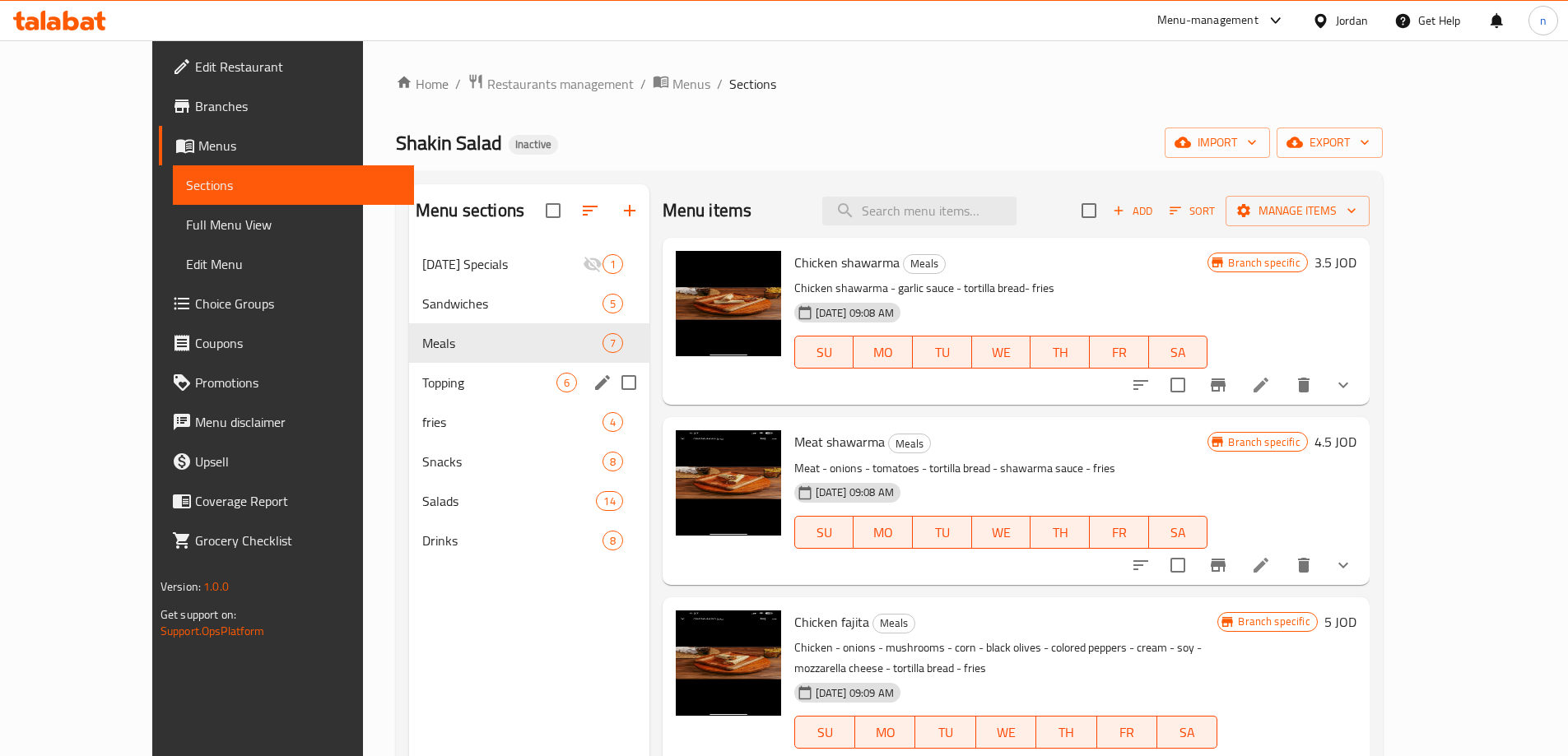
click at [409, 394] on div "Topping 6" at bounding box center [529, 382] width 240 height 39
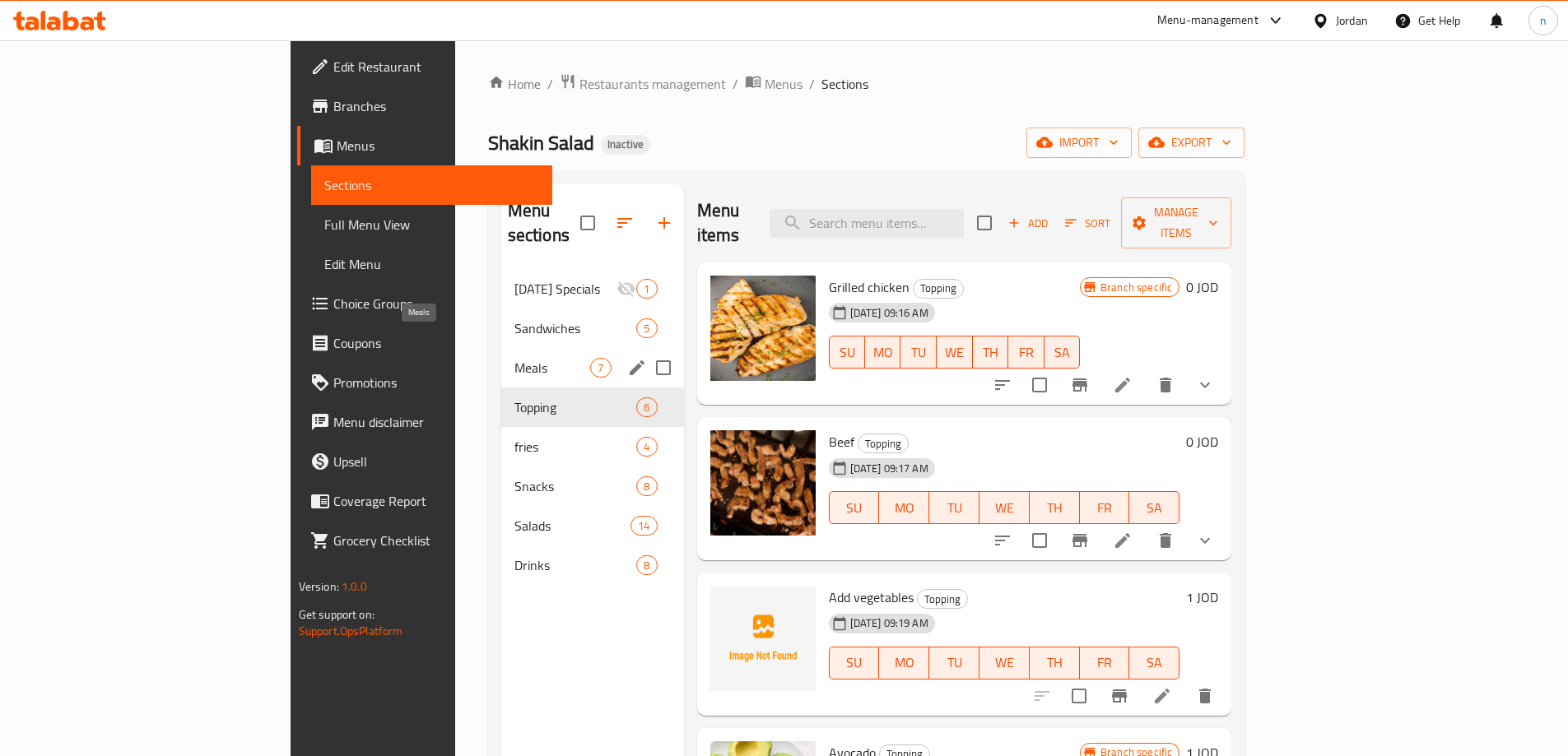
click at [514, 358] on span "Meals" at bounding box center [553, 367] width 77 height 20
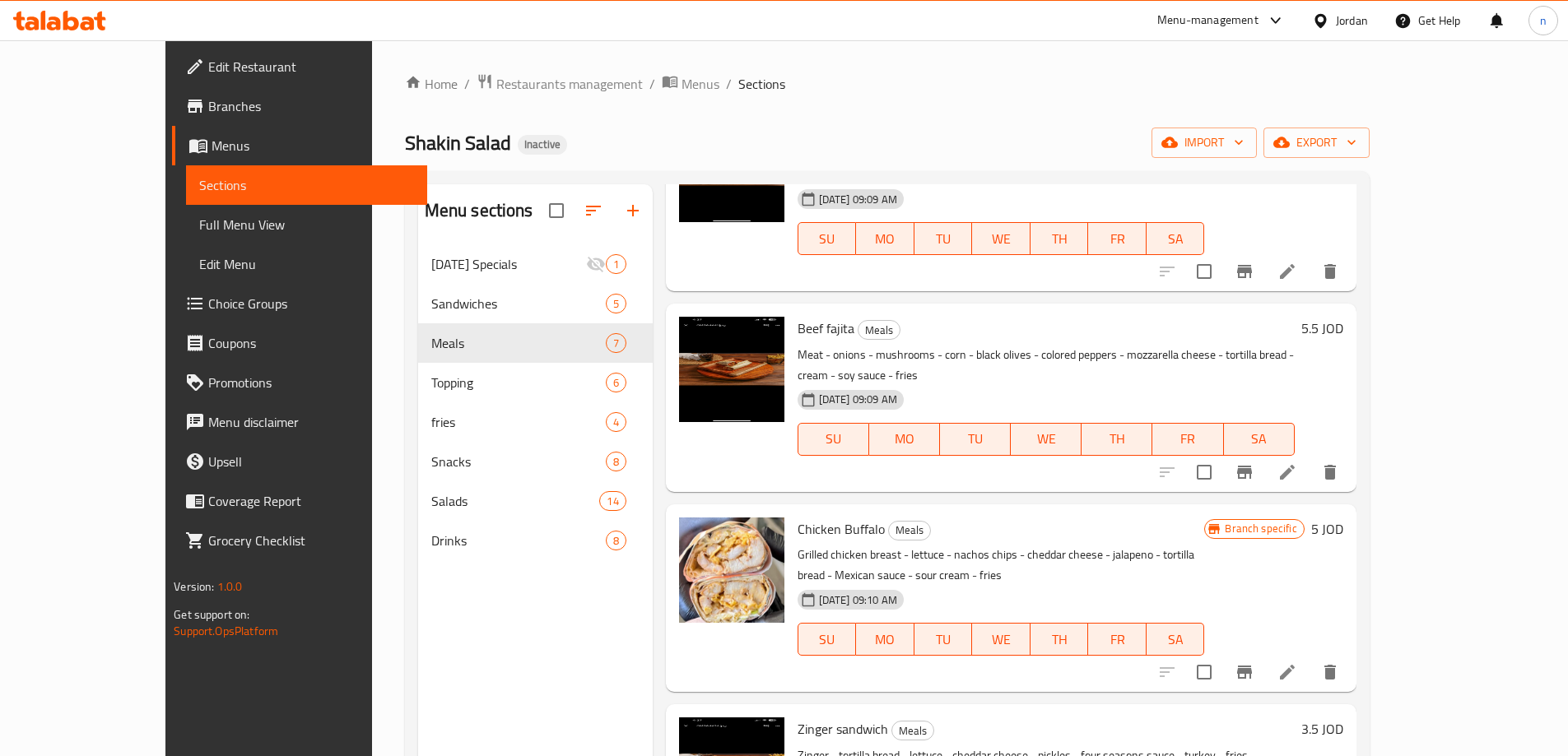
scroll to position [543, 0]
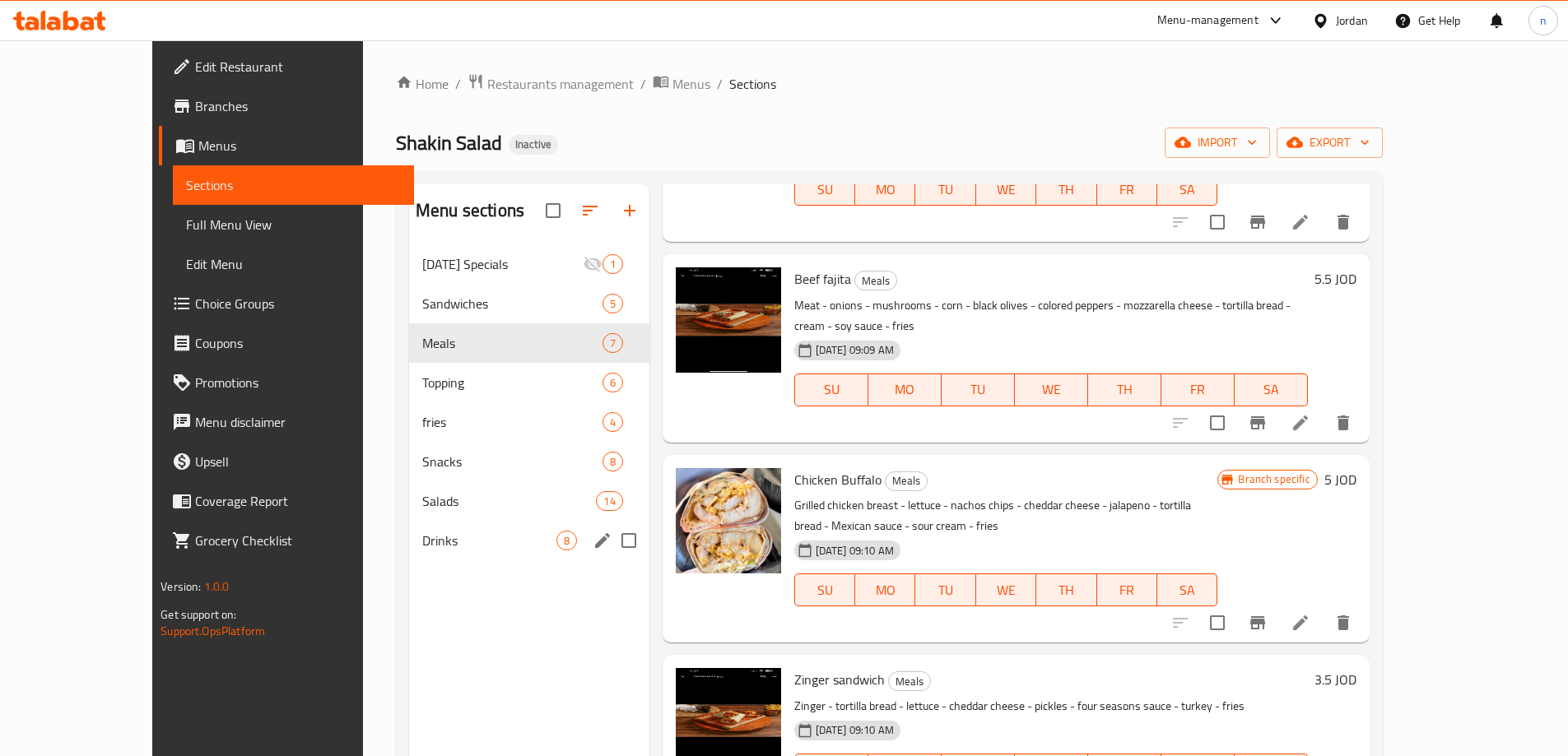
click at [409, 555] on div "Drinks 8" at bounding box center [529, 541] width 240 height 39
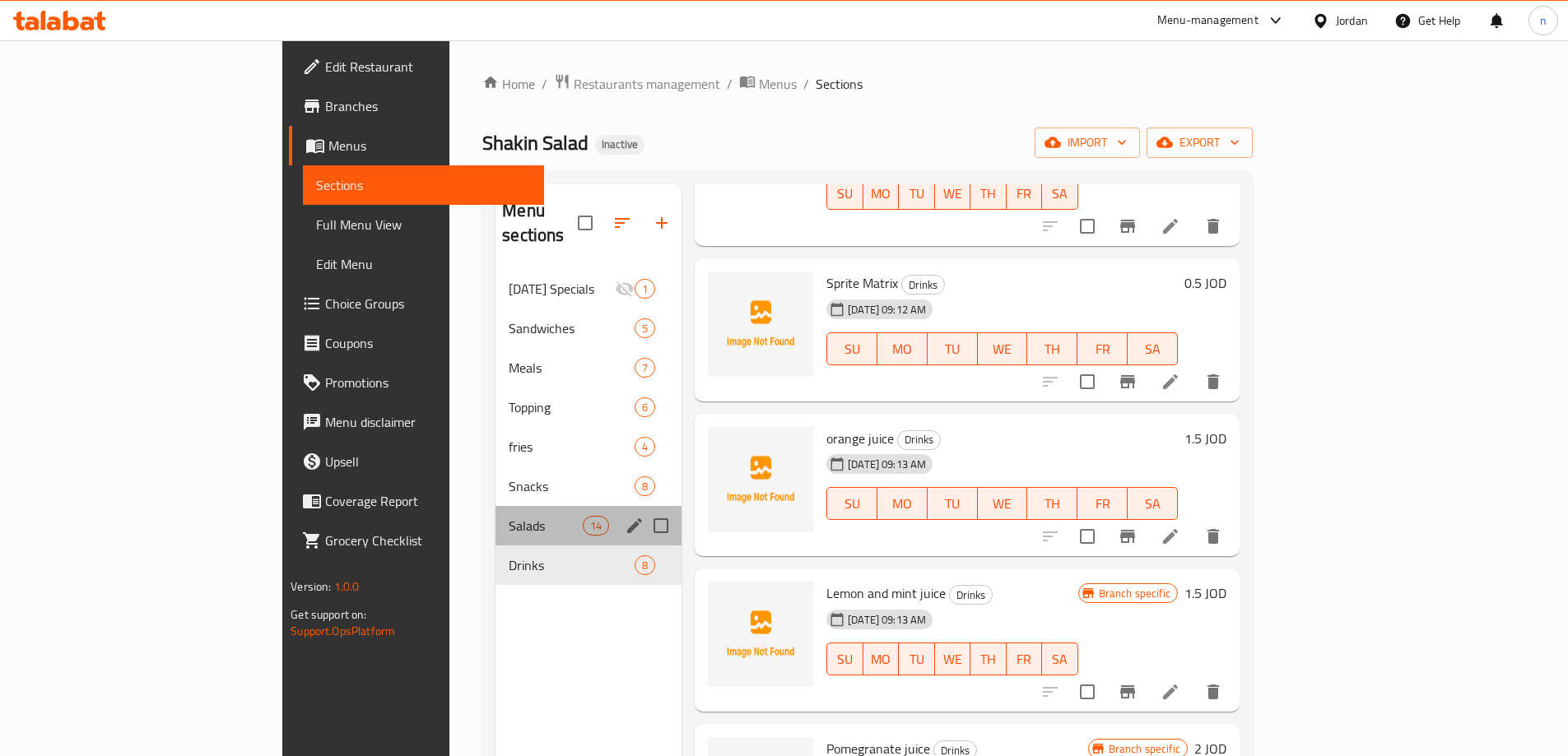
click at [496, 513] on div "Salads 14" at bounding box center [589, 525] width 186 height 39
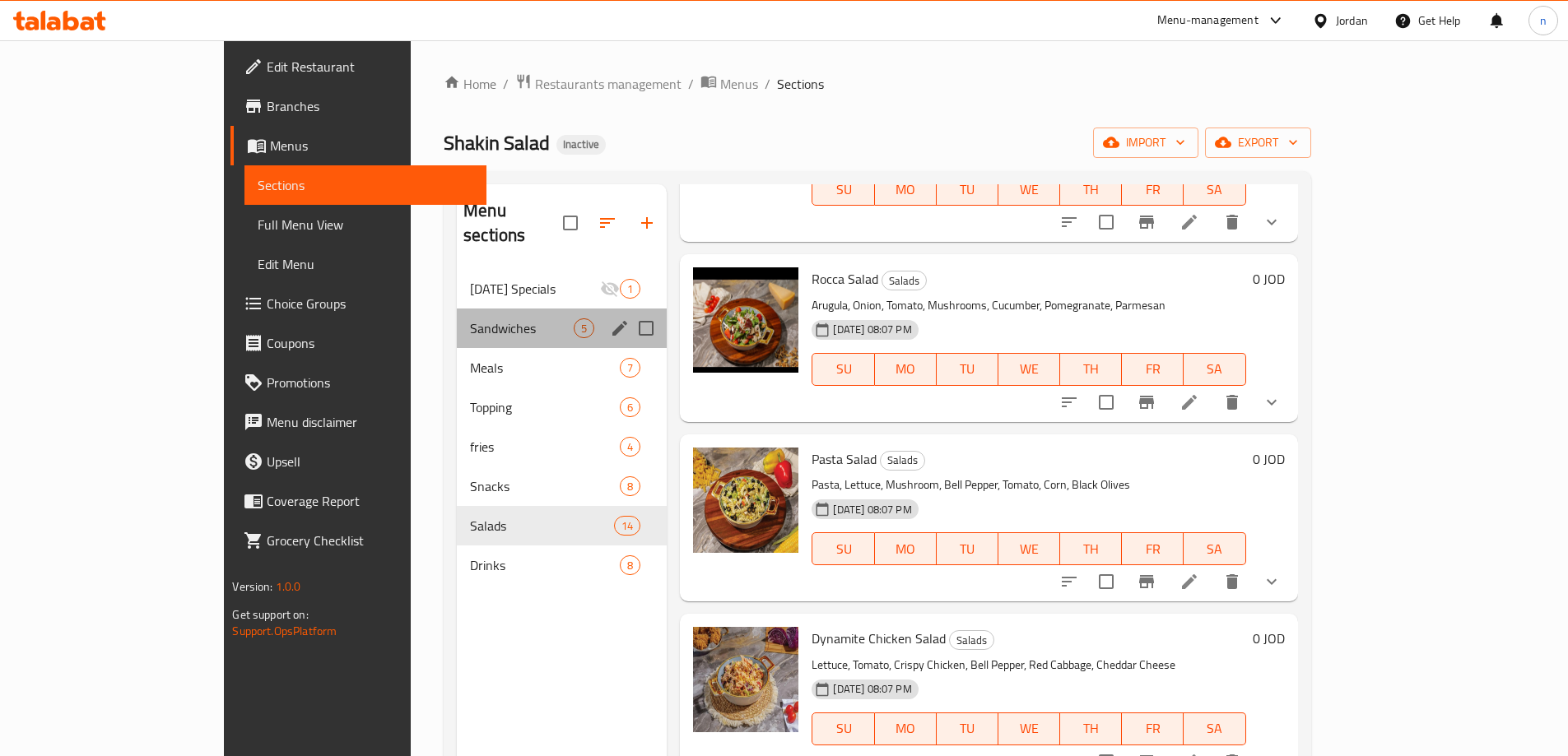
click at [457, 308] on div "Sandwiches 5" at bounding box center [561, 328] width 210 height 39
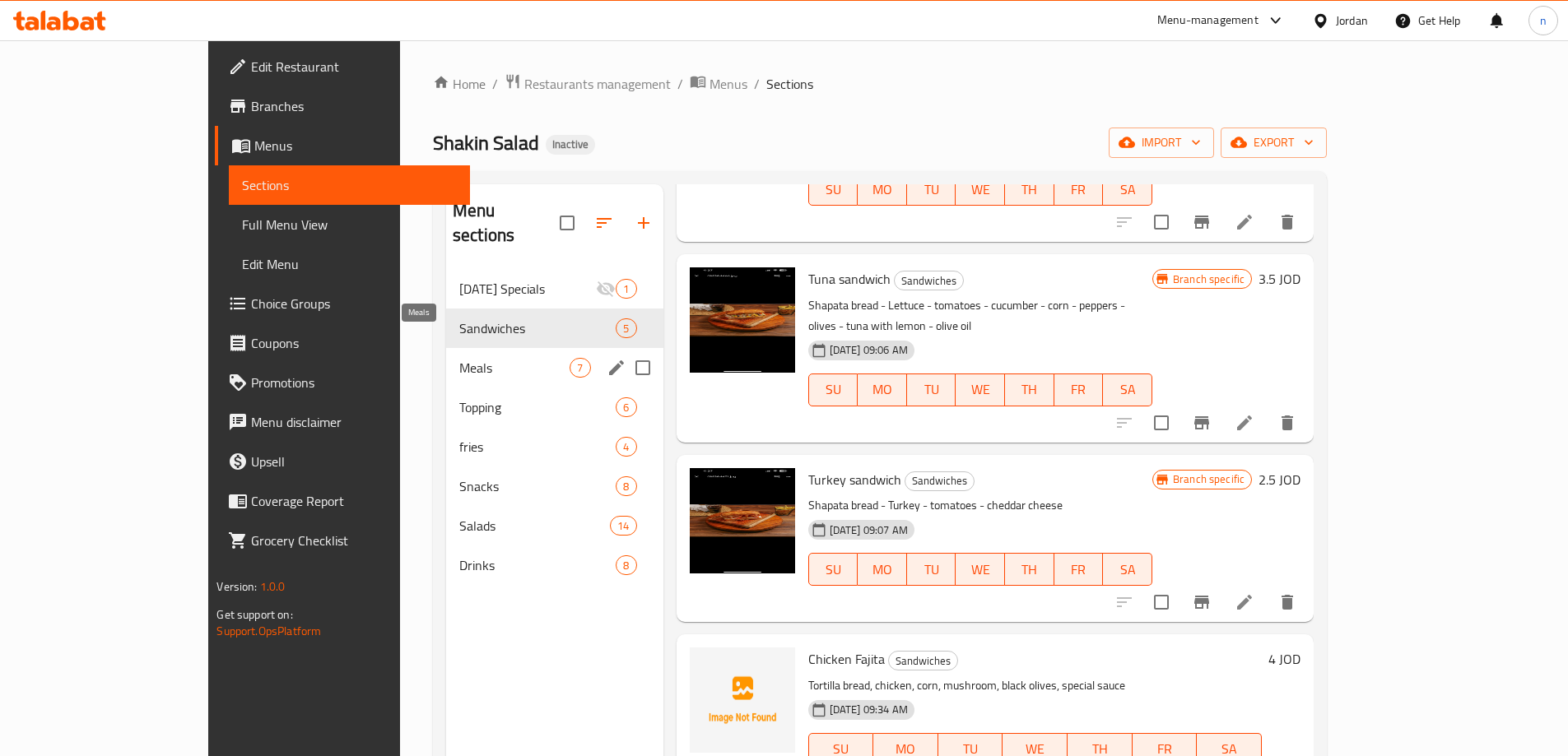
click at [459, 358] on span "Meals" at bounding box center [514, 367] width 111 height 20
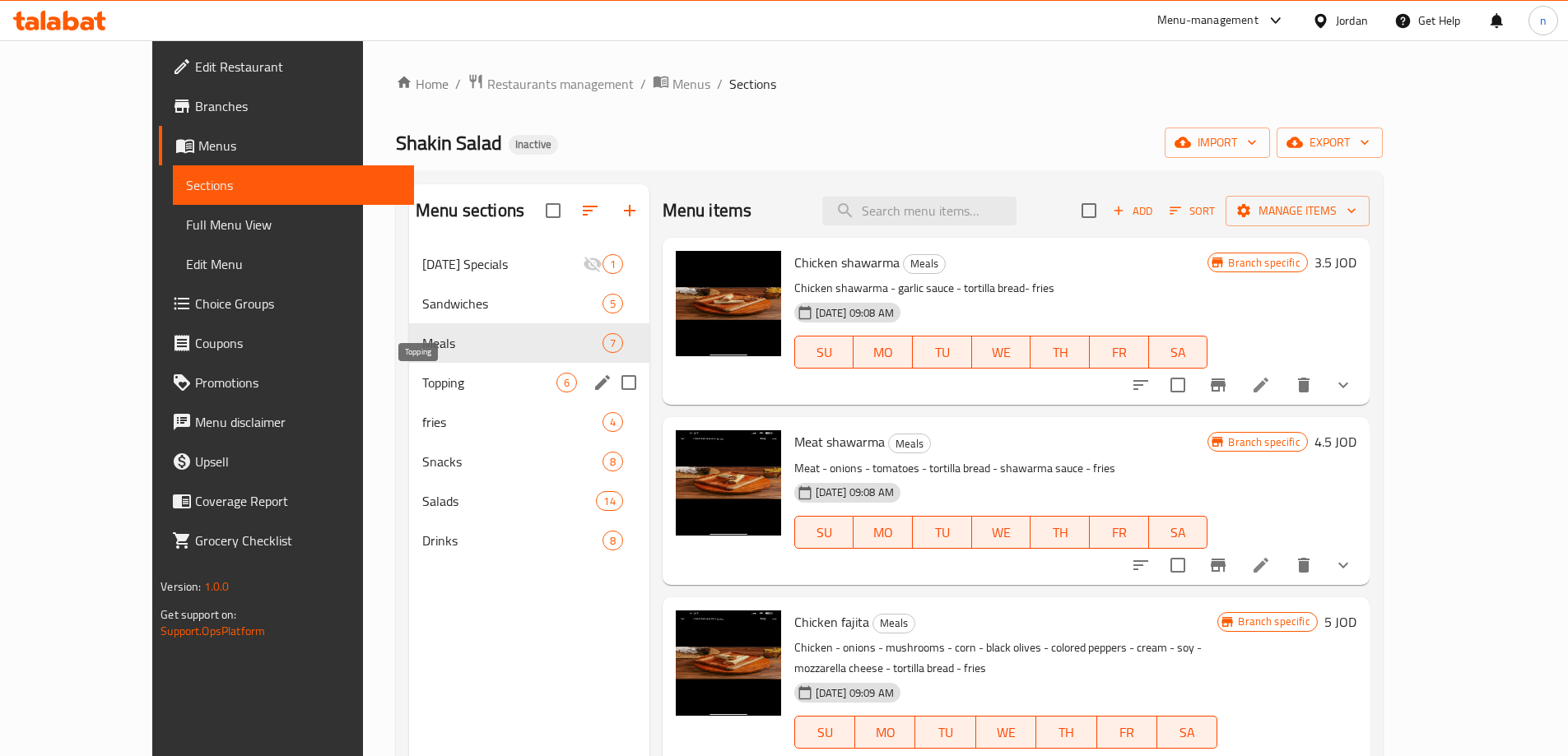
click at [422, 381] on span "Topping" at bounding box center [490, 382] width 135 height 20
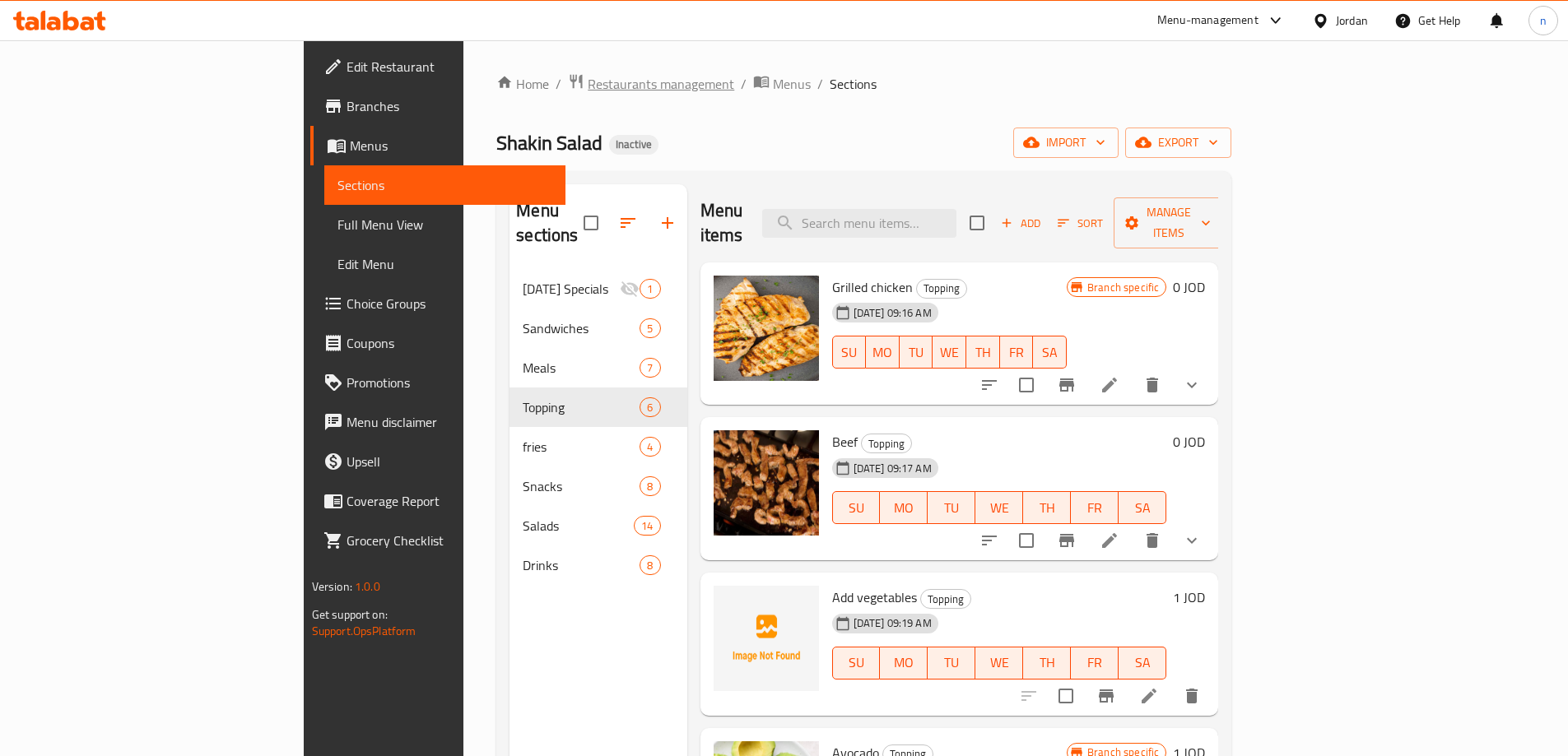
click at [588, 87] on span "Restaurants management" at bounding box center [661, 83] width 146 height 20
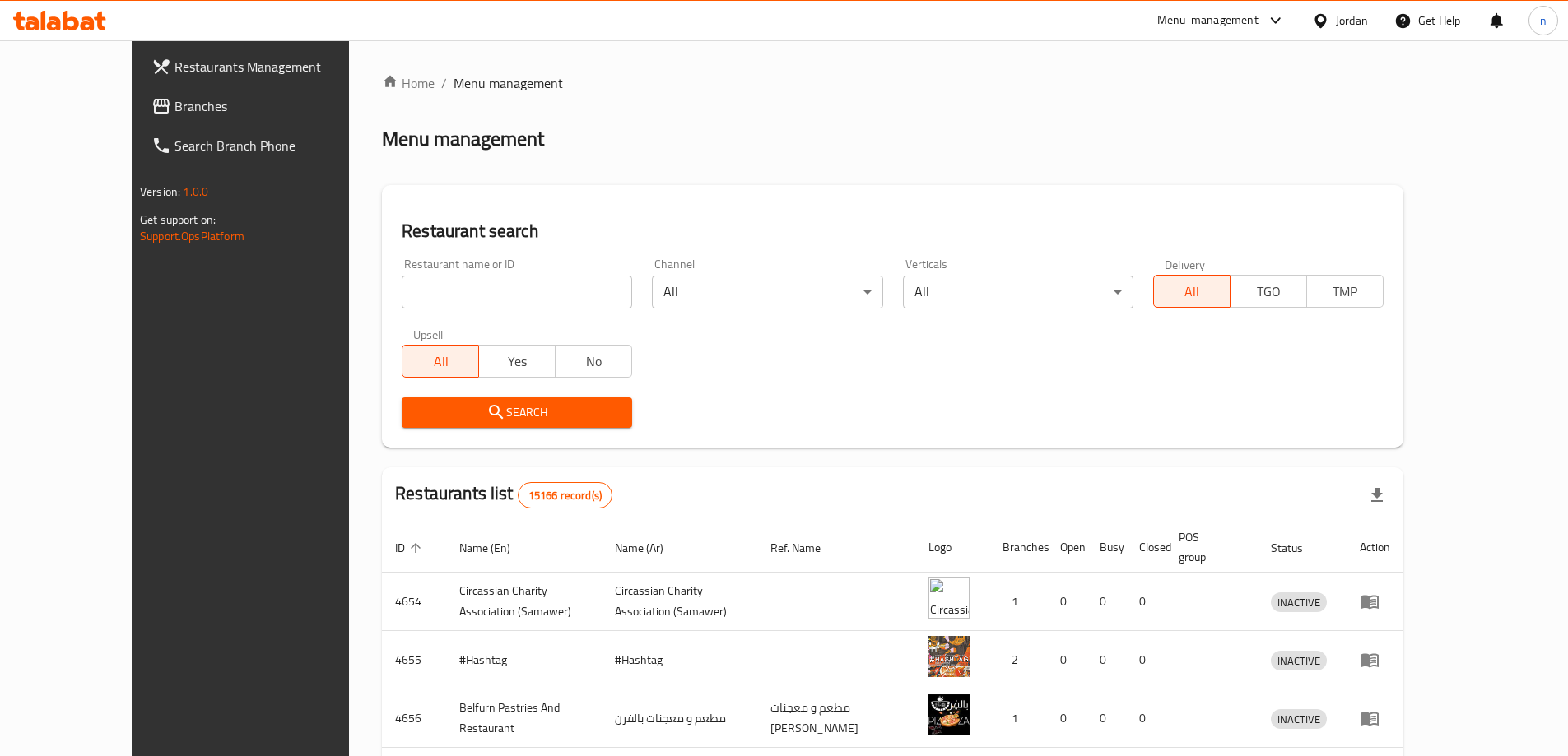
click at [1352, 18] on div "Jordan" at bounding box center [1353, 20] width 32 height 18
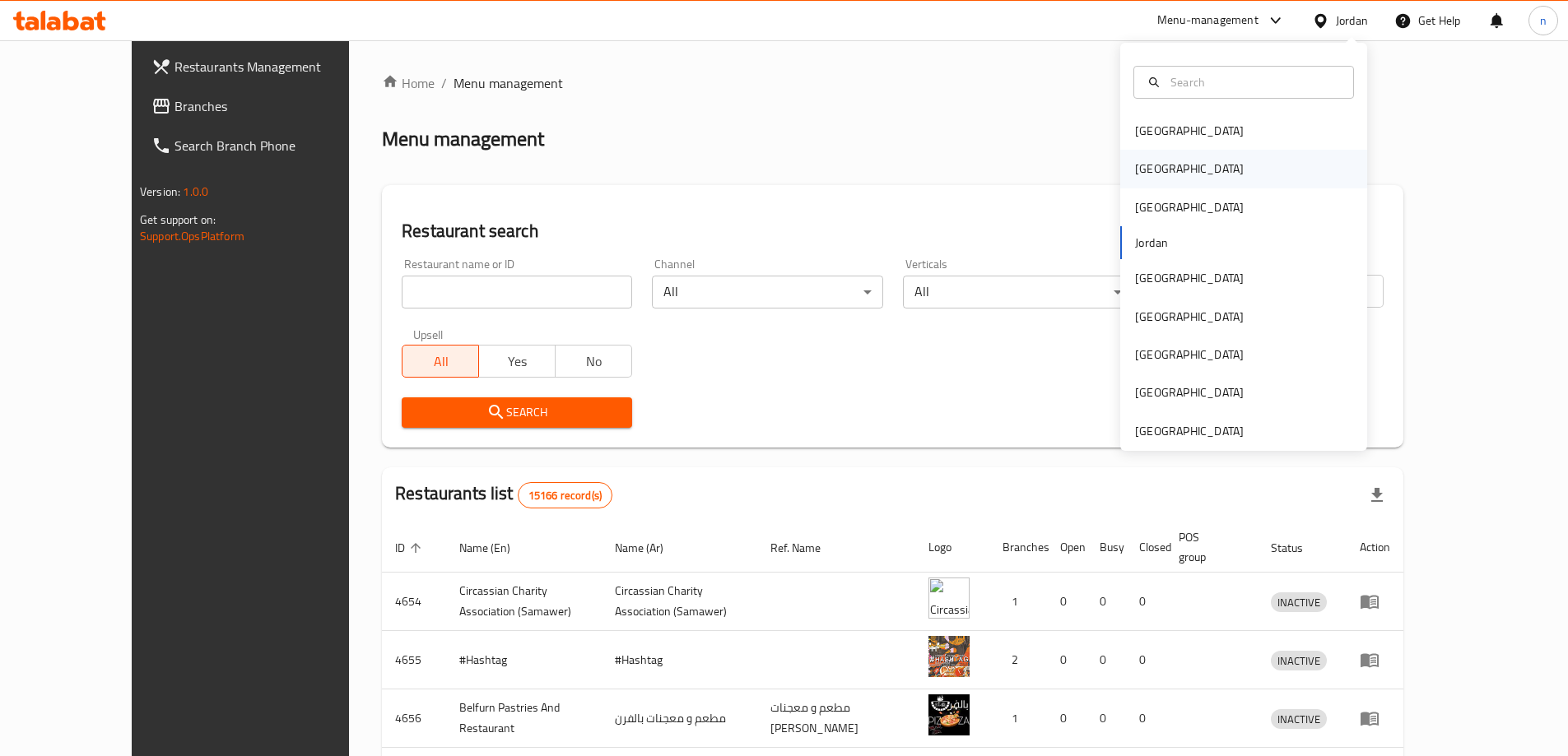
click at [1178, 169] on div "Egypt" at bounding box center [1243, 169] width 247 height 37
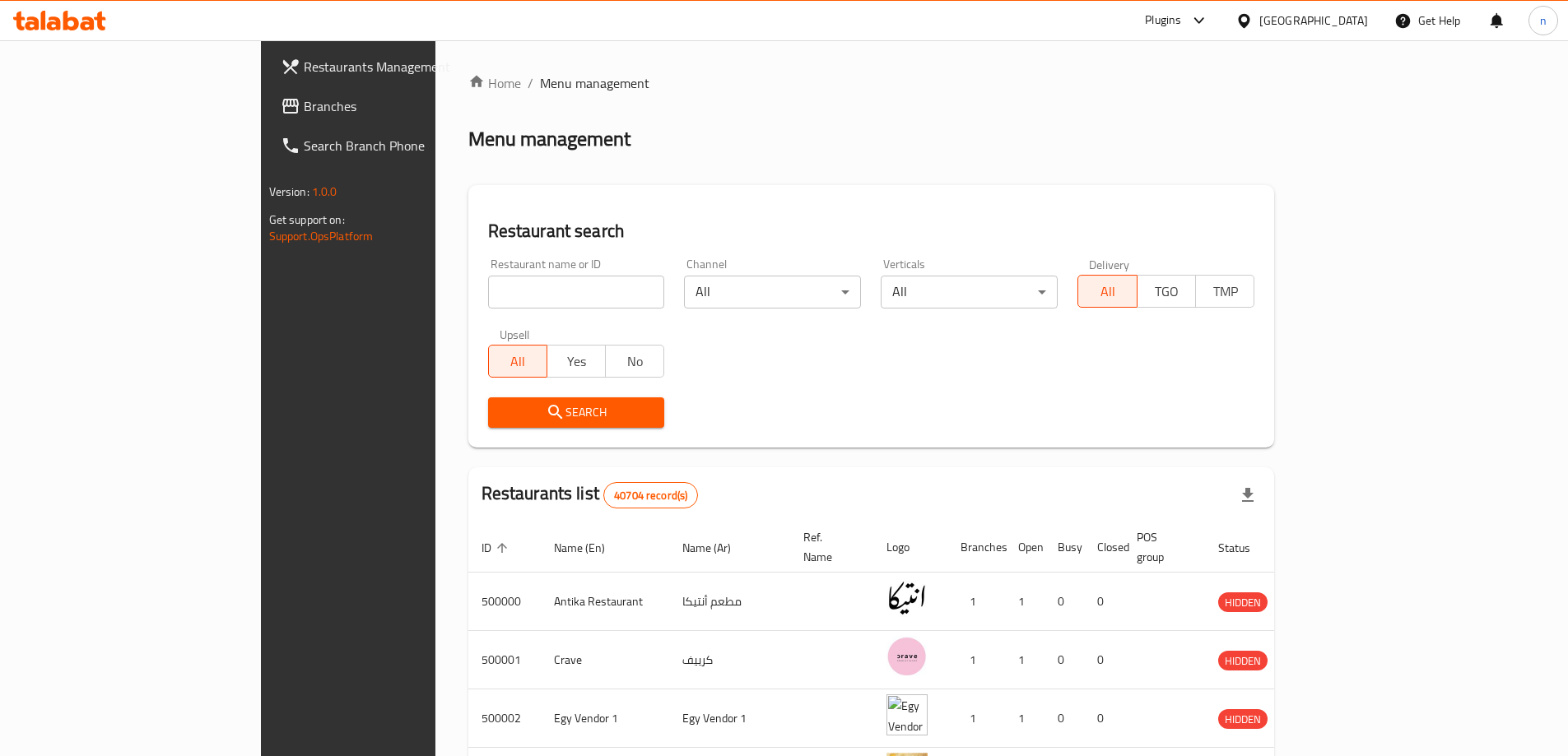
click at [304, 111] on span "Branches" at bounding box center [407, 106] width 206 height 20
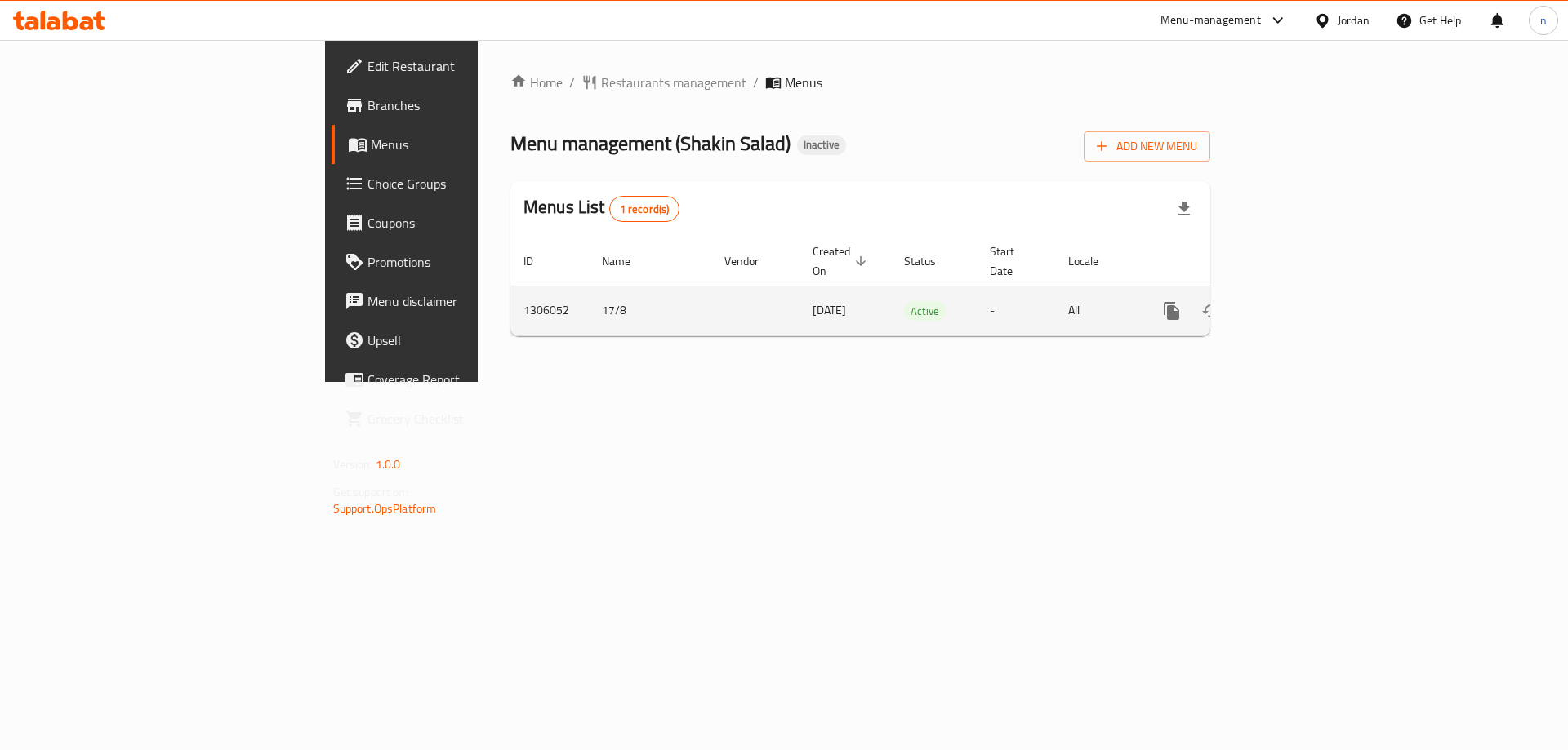
click at [1309, 291] on link "enhanced table" at bounding box center [1289, 311] width 39 height 39
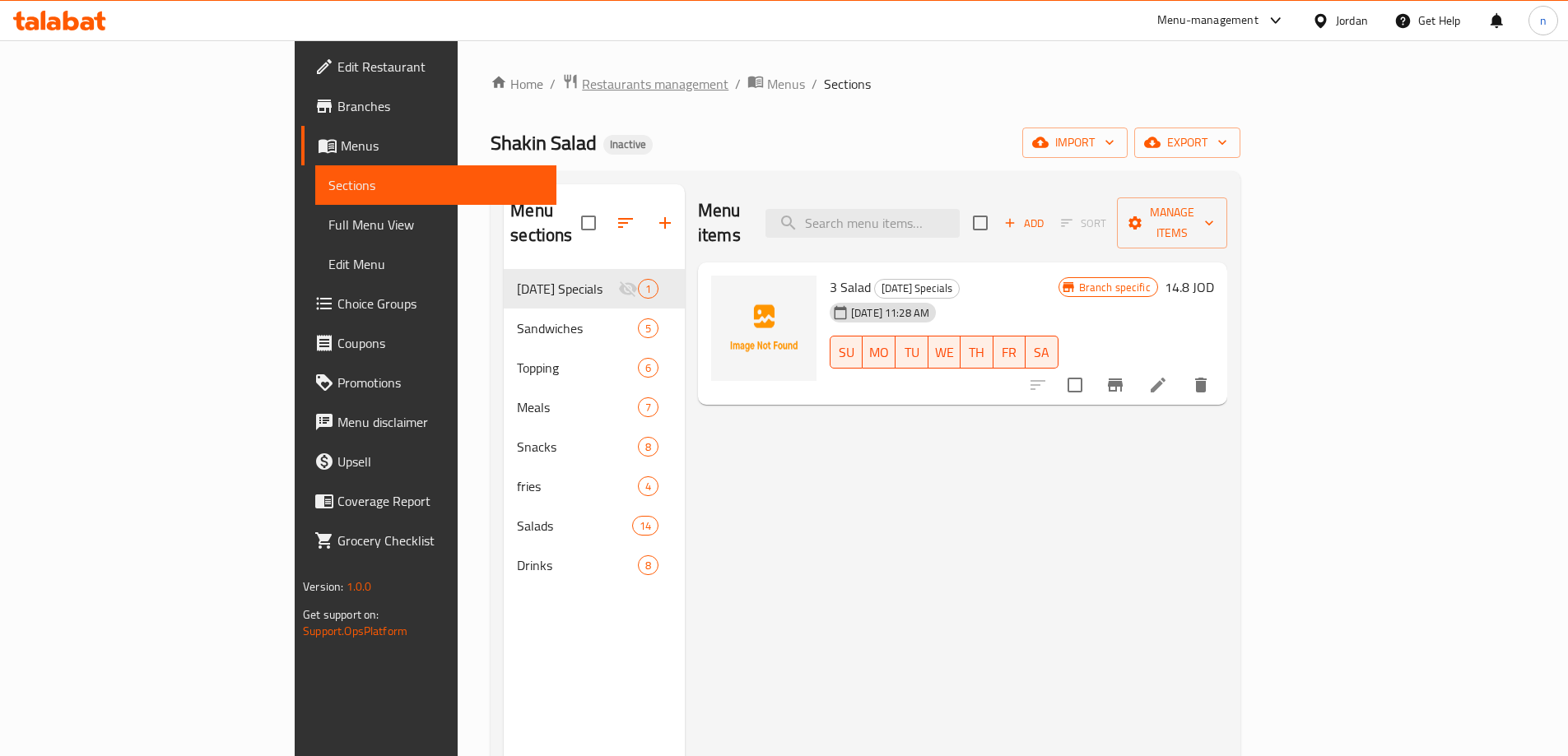
click at [582, 90] on span "Restaurants management" at bounding box center [655, 83] width 146 height 20
